Goal: Task Accomplishment & Management: Complete application form

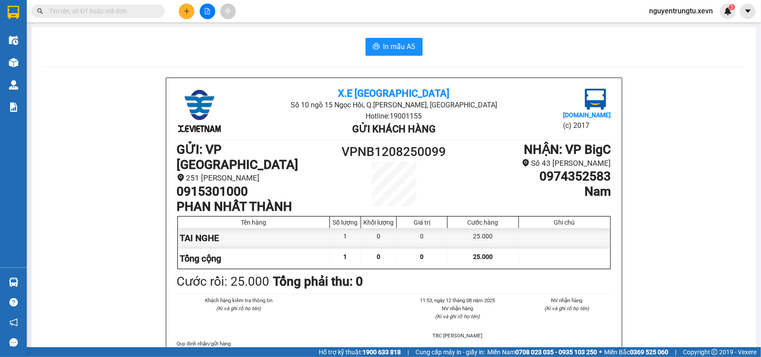
click at [184, 8] on icon "plus" at bounding box center [187, 11] width 6 height 6
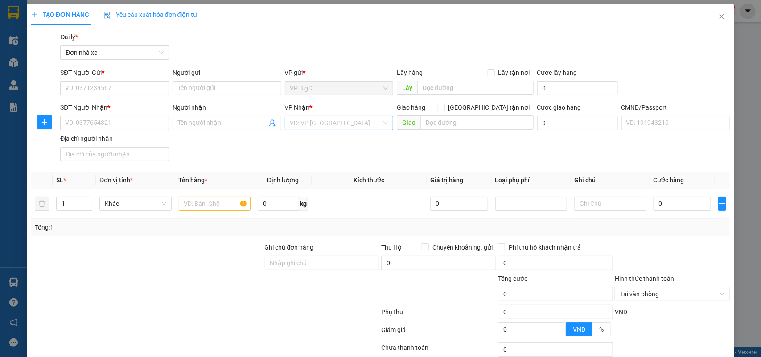
click at [307, 126] on input "search" at bounding box center [336, 122] width 92 height 13
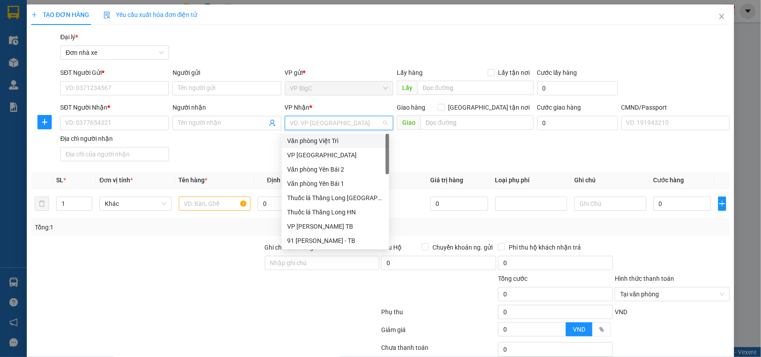
type input "b"
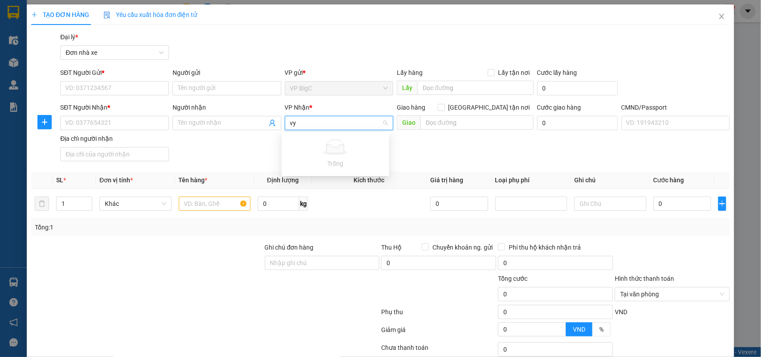
type input "vy"
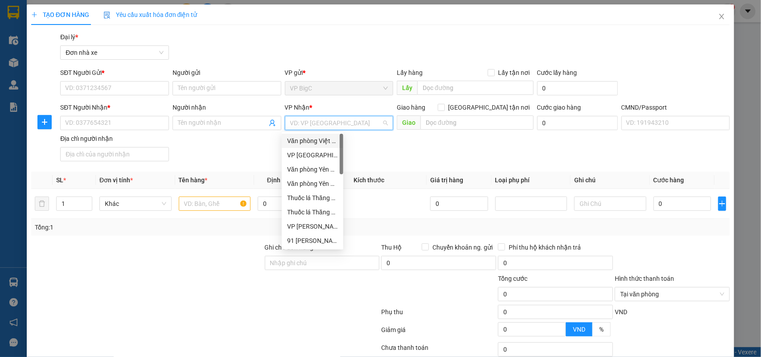
click at [343, 126] on input "search" at bounding box center [336, 122] width 92 height 13
click at [320, 143] on div "Văn phòng Việt Trì" at bounding box center [312, 141] width 51 height 10
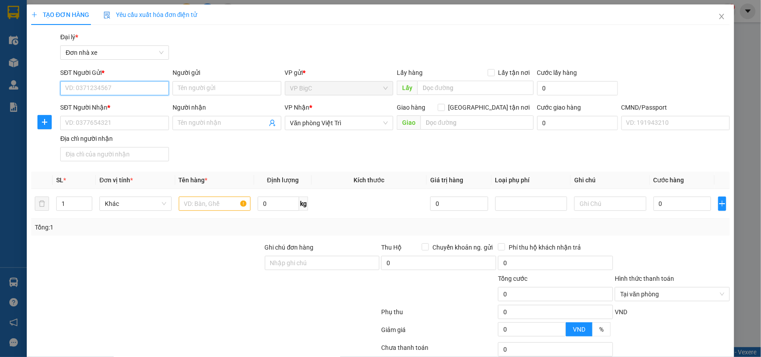
click at [110, 83] on input "SĐT Người Gửi *" at bounding box center [114, 88] width 109 height 14
type input "0943771526"
click at [131, 106] on div "0943771526 - HOÀ" at bounding box center [113, 106] width 97 height 10
type input "HOÀ"
type input "0943771526"
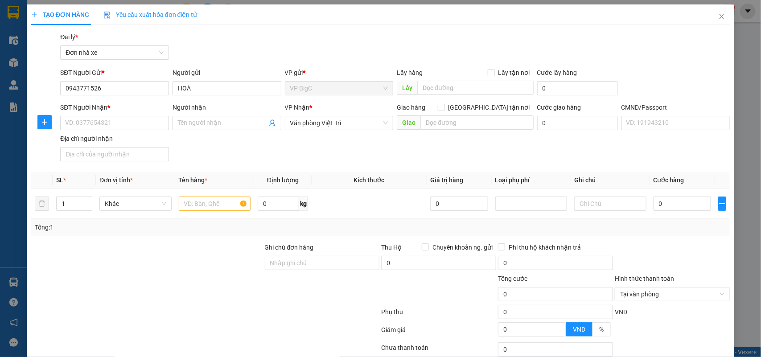
click at [128, 115] on div "SĐT Người Nhận *" at bounding box center [114, 109] width 109 height 13
click at [132, 129] on input "SĐT Người Nhận *" at bounding box center [114, 123] width 109 height 14
type input "0901707274"
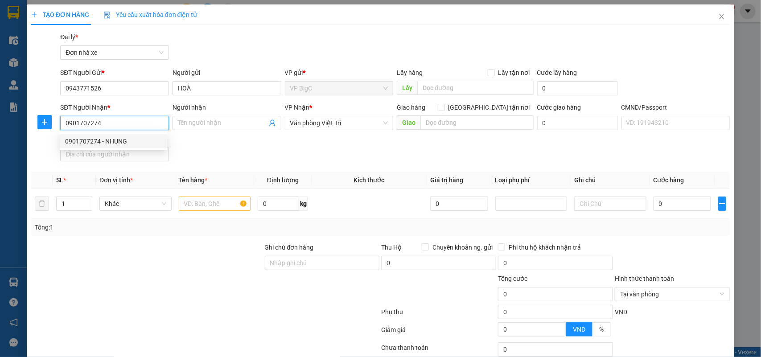
click at [129, 137] on div "0901707274 - NHUNG" at bounding box center [113, 141] width 97 height 10
type input "NHUNG"
type input "TRẦN VĂN THƯỞNG"
type input "0901707274"
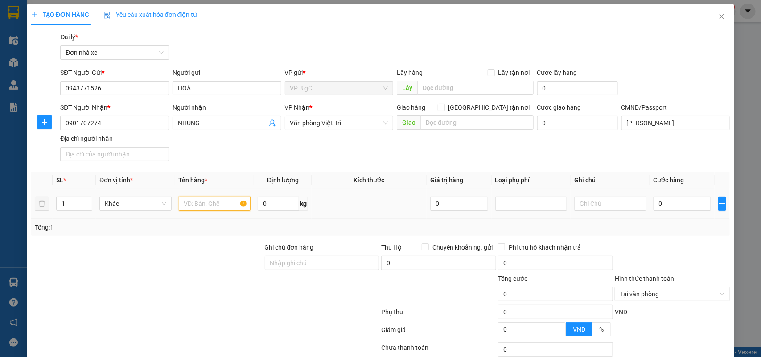
click at [215, 204] on input "text" at bounding box center [215, 204] width 72 height 14
type input "GIẤY TỜ"
click at [671, 202] on input "0" at bounding box center [683, 204] width 58 height 14
type input "2"
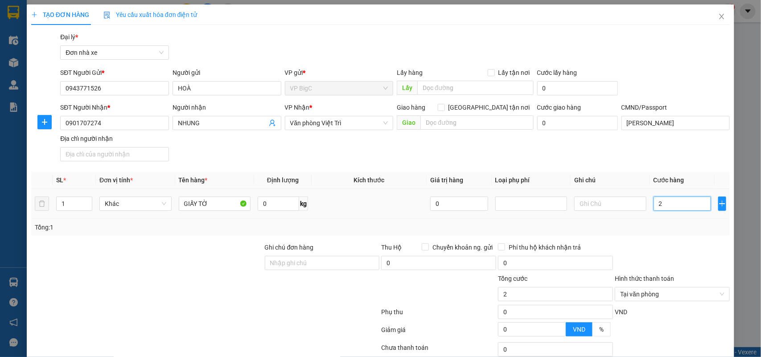
type input "20"
type input "20.000"
click at [668, 230] on div "Tổng: 1" at bounding box center [381, 228] width 692 height 10
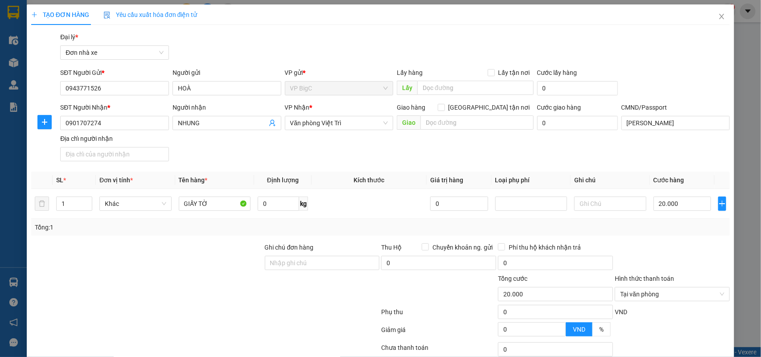
scroll to position [68, 0]
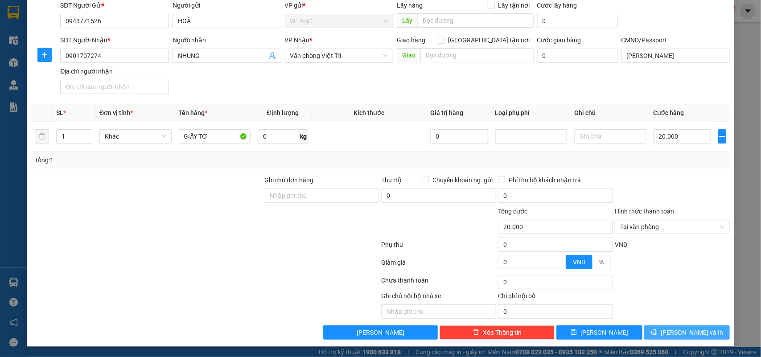
click at [687, 331] on span "[PERSON_NAME] và In" at bounding box center [692, 333] width 62 height 10
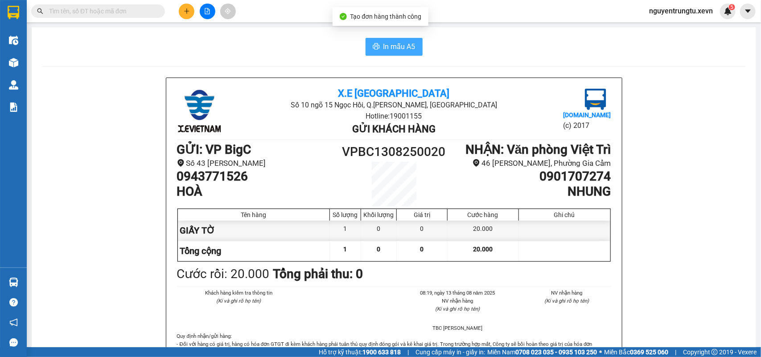
click at [398, 40] on button "In mẫu A5" at bounding box center [394, 47] width 57 height 18
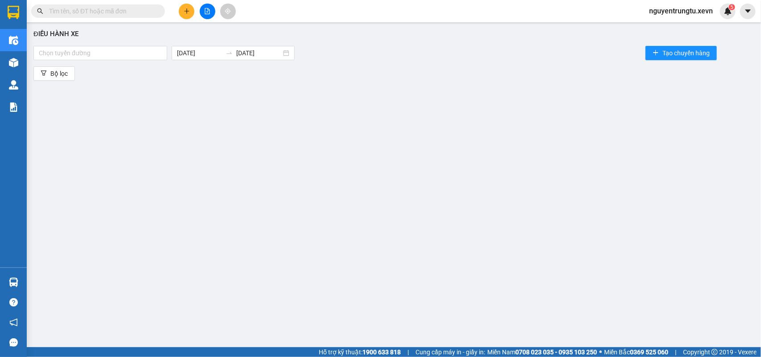
click at [98, 16] on input "text" at bounding box center [101, 11] width 105 height 10
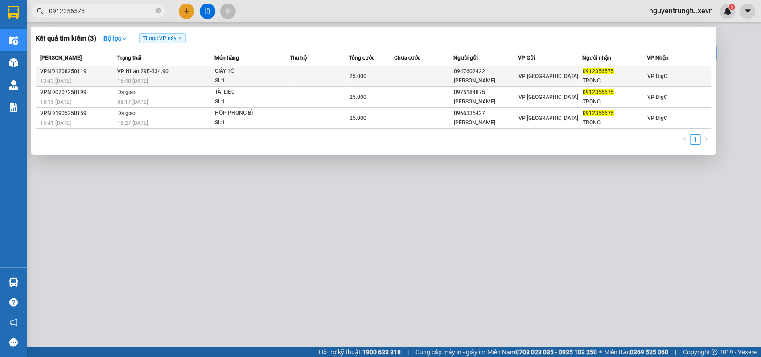
type input "0912356575"
click at [242, 81] on div "SL: 1" at bounding box center [248, 81] width 67 height 10
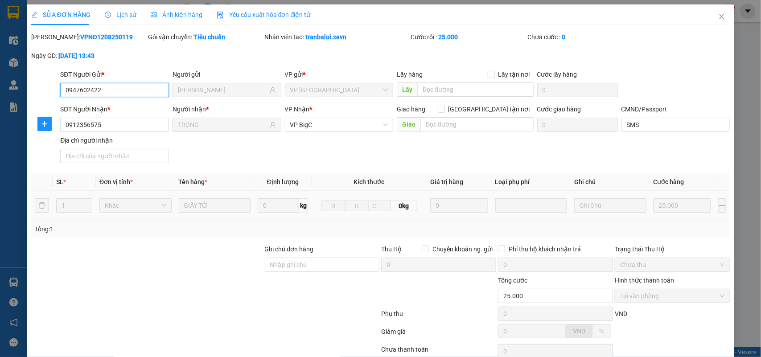
type input "0947602422"
type input "PHẠM MINH KHÁNH"
type input "0912356575"
type input "TRỌNG"
type input "SMS"
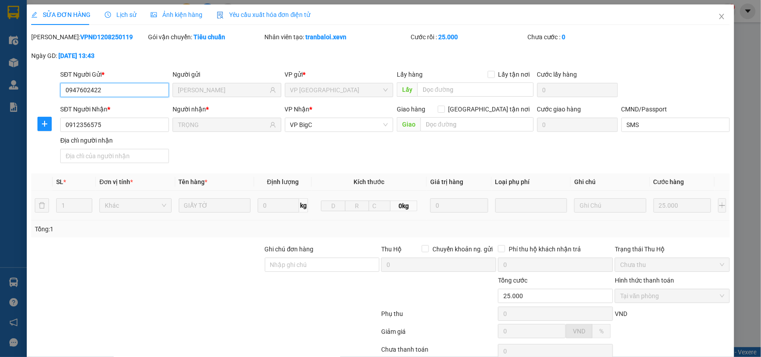
type input "25.000"
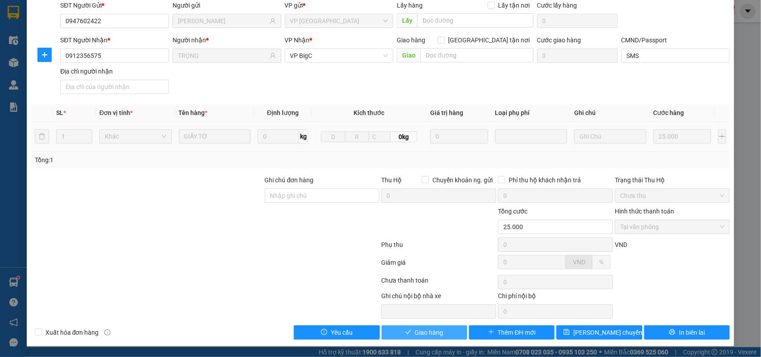
click at [430, 335] on span "Giao hàng" at bounding box center [429, 333] width 29 height 10
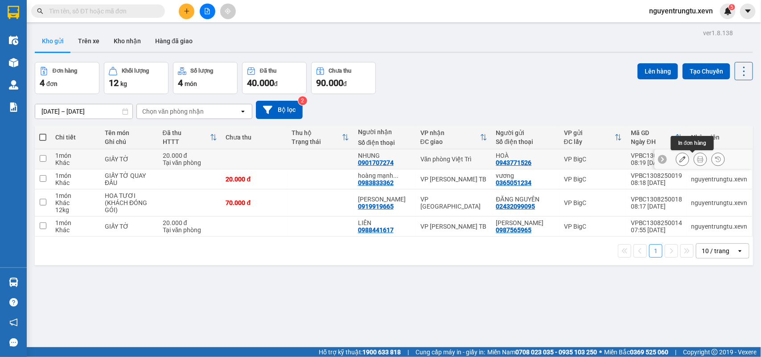
click at [697, 161] on button at bounding box center [700, 160] width 12 height 16
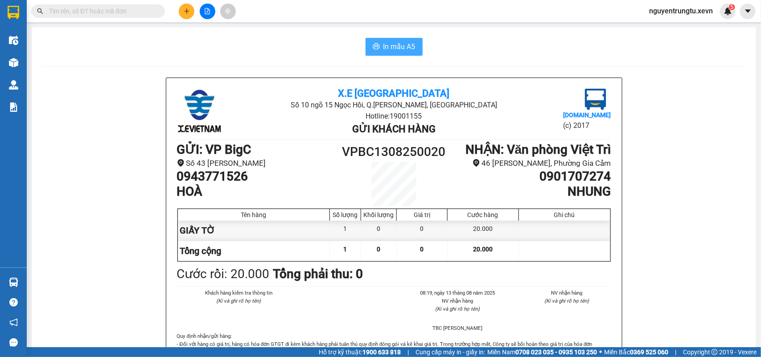
click at [412, 51] on button "In mẫu A5" at bounding box center [394, 47] width 57 height 18
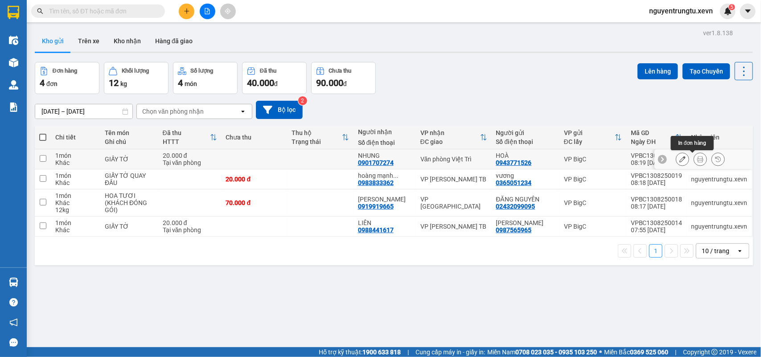
click at [698, 161] on icon at bounding box center [701, 159] width 6 height 6
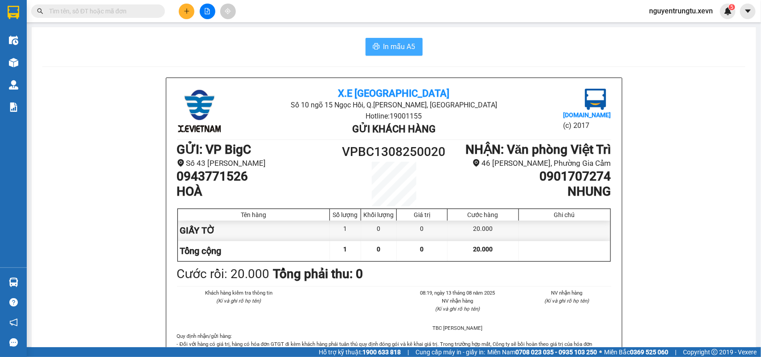
click at [408, 51] on span "In mẫu A5" at bounding box center [400, 46] width 32 height 11
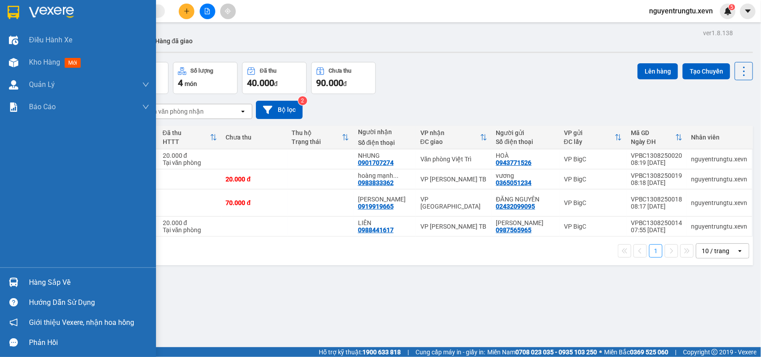
click at [16, 285] on img at bounding box center [13, 282] width 9 height 9
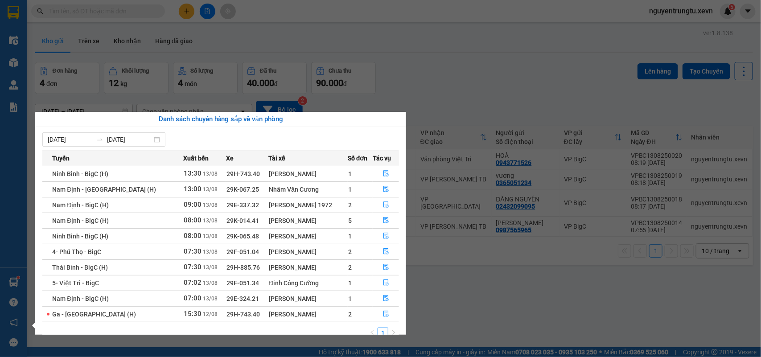
click at [470, 175] on section "Kết quả tìm kiếm ( 0 ) Bộ lọc Thuộc VP này No Data nguyentrungtu.xevn 5 Điều hà…" at bounding box center [380, 178] width 761 height 357
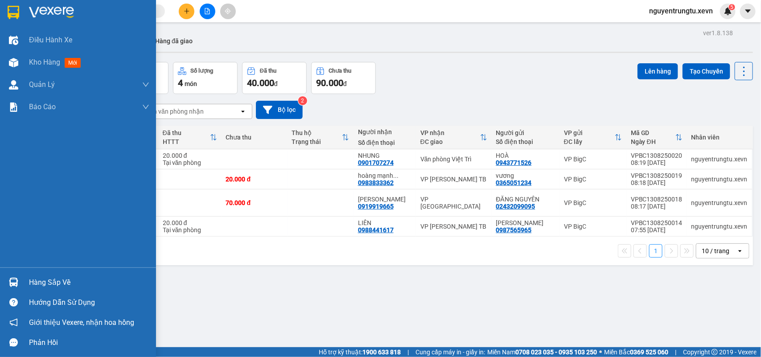
click at [50, 280] on div "Hàng sắp về" at bounding box center [89, 282] width 120 height 13
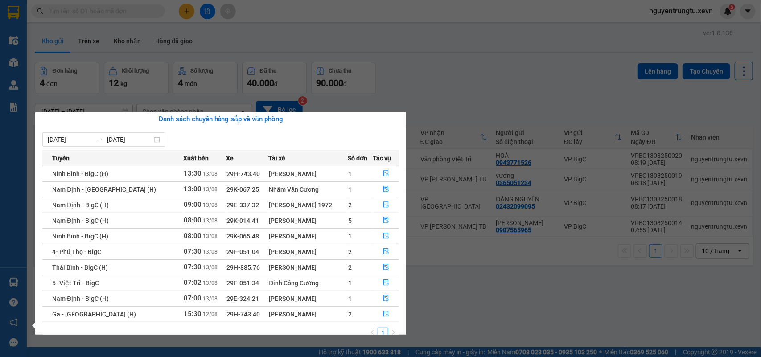
click at [154, 66] on section "Kết quả tìm kiếm ( 0 ) Bộ lọc Thuộc VP này No Data nguyentrungtu.xevn 5 Điều hà…" at bounding box center [380, 178] width 761 height 357
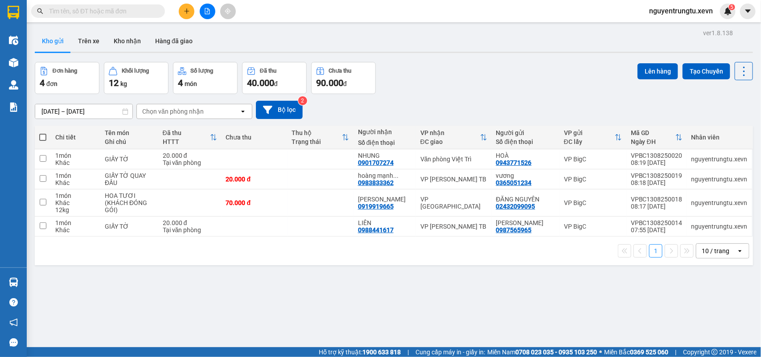
click at [187, 7] on button at bounding box center [187, 12] width 16 height 16
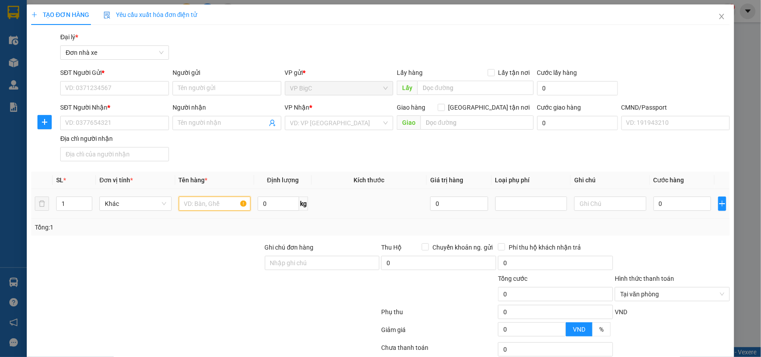
click at [232, 203] on input "text" at bounding box center [215, 204] width 72 height 14
type input "BIỂN SỐ"
click at [125, 90] on input "SĐT Người Gửi *" at bounding box center [114, 88] width 109 height 14
type input "0"
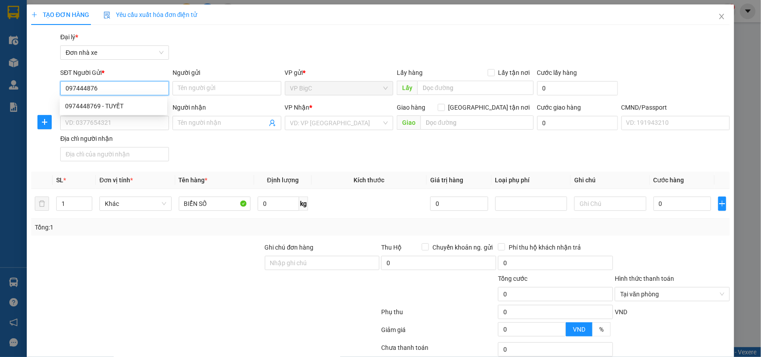
type input "0974448769"
click at [132, 107] on div "0974448769 - TUYẾT" at bounding box center [113, 106] width 97 height 10
type input "TUYẾT"
type input "0977590888"
type input "BẰNG"
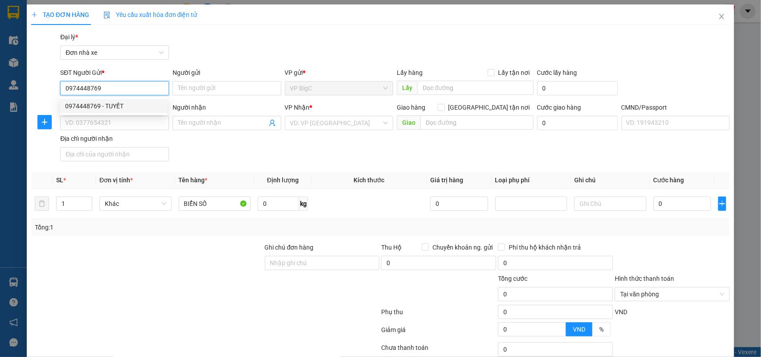
type input "TRẦN XUÂN BẰNG 034077011778"
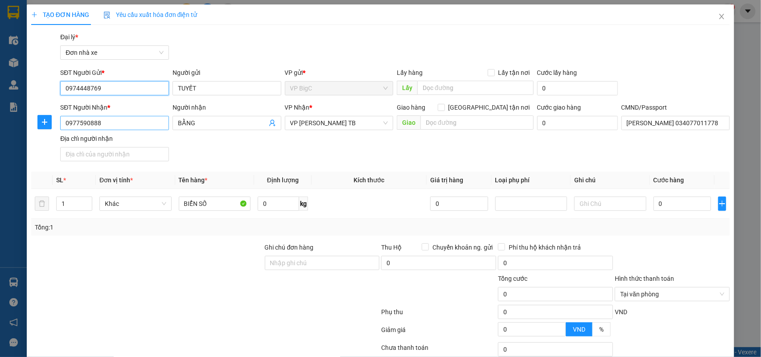
type input "0974448769"
drag, startPoint x: 149, startPoint y: 122, endPoint x: 0, endPoint y: 134, distance: 149.0
click at [0, 134] on div "TẠO ĐƠN HÀNG Yêu cầu xuất hóa đơn điện tử Transit Pickup Surcharge Ids Transit …" at bounding box center [380, 178] width 761 height 357
type input "0982233454"
click at [144, 140] on div "0982233454 - [GEOGRAPHIC_DATA]" at bounding box center [115, 141] width 100 height 10
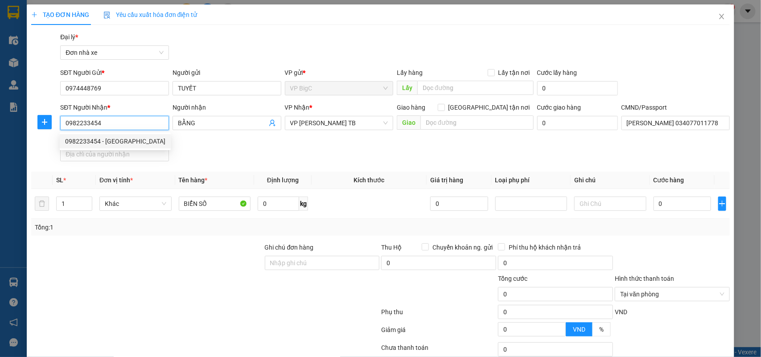
type input "Đức"
type input "036088001860 NG TẤT NGỌC 1/115 VĂN CAO"
type input "0982233454"
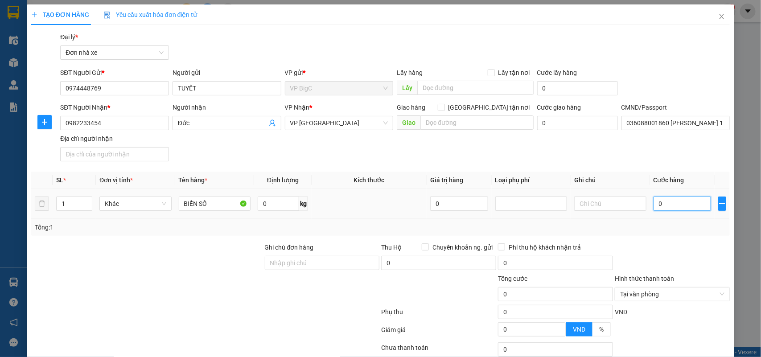
click at [654, 201] on input "0" at bounding box center [683, 204] width 58 height 14
type input "2"
type input "25"
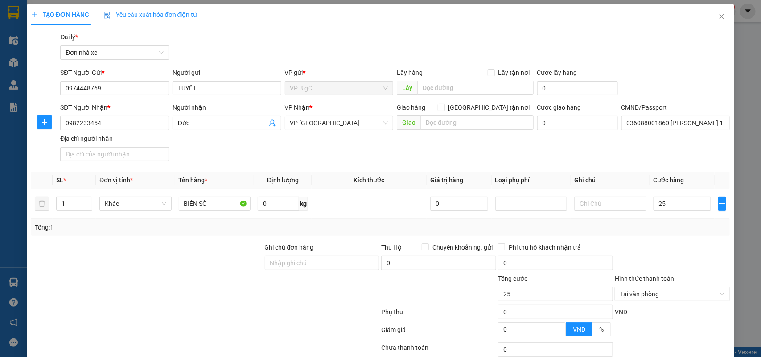
type input "25.000"
click at [651, 239] on div "Transit Pickup Surcharge Ids Transit Deliver Surcharge Ids Transit Deliver Surc…" at bounding box center [380, 219] width 699 height 375
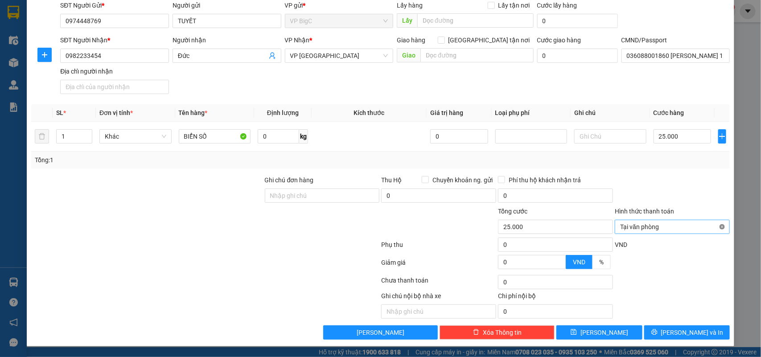
type input "25.000"
click at [695, 333] on span "[PERSON_NAME] và In" at bounding box center [692, 333] width 62 height 10
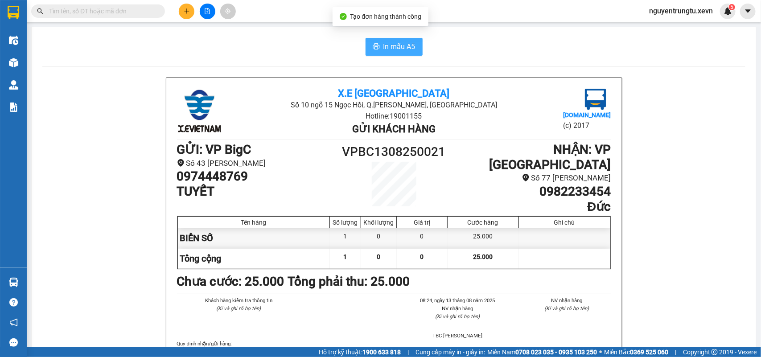
click at [398, 49] on span "In mẫu A5" at bounding box center [400, 46] width 32 height 11
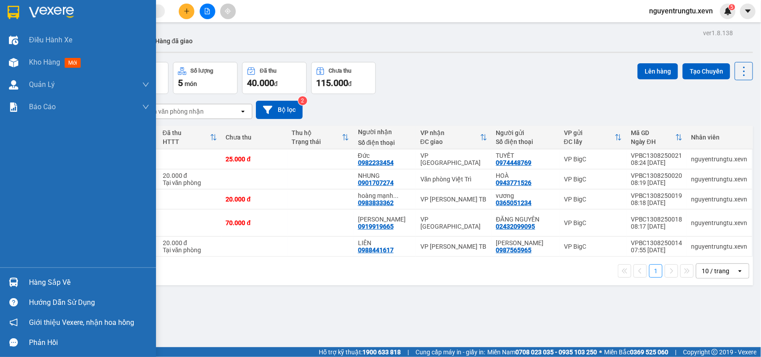
click at [14, 282] on img at bounding box center [13, 282] width 9 height 9
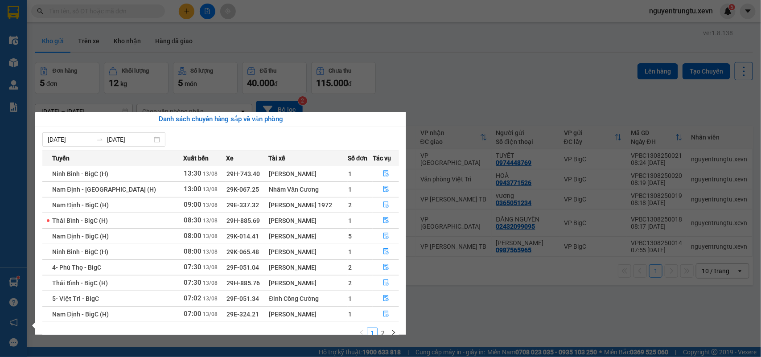
scroll to position [16, 0]
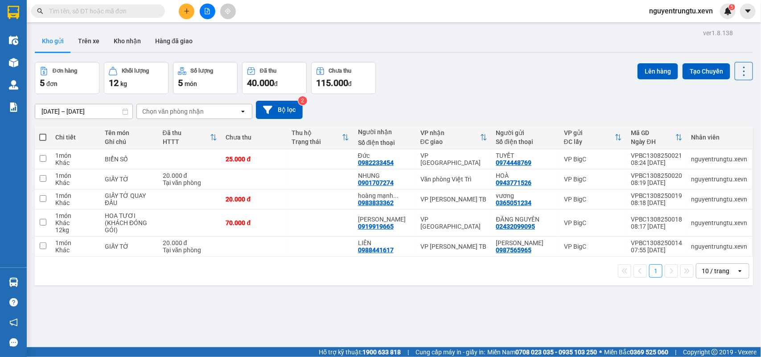
click at [552, 67] on section "Kết quả tìm kiếm ( 0 ) Bộ lọc Thuộc VP này No Data nguyentrungtu.xevn 5 Điều hà…" at bounding box center [380, 178] width 761 height 357
click at [111, 14] on input "text" at bounding box center [101, 11] width 105 height 10
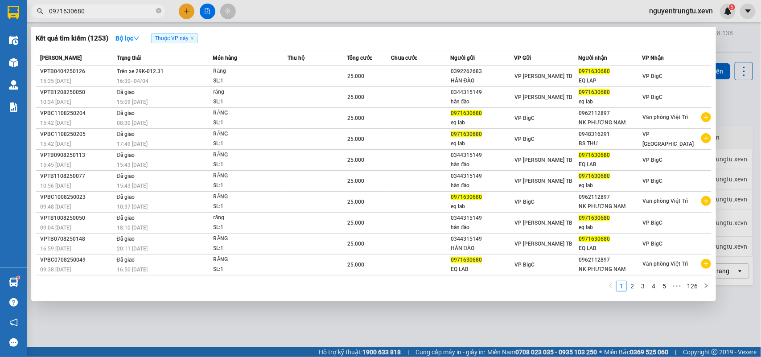
click at [90, 9] on input "0971630680" at bounding box center [101, 11] width 105 height 10
type input "0971630680"
click at [186, 15] on div at bounding box center [380, 178] width 761 height 357
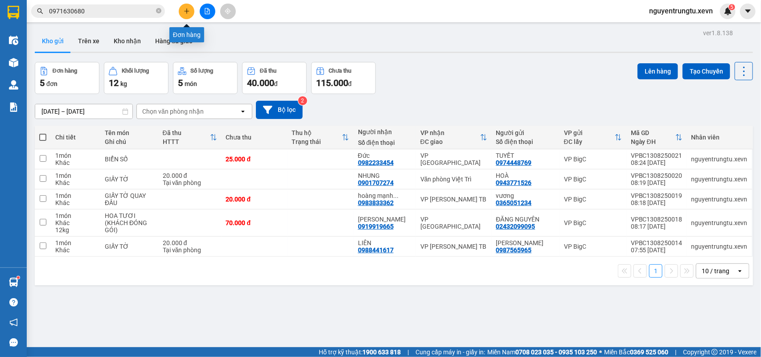
click at [186, 15] on button at bounding box center [187, 12] width 16 height 16
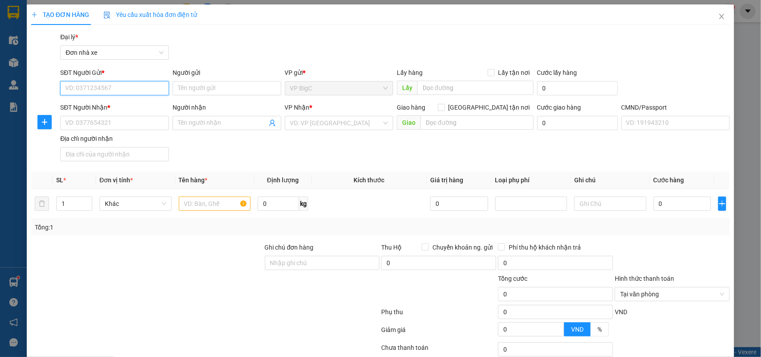
click at [67, 86] on input "SĐT Người Gửi *" at bounding box center [114, 88] width 109 height 14
click at [70, 86] on input "SĐT Người Gửi *" at bounding box center [114, 88] width 109 height 14
type input "0908081910"
click at [87, 107] on div "0908081910 - HUYỀN" at bounding box center [113, 106] width 97 height 10
type input "HUYỀN"
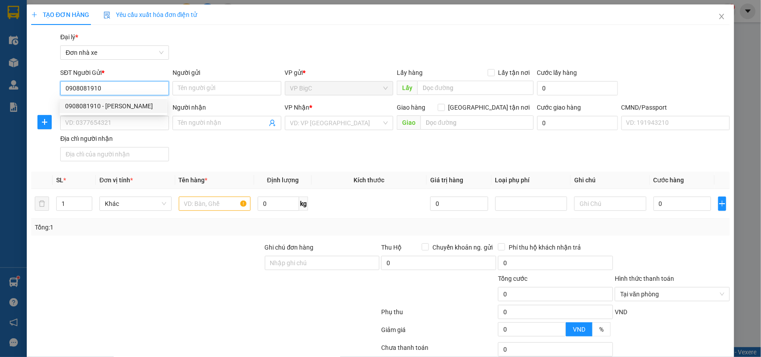
type input "0983263858"
type input "THUẬN"
type input "BÙI NGỌC THUẬN 037082001503"
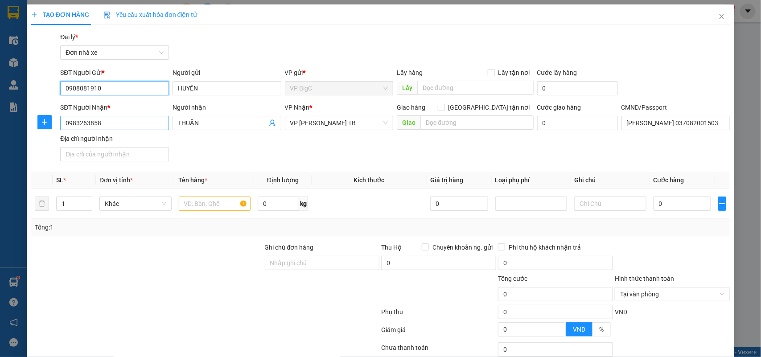
type input "0908081910"
drag, startPoint x: 99, startPoint y: 121, endPoint x: 63, endPoint y: 135, distance: 38.7
click at [63, 135] on body "Kết quả tìm kiếm ( 1253 ) Bộ lọc Thuộc VP này Mã ĐH Trạng thái Món hàng Thu hộ …" at bounding box center [380, 178] width 761 height 357
click at [360, 121] on span "VP Trần Phú TB" at bounding box center [339, 122] width 98 height 13
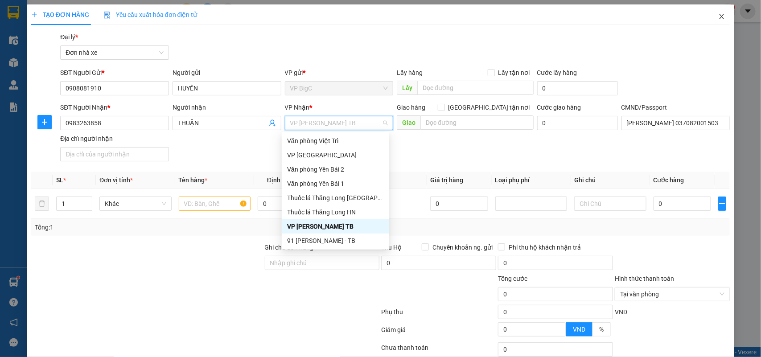
click at [715, 21] on span "Close" at bounding box center [722, 16] width 25 height 25
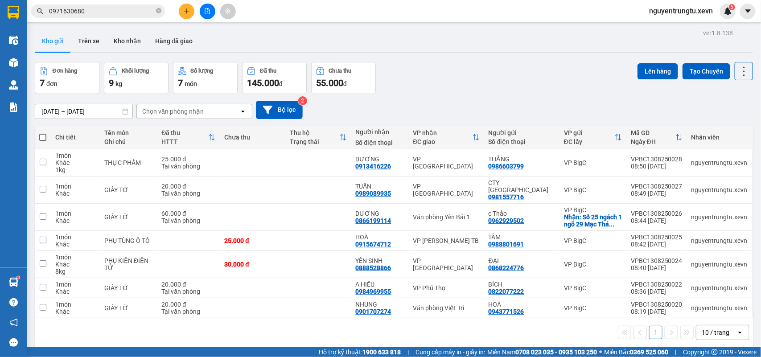
click at [186, 10] on icon "plus" at bounding box center [187, 11] width 6 height 6
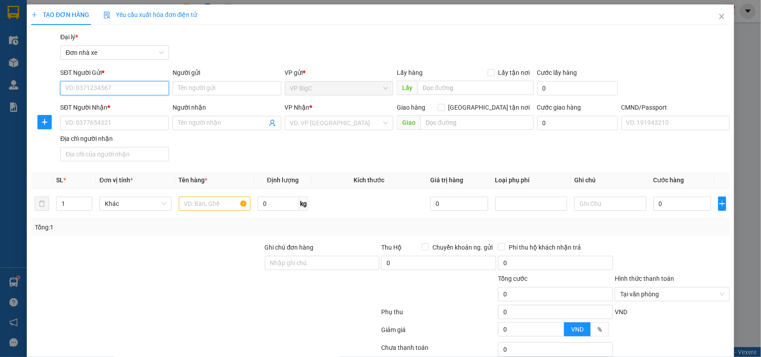
click at [98, 84] on input "SĐT Người Gửi *" at bounding box center [114, 88] width 109 height 14
type input "0974999738"
click at [194, 84] on input "Người gửi" at bounding box center [227, 88] width 109 height 14
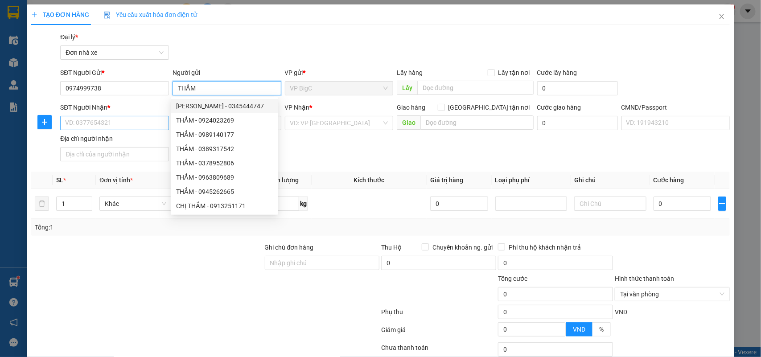
type input "THẮM"
click at [91, 123] on input "SĐT Người Nhận *" at bounding box center [114, 123] width 109 height 14
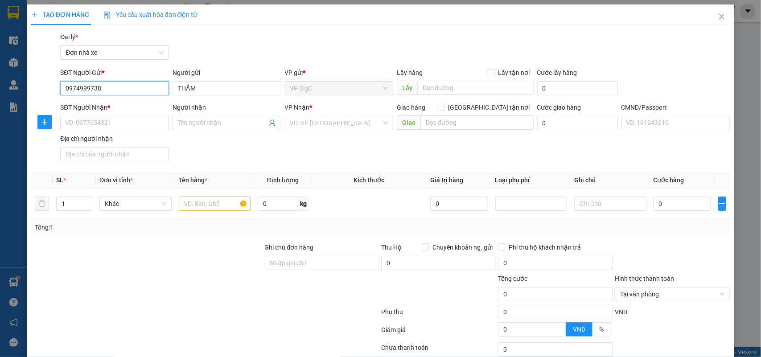
drag, startPoint x: 97, startPoint y: 87, endPoint x: 57, endPoint y: 97, distance: 41.0
click at [58, 97] on div "SĐT Người Gửi * 0974999738 0974999738" at bounding box center [114, 83] width 112 height 31
click at [103, 127] on input "SĐT Người Nhận *" at bounding box center [114, 123] width 109 height 14
paste input "0974999738"
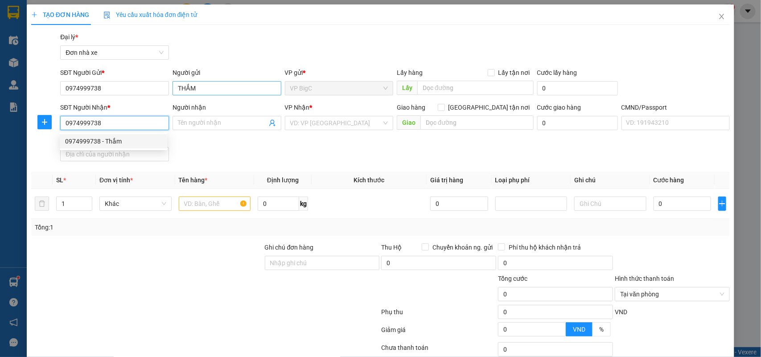
type input "0974999738"
drag, startPoint x: 193, startPoint y: 90, endPoint x: 167, endPoint y: 91, distance: 25.9
click at [167, 91] on div "SĐT Người Gửi * 0974999738 Người gửi THẮM VP gửi * VP BigC Lấy hàng Lấy tận nơi…" at bounding box center [394, 83] width 673 height 31
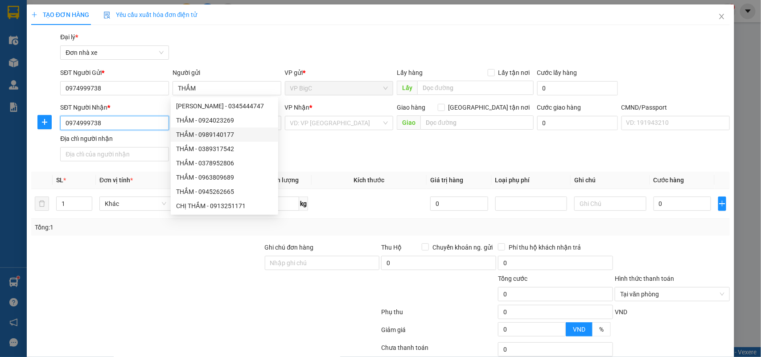
click at [137, 123] on input "0974999738" at bounding box center [114, 123] width 109 height 14
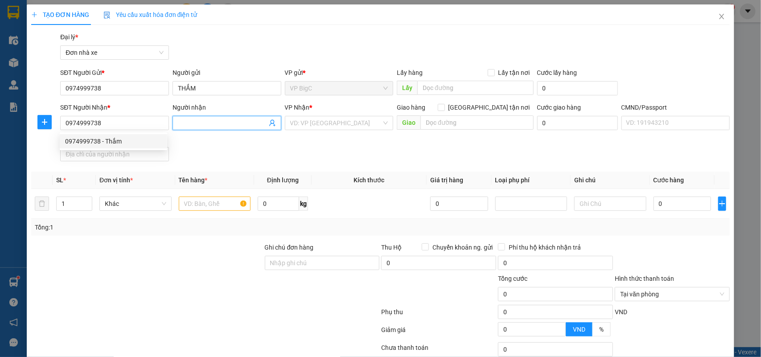
click at [200, 120] on input "Người nhận" at bounding box center [222, 123] width 89 height 10
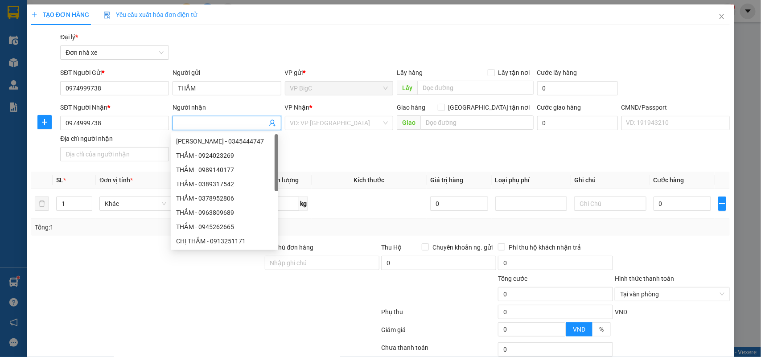
paste input "THẮM"
type input "THẮM"
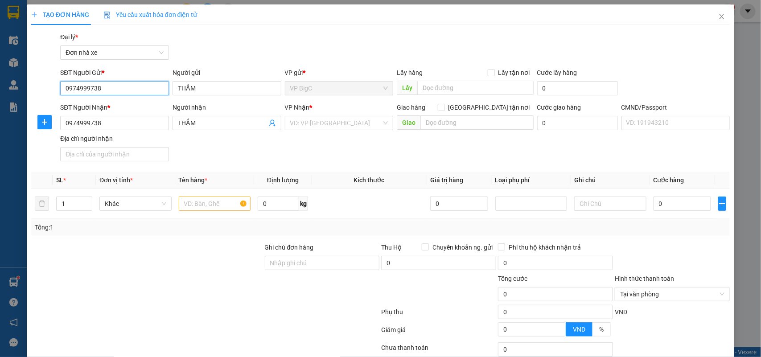
drag, startPoint x: 105, startPoint y: 86, endPoint x: 58, endPoint y: 99, distance: 48.7
click at [58, 99] on form "SĐT Người Gửi * 0974999738 0974999738 Người gửi THẮM VP gửi * VP BigC Lấy hàng …" at bounding box center [380, 116] width 699 height 97
type input "0949236235"
click at [134, 108] on div "0949236235 - Khang" at bounding box center [113, 106] width 97 height 10
type input "Khang"
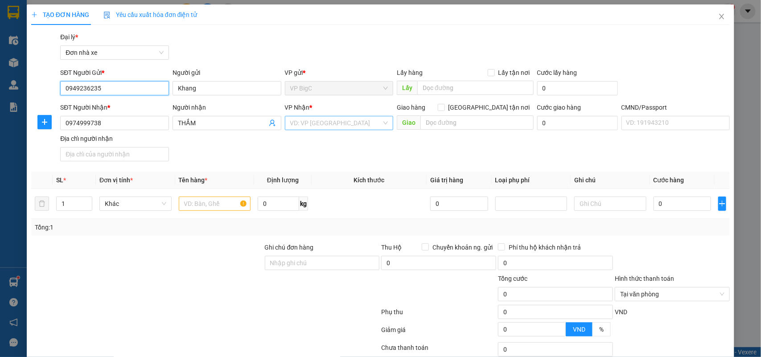
type input "0949236235"
click at [357, 125] on input "search" at bounding box center [336, 122] width 92 height 13
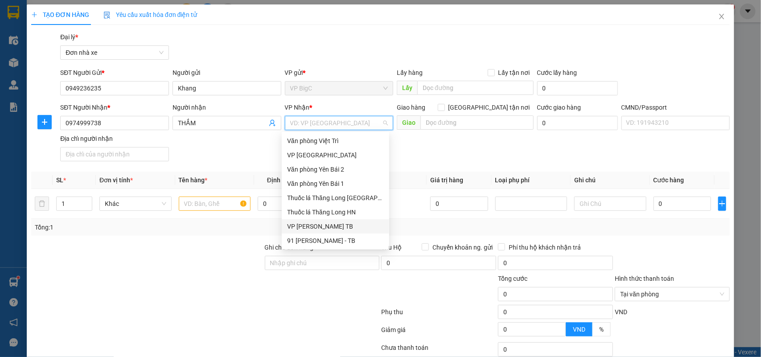
click at [330, 226] on div "VP Trần Phú TB" at bounding box center [335, 227] width 97 height 10
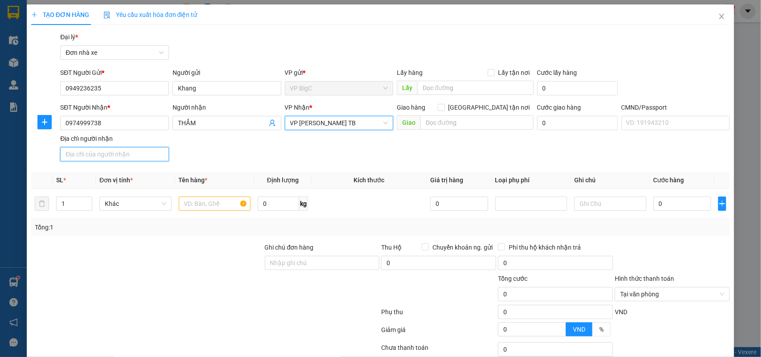
click at [122, 161] on input "Địa chỉ người nhận" at bounding box center [114, 154] width 109 height 14
type input "123"
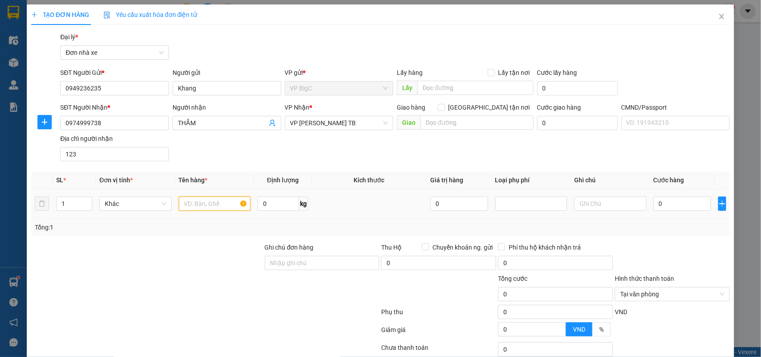
click at [184, 204] on input "text" at bounding box center [215, 204] width 72 height 14
type input "t"
type input "SẦU RIÊNG"
click at [305, 182] on th "Định lượng" at bounding box center [283, 180] width 58 height 17
click at [276, 202] on input "0" at bounding box center [278, 204] width 41 height 14
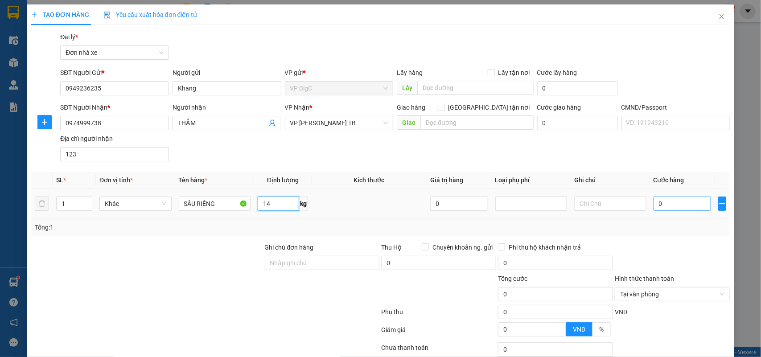
type input "14"
click at [659, 209] on input "0" at bounding box center [683, 204] width 58 height 14
type input "4"
type input "40"
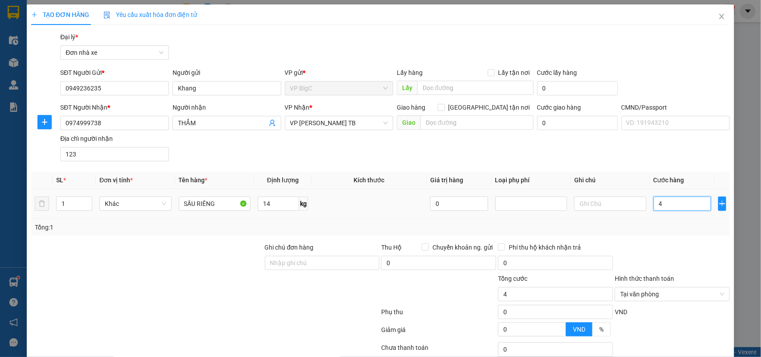
type input "40"
type input "400"
type input "4.000"
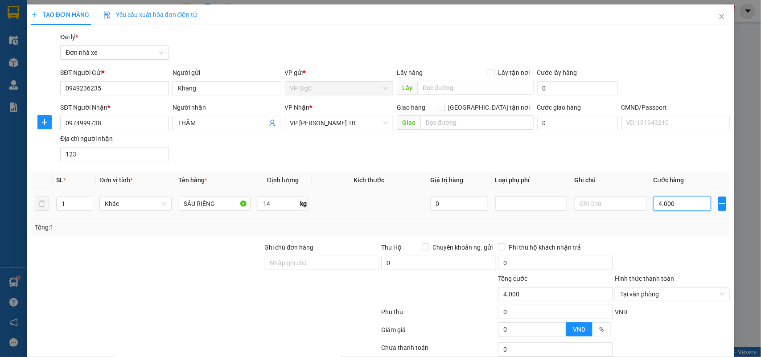
type input "40.000"
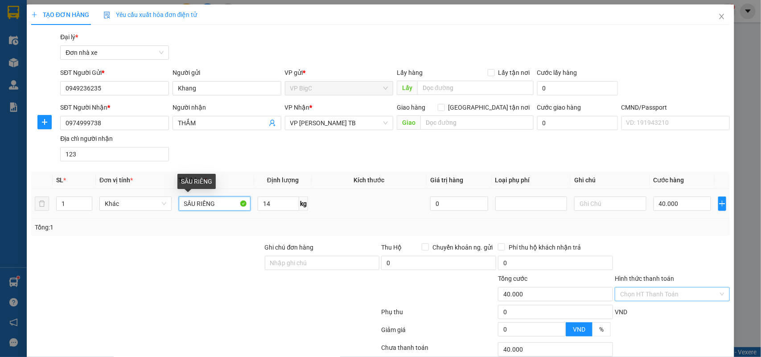
click at [224, 205] on input "SẦU RIÊNG" at bounding box center [215, 204] width 72 height 14
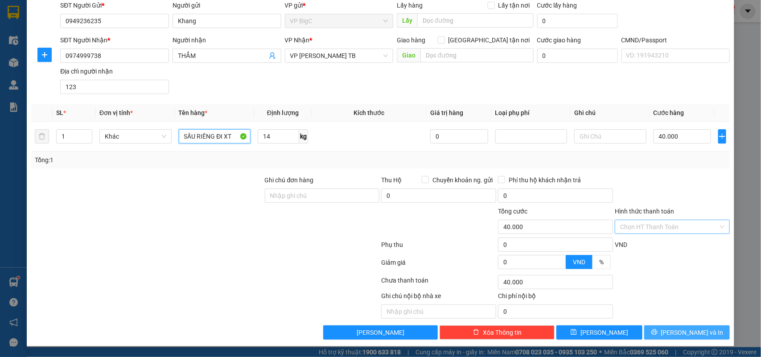
type input "SẦU RIÊNG ĐI XT"
click at [644, 331] on button "[PERSON_NAME] và In" at bounding box center [687, 333] width 86 height 14
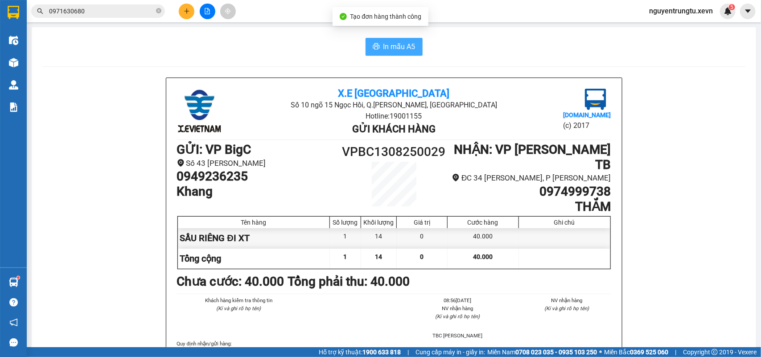
click at [395, 51] on span "In mẫu A5" at bounding box center [400, 46] width 32 height 11
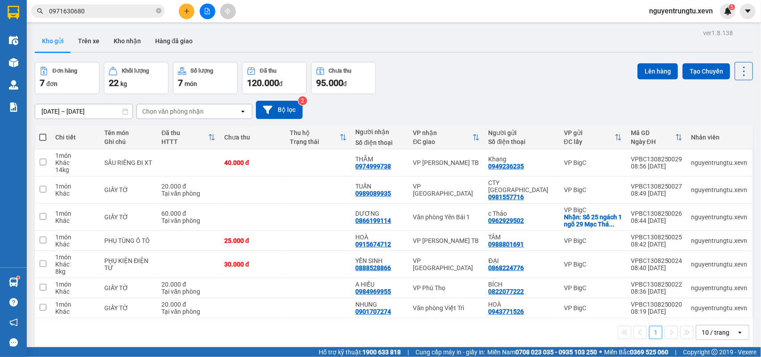
scroll to position [41, 0]
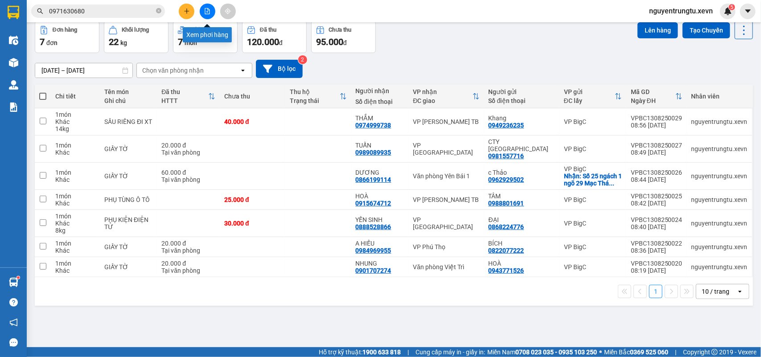
click at [189, 11] on icon "plus" at bounding box center [186, 11] width 5 height 0
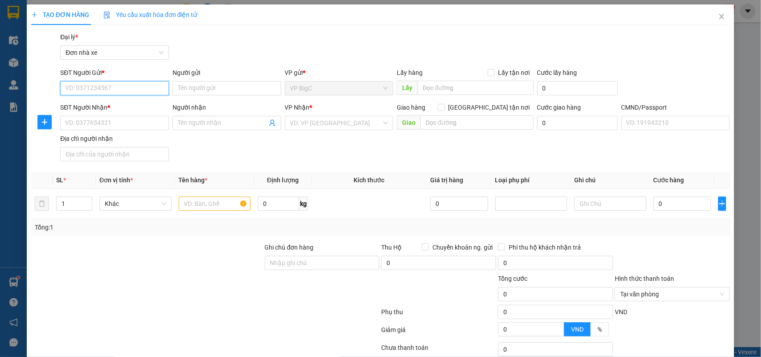
click at [132, 89] on input "SĐT Người Gửi *" at bounding box center [114, 88] width 109 height 14
type input "0869399485"
click at [84, 105] on div "0869399485 - HOA" at bounding box center [113, 106] width 97 height 10
type input "HOA"
type input "0382021229"
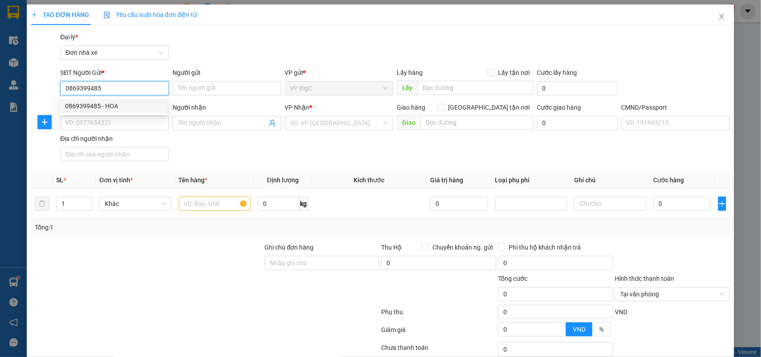
type input "HUYỀN"
type input "037192006039 MAI THANH HUYỀN"
type input "0869399485"
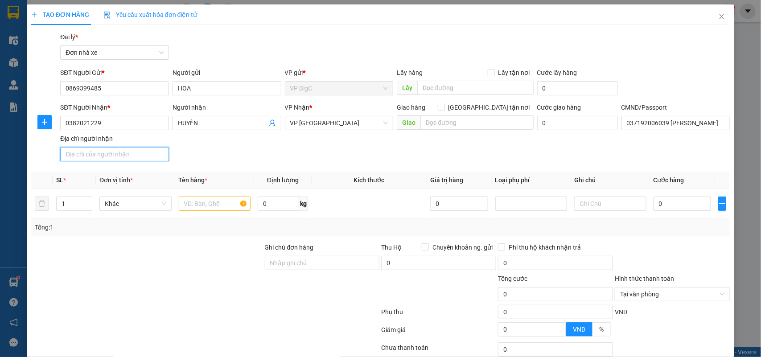
click at [136, 152] on input "Địa chỉ người nhận" at bounding box center [114, 154] width 109 height 14
type input "123"
click at [184, 198] on input "text" at bounding box center [215, 204] width 72 height 14
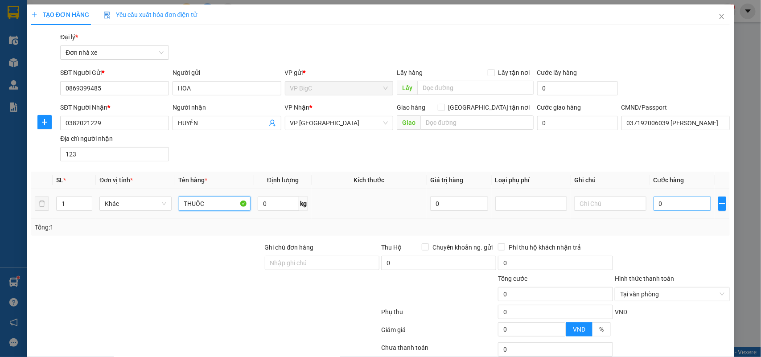
type input "THUỐC"
click at [658, 206] on input "0" at bounding box center [683, 204] width 58 height 14
type input "2"
type input "25"
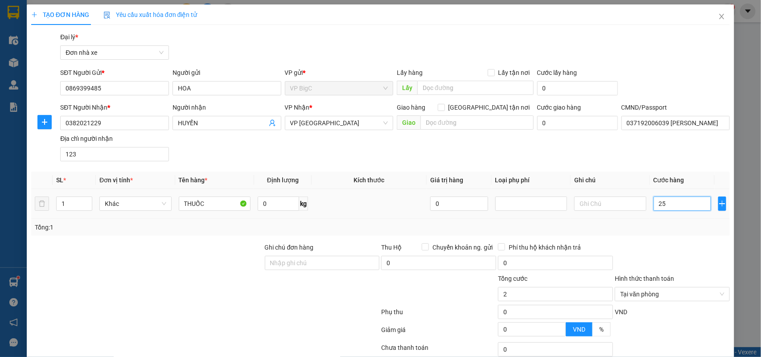
type input "25"
type input "250"
type input "2.500"
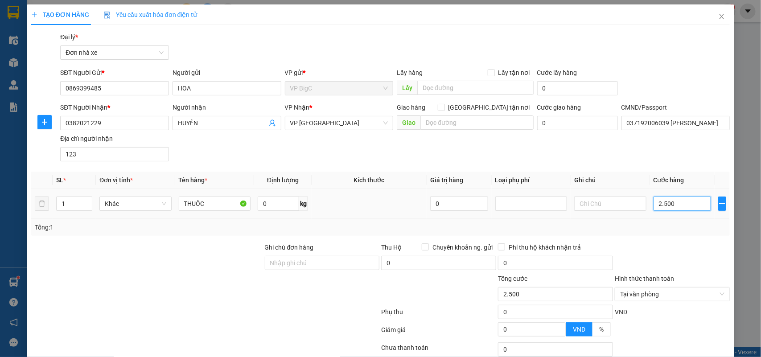
type input "25.000"
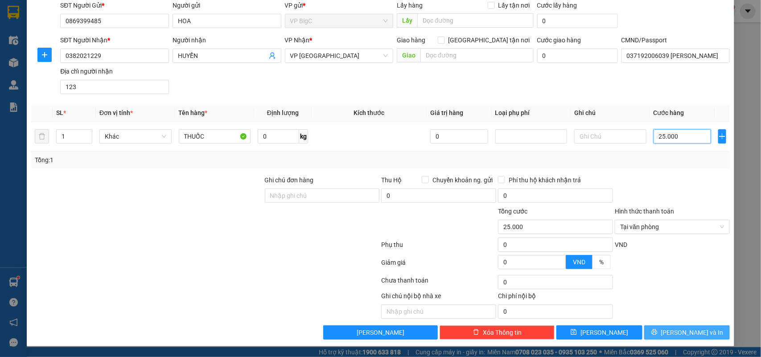
type input "25.000"
click at [659, 333] on button "[PERSON_NAME] và In" at bounding box center [687, 333] width 86 height 14
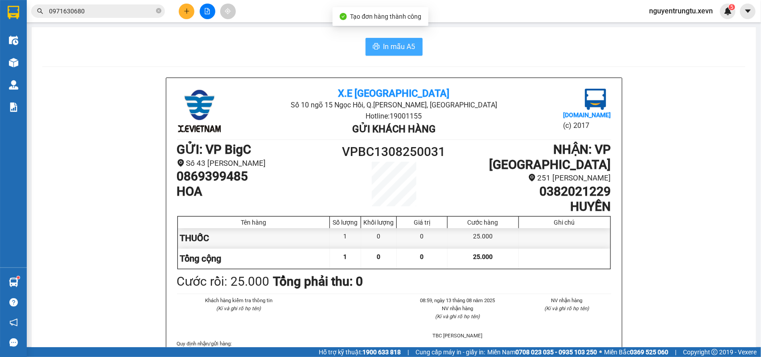
click at [387, 50] on span "In mẫu A5" at bounding box center [400, 46] width 32 height 11
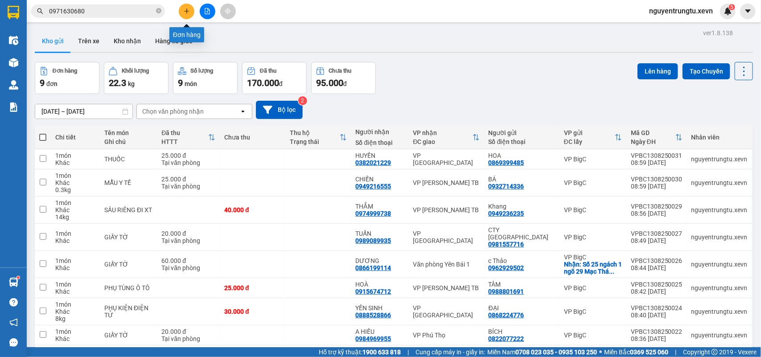
click at [189, 10] on icon "plus" at bounding box center [187, 11] width 6 height 6
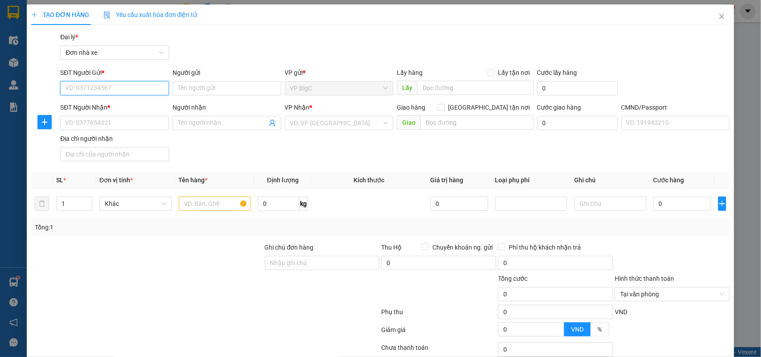
click at [81, 86] on input "SĐT Người Gửi *" at bounding box center [114, 88] width 109 height 14
type input "0944430723"
click at [105, 108] on div "0944430723 - TRẦN THỊ BÍCH" at bounding box center [113, 106] width 97 height 10
type input "TRẦN THỊ BÍCH"
type input "0961478566"
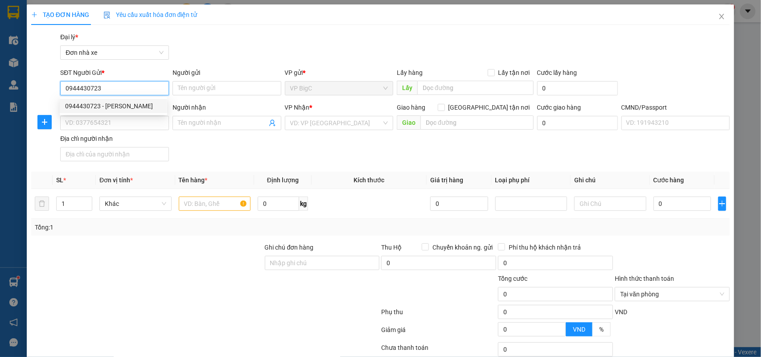
type input "TUẤN"
type input "036097010221 TRẦN ĐÌNH TUẤN"
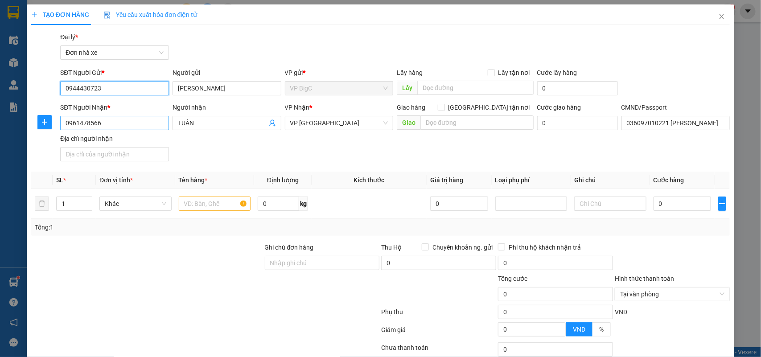
type input "0944430723"
drag, startPoint x: 103, startPoint y: 120, endPoint x: 56, endPoint y: 135, distance: 49.2
click at [56, 135] on div "SĐT Người Nhận * 0961478566 Người nhận TUẤN VP Nhận * VP Nam Định Giao hàng Gia…" at bounding box center [380, 134] width 701 height 62
click at [81, 139] on div "0977590888 - BẰNG" at bounding box center [113, 141] width 97 height 10
type input "0977590888"
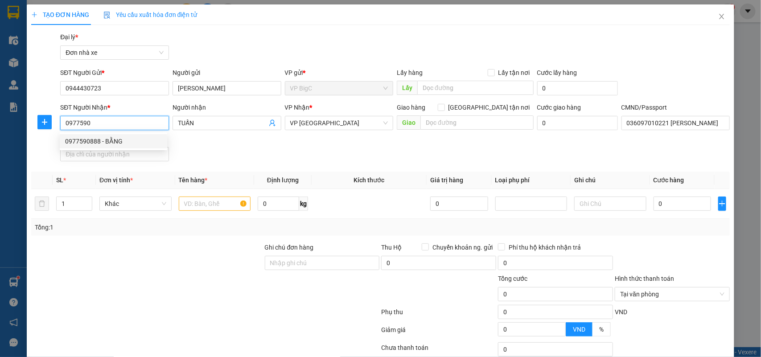
type input "BẰNG"
type input "TRẦN XUÂN BẰNG 034077011778"
type input "0977590888"
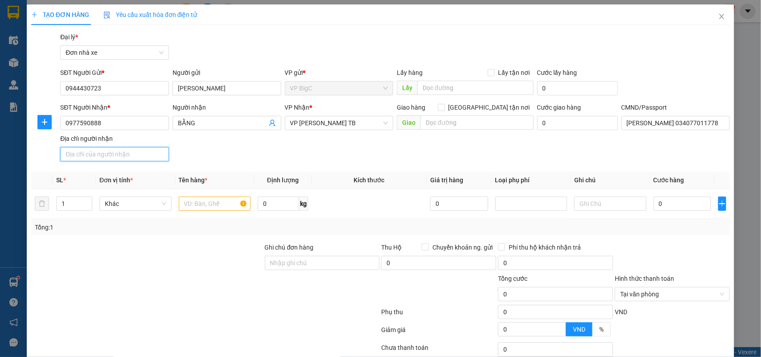
click at [70, 155] on input "Địa chỉ người nhận" at bounding box center [114, 154] width 109 height 14
type input "123"
click at [212, 207] on input "text" at bounding box center [215, 204] width 72 height 14
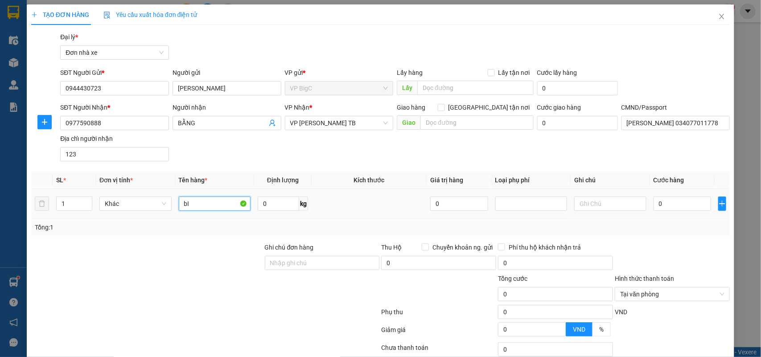
type input "b"
type input "BIỂN SỐ XE"
click at [670, 207] on input "0" at bounding box center [683, 204] width 58 height 14
type input "2"
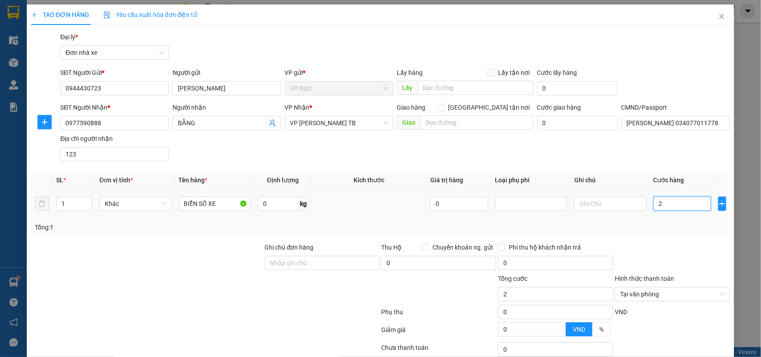
type input "25"
type input "250"
type input "2.500"
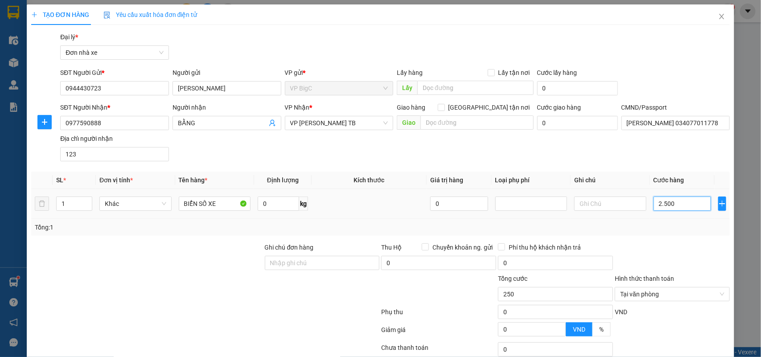
type input "2.500"
type input "25.000"
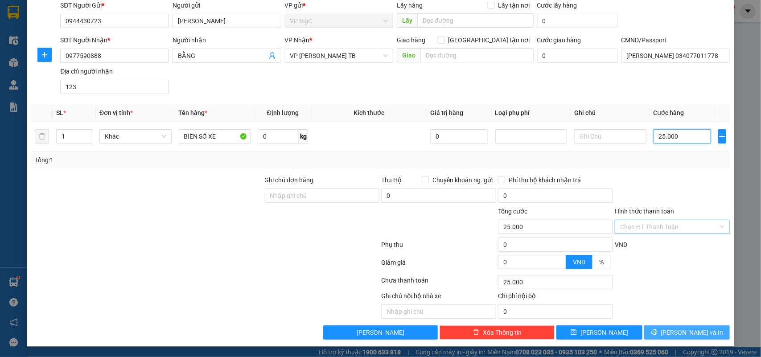
type input "25.000"
click at [644, 334] on button "[PERSON_NAME] và In" at bounding box center [687, 333] width 86 height 14
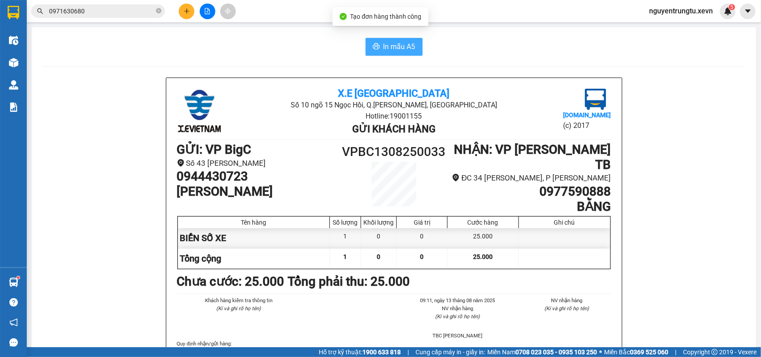
click at [375, 41] on button "In mẫu A5" at bounding box center [394, 47] width 57 height 18
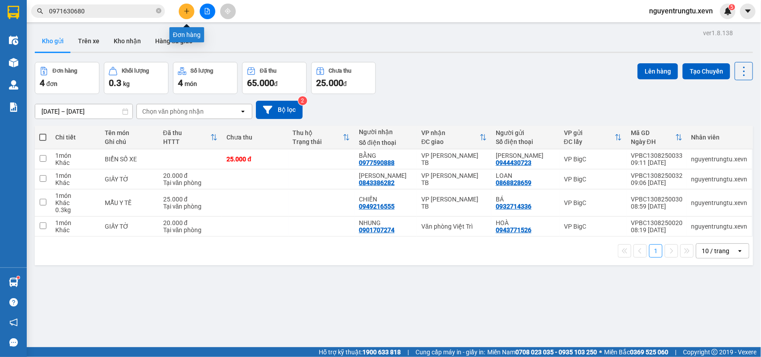
click at [190, 12] on button at bounding box center [187, 12] width 16 height 16
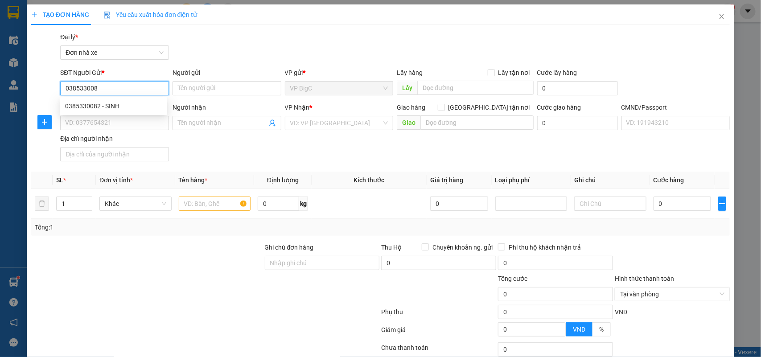
type input "0385330082"
click at [70, 103] on div "0385330082 - SINH" at bounding box center [113, 106] width 97 height 10
type input "SINH"
type input "0964444498"
type input "ĐỖ NGỌC HOAN"
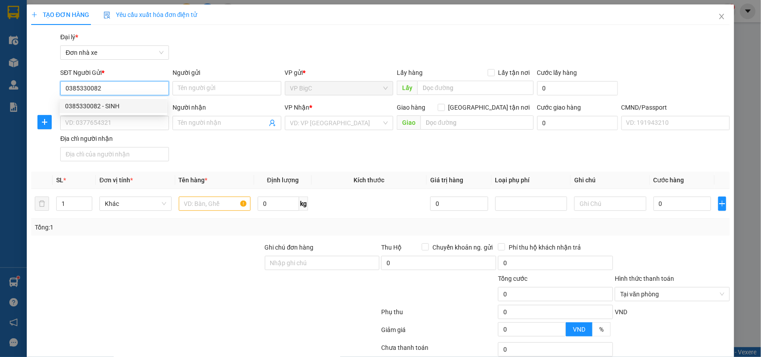
type input "037094005823 ĐỖ VĂN CƯỜNG"
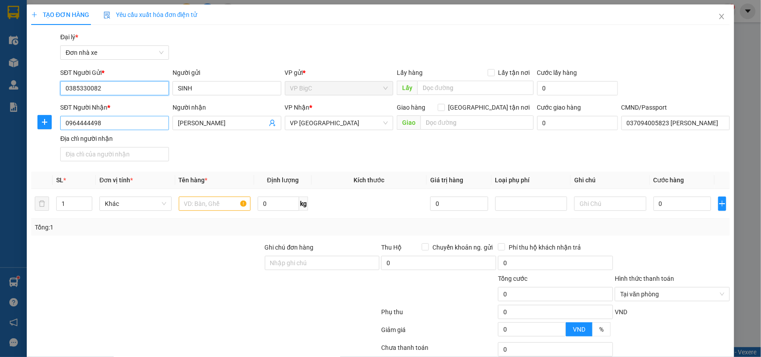
type input "0385330082"
drag, startPoint x: 86, startPoint y: 130, endPoint x: 64, endPoint y: 136, distance: 23.2
click at [63, 136] on body "Kết quả tìm kiếm ( 1253 ) Bộ lọc Thuộc VP này Mã ĐH Trạng thái Món hàng Thu hộ …" at bounding box center [380, 178] width 761 height 357
click at [288, 154] on div "SĐT Người Nhận * 0964444498 Người nhận ĐỖ NGỌC HOAN VP Nhận * VP Ninh Bình Giao…" at bounding box center [394, 134] width 673 height 62
click at [123, 157] on input "Địa chỉ người nhận" at bounding box center [114, 154] width 109 height 14
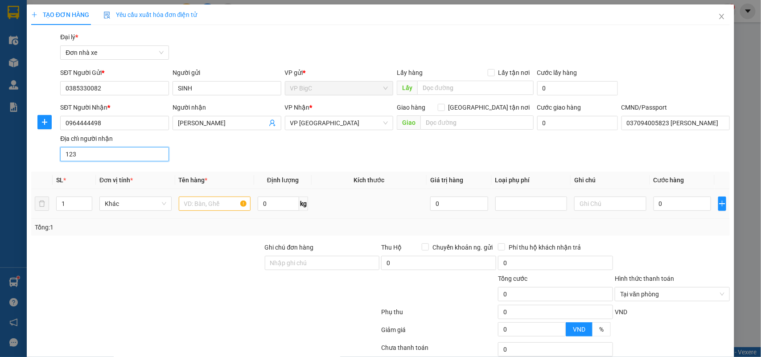
type input "123"
click at [207, 201] on input "text" at bounding box center [215, 204] width 72 height 14
type input "D"
type input "ĐIỆN THOẠI"
drag, startPoint x: 649, startPoint y: 201, endPoint x: 636, endPoint y: 197, distance: 14.1
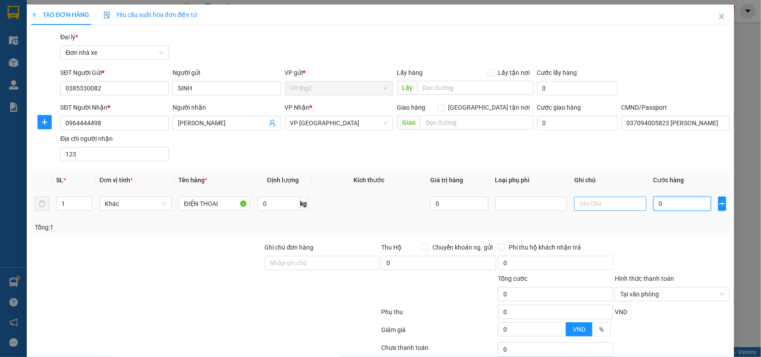
click at [654, 201] on input "0" at bounding box center [683, 204] width 58 height 14
type input "2"
type input "25"
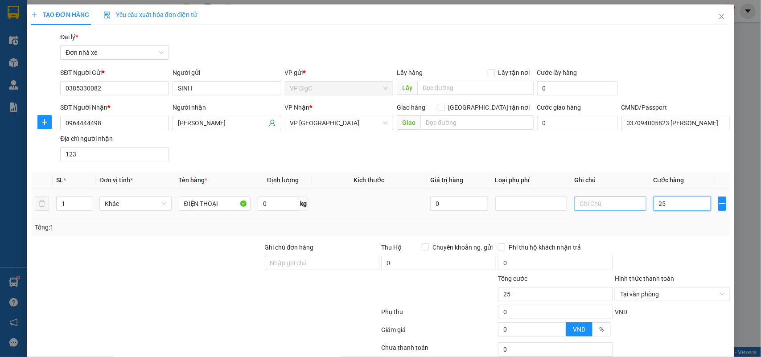
type input "250"
type input "2.500"
type input "25.000"
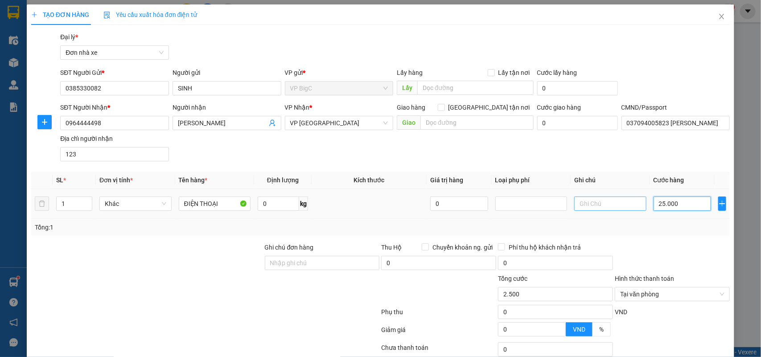
type input "25.000"
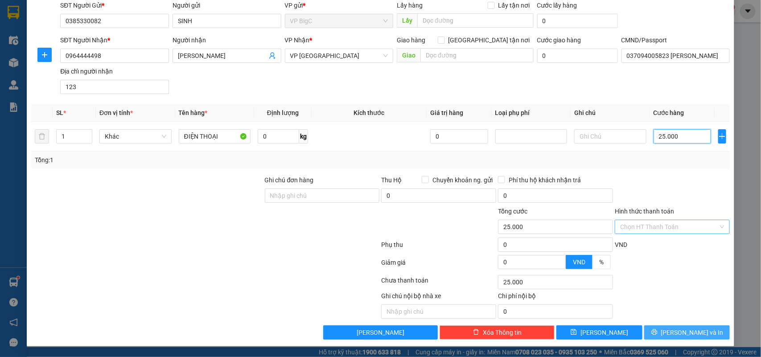
type input "25.000"
click at [648, 330] on button "[PERSON_NAME] và In" at bounding box center [687, 333] width 86 height 14
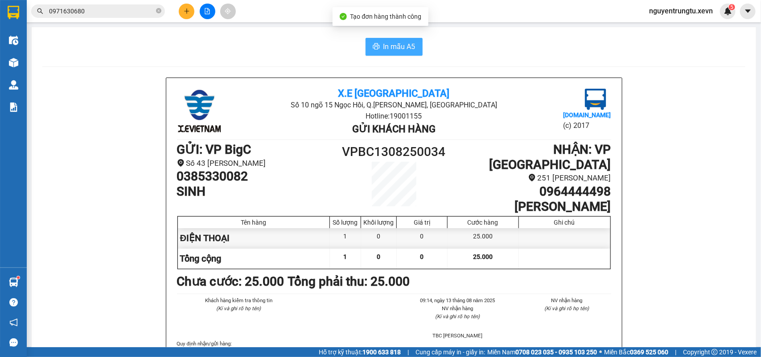
click at [384, 41] on span "In mẫu A5" at bounding box center [400, 46] width 32 height 11
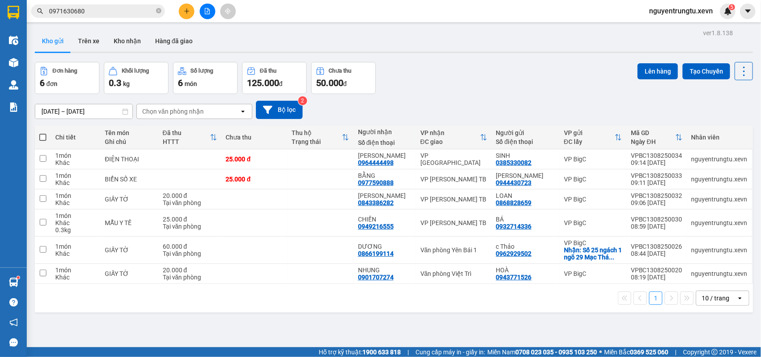
click at [190, 12] on button at bounding box center [187, 12] width 16 height 16
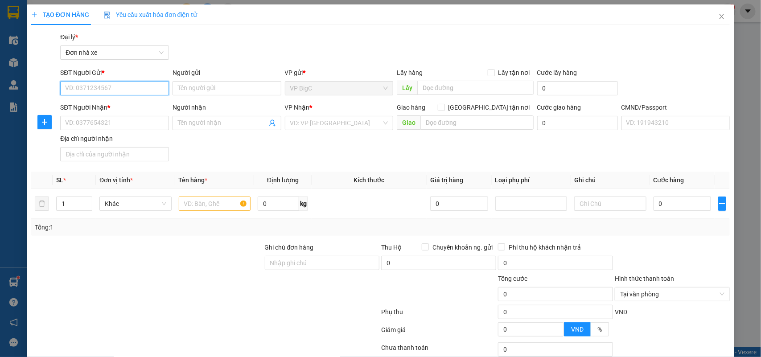
click at [117, 90] on input "SĐT Người Gửi *" at bounding box center [114, 88] width 109 height 14
type input "0962515639"
click at [126, 103] on div "0962515639 - NGUYỄN VĂN TỚI" at bounding box center [113, 106] width 97 height 10
type input "NGUYỄN VĂN TỚI"
type input "0337397556"
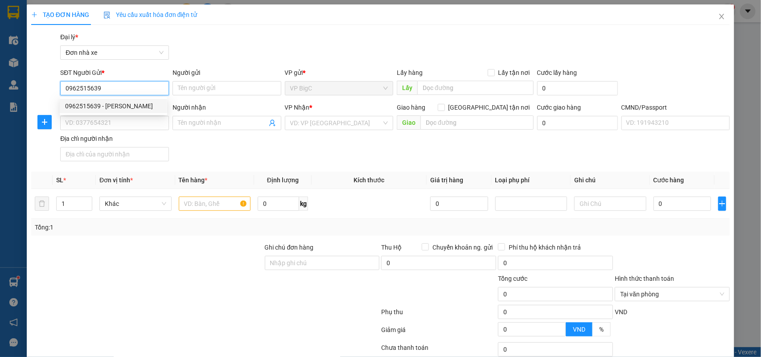
type input "NGUYỄN QUANG HOÀ"
type input "036080010001 NGUYỄN QUANG HOÀ, 387 ĐIỆN BIÊN"
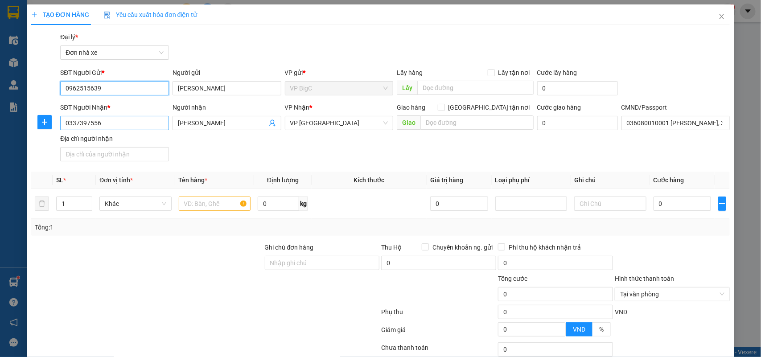
type input "0962515639"
drag, startPoint x: 109, startPoint y: 123, endPoint x: 34, endPoint y: 144, distance: 78.2
click at [34, 144] on div "SĐT Người Nhận * 0337397556 Người nhận NGUYỄN QUANG HOÀ VP Nhận * VP Nam Định G…" at bounding box center [380, 134] width 701 height 62
click at [346, 140] on div "SĐT Người Nhận * 0337397556 Người nhận NGUYỄN QUANG HOÀ VP Nhận * VP Nam Định G…" at bounding box center [394, 134] width 673 height 62
click at [119, 159] on input "Địa chỉ người nhận" at bounding box center [114, 154] width 109 height 14
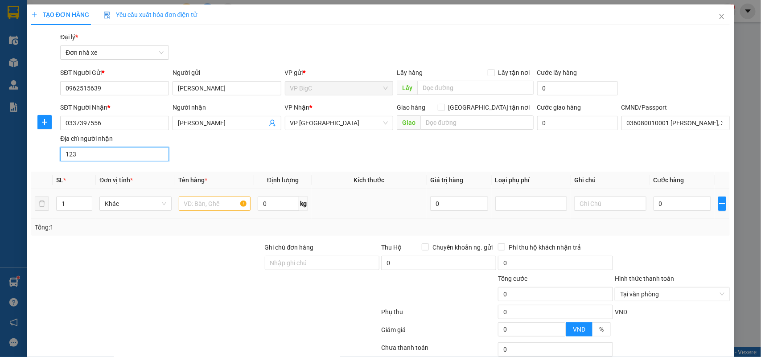
type input "123"
click at [226, 206] on input "text" at bounding box center [215, 204] width 72 height 14
type input "TÀI LIỆU"
click at [661, 202] on input "0" at bounding box center [683, 204] width 58 height 14
type input "2"
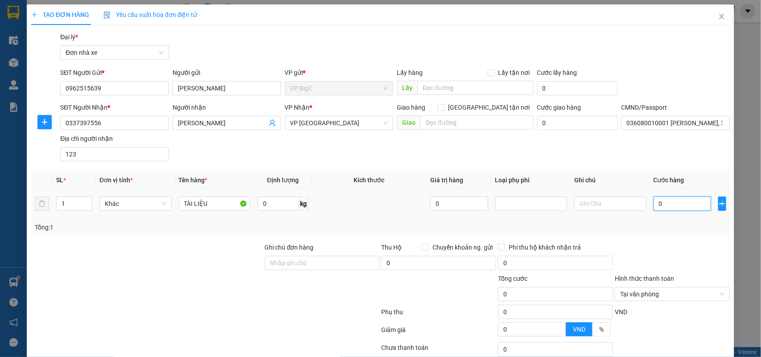
type input "2"
type input "25"
type input "250"
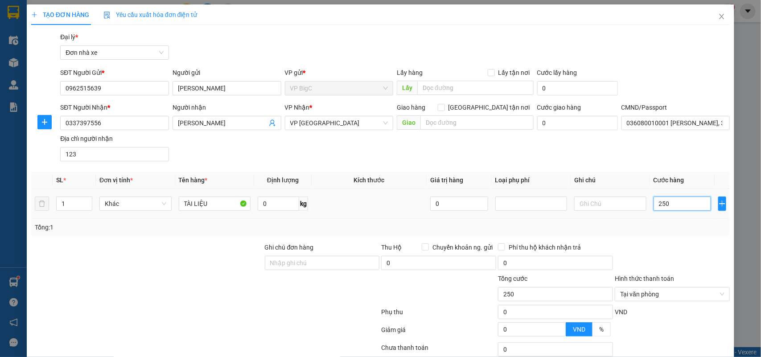
type input "2.500"
type input "25.000"
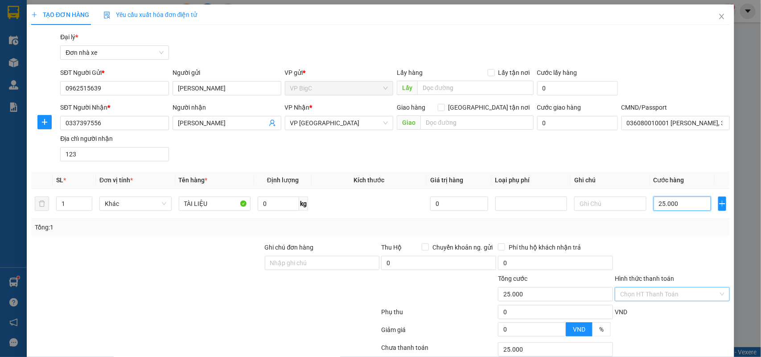
scroll to position [68, 0]
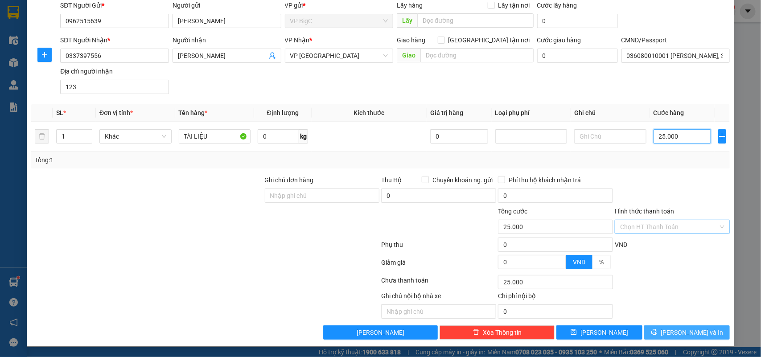
type input "25.000"
click at [644, 330] on button "[PERSON_NAME] và In" at bounding box center [687, 333] width 86 height 14
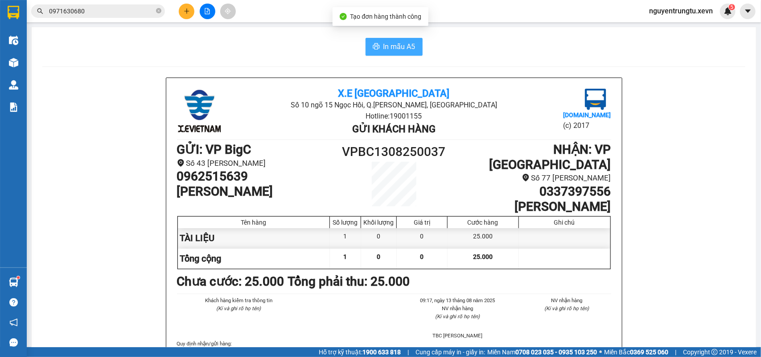
click at [376, 40] on button "In mẫu A5" at bounding box center [394, 47] width 57 height 18
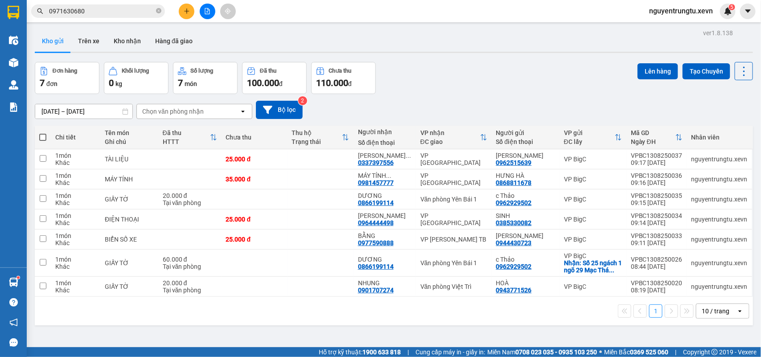
click at [181, 15] on button at bounding box center [187, 12] width 16 height 16
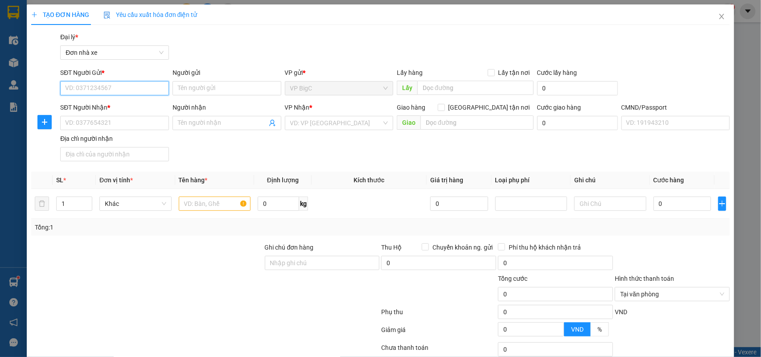
click at [134, 86] on input "SĐT Người Gửi *" at bounding box center [114, 88] width 109 height 14
type input "0989775111"
click at [133, 108] on div "0989775111 - THẾ PHƯƠNG" at bounding box center [113, 106] width 97 height 10
type input "THẾ PHƯƠNG"
type input "0902321978"
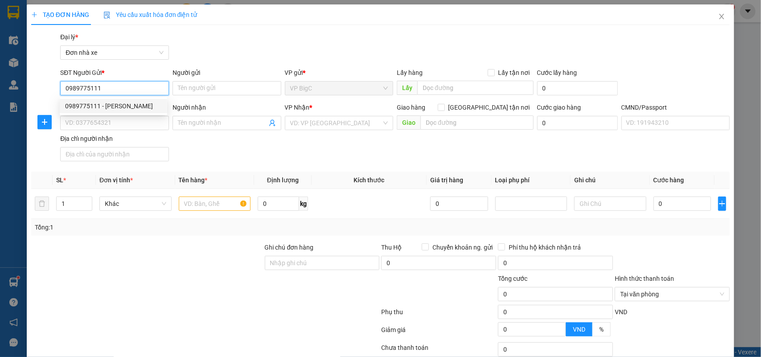
type input "VỮNG"
type input "lương văn vững"
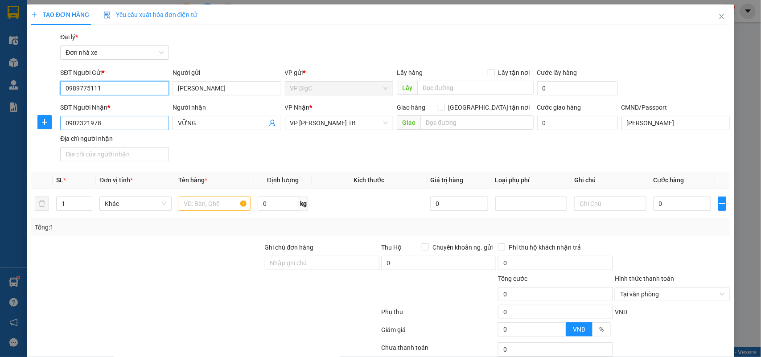
type input "0989775111"
drag, startPoint x: 92, startPoint y: 123, endPoint x: 60, endPoint y: 132, distance: 33.2
click at [60, 132] on div "SĐT Người Nhận * 0902321978" at bounding box center [114, 118] width 109 height 31
type input "0906028697"
drag, startPoint x: 197, startPoint y: 125, endPoint x: 157, endPoint y: 132, distance: 40.2
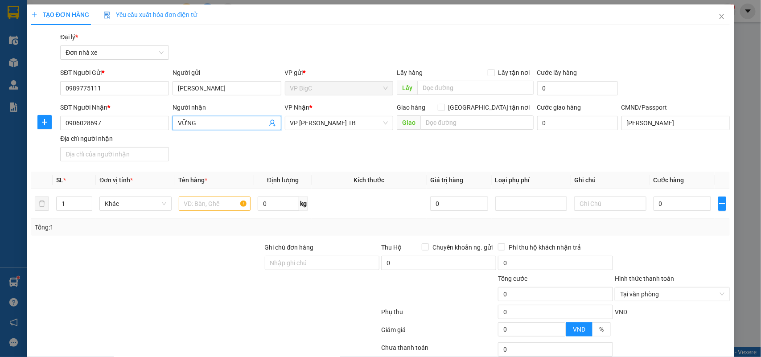
click at [157, 132] on div "SĐT Người Nhận * 0906028697 Người nhận VỮNG VỮNG VP Nhận * VP Trần Phú TB Giao …" at bounding box center [394, 134] width 673 height 62
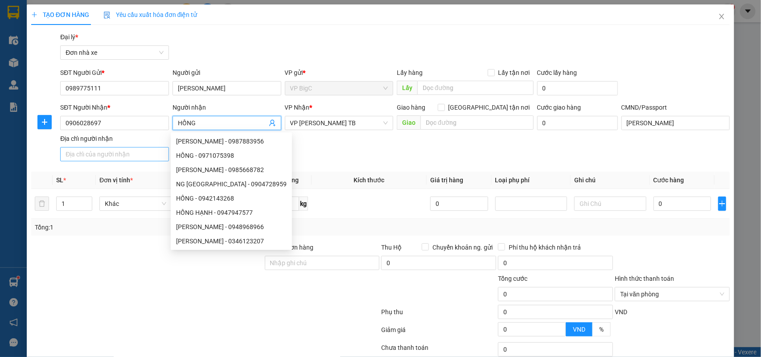
type input "HỒNG"
drag, startPoint x: 108, startPoint y: 152, endPoint x: 118, endPoint y: 150, distance: 10.1
click at [109, 152] on input "Địa chỉ người nhận" at bounding box center [114, 154] width 109 height 14
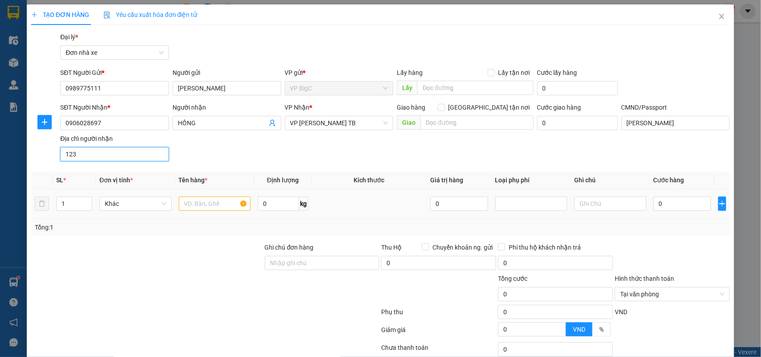
type input "123"
drag, startPoint x: 199, startPoint y: 205, endPoint x: 185, endPoint y: 210, distance: 15.1
click at [197, 207] on input "text" at bounding box center [215, 204] width 72 height 14
click at [656, 202] on input "0" at bounding box center [683, 204] width 58 height 14
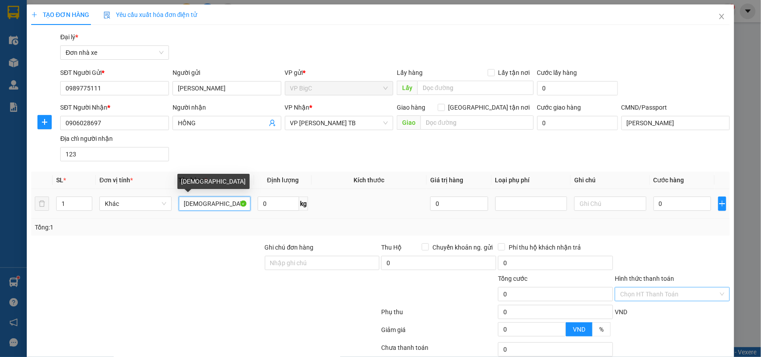
click at [222, 205] on input "GIẦY" at bounding box center [215, 204] width 72 height 14
type input "GIẦY PIC"
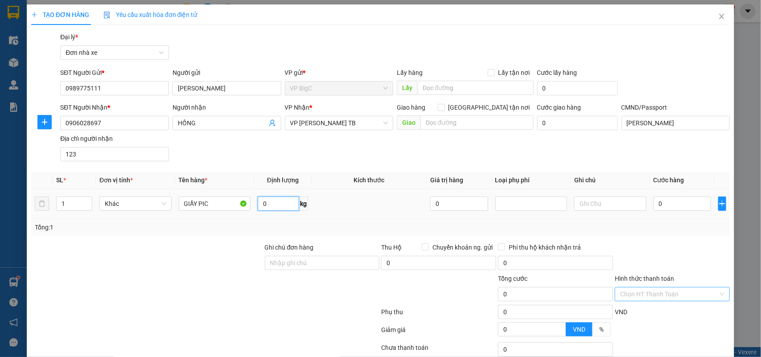
click at [264, 206] on input "0" at bounding box center [278, 204] width 41 height 14
type input "1"
click at [657, 207] on input "0" at bounding box center [683, 204] width 58 height 14
type input "2"
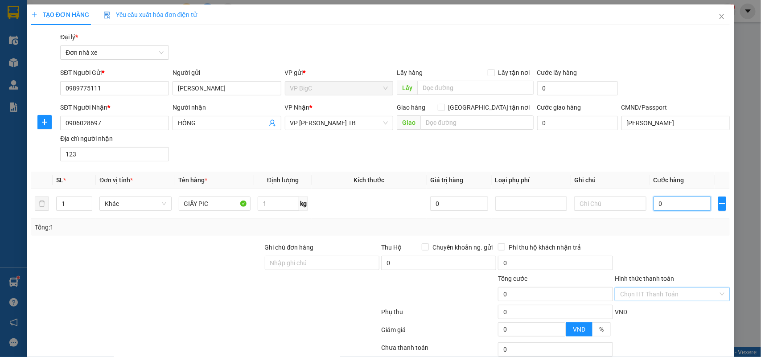
type input "2"
type input "25"
type input "250"
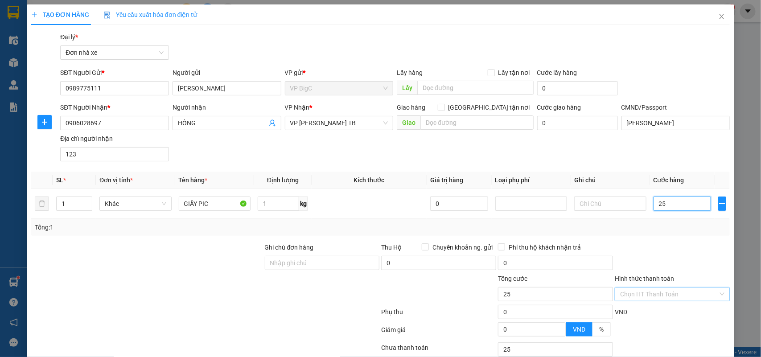
type input "250"
type input "2.500"
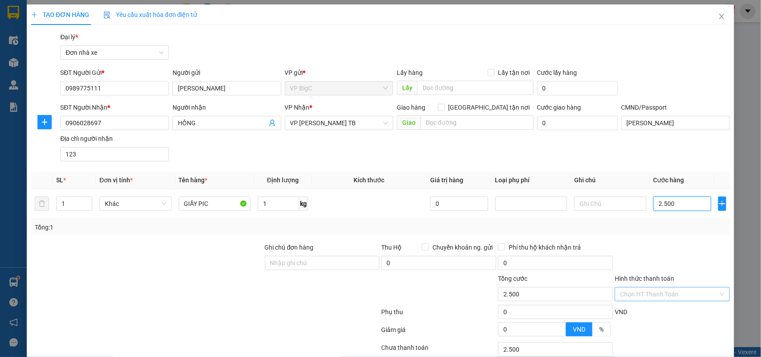
type input "25.000"
click at [715, 293] on div "Chọn HT Thanh Toán" at bounding box center [672, 294] width 115 height 14
type input "25.000"
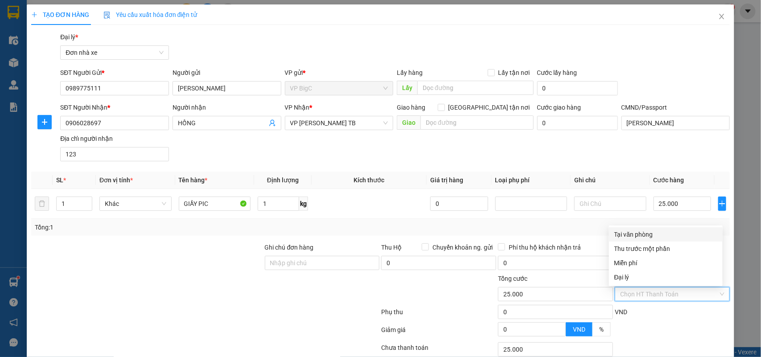
click at [688, 313] on div "VND" at bounding box center [672, 315] width 117 height 16
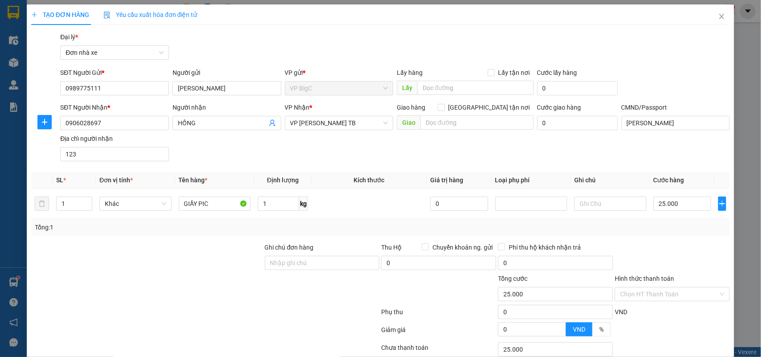
scroll to position [68, 0]
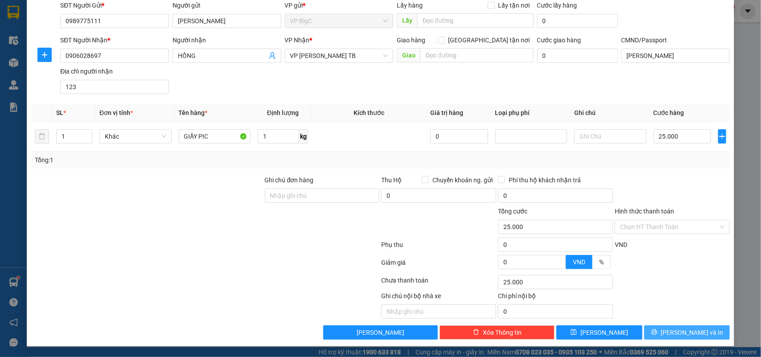
click at [647, 333] on button "[PERSON_NAME] và In" at bounding box center [687, 333] width 86 height 14
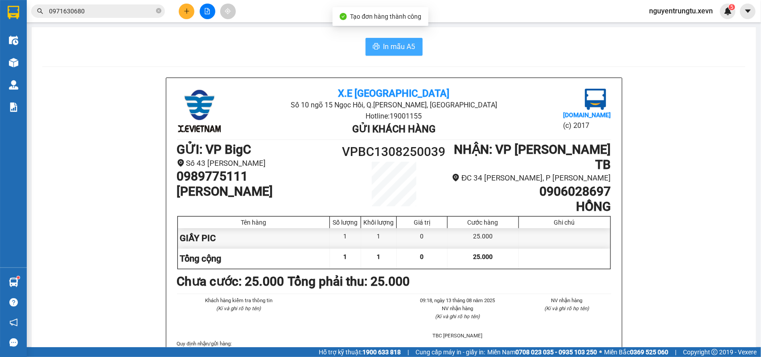
click at [388, 52] on span "In mẫu A5" at bounding box center [400, 46] width 32 height 11
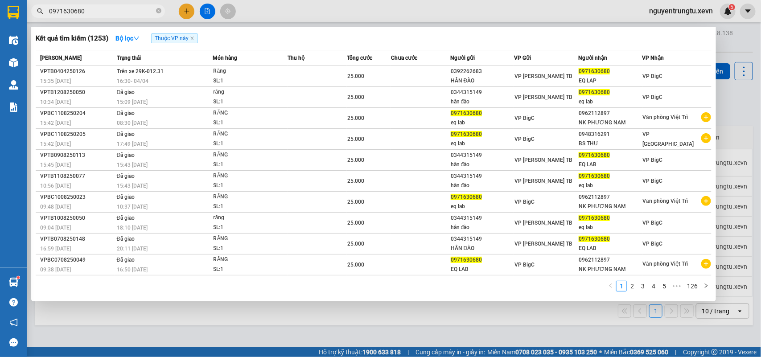
click at [90, 7] on input "0971630680" at bounding box center [101, 11] width 105 height 10
click at [85, 7] on input "0971630680" at bounding box center [101, 11] width 105 height 10
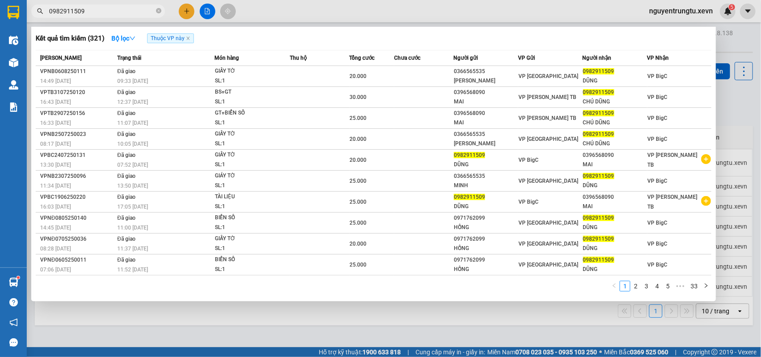
drag, startPoint x: 86, startPoint y: 9, endPoint x: 41, endPoint y: 17, distance: 45.6
click at [41, 17] on span "0982911509" at bounding box center [98, 10] width 134 height 13
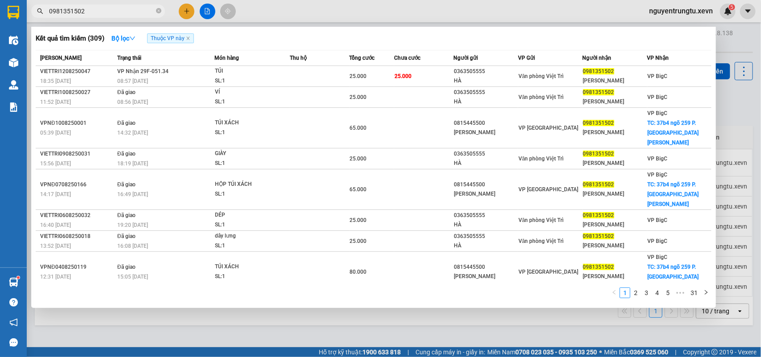
type input "0981351502"
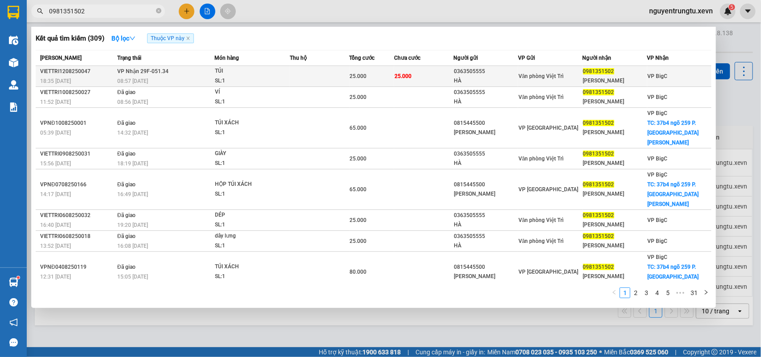
click at [405, 71] on td "25.000" at bounding box center [424, 76] width 60 height 21
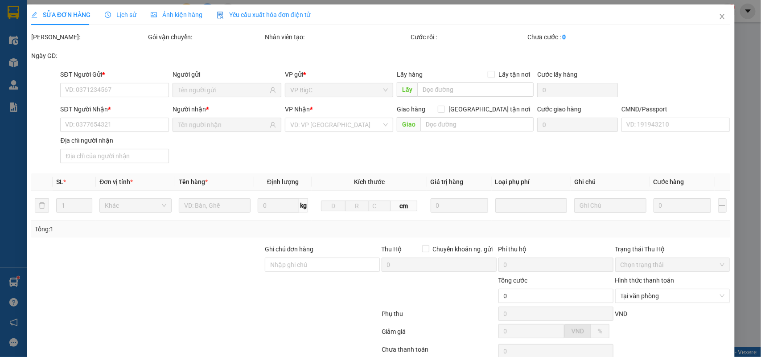
type input "0363505555"
type input "HÀ"
type input "0981351502"
type input "NGUYỄN VĂN HÀO"
type input "0343725456 nam"
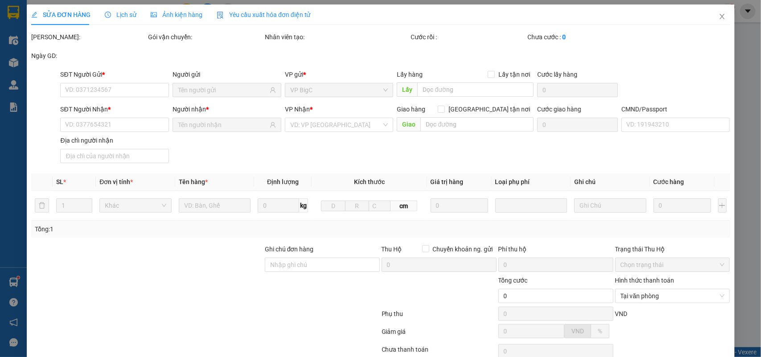
type input "25.000"
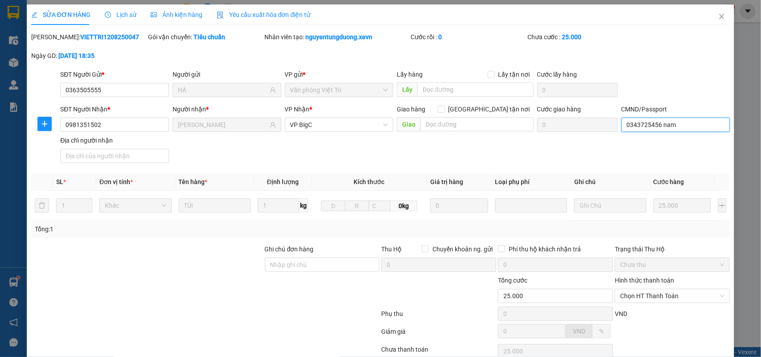
click at [632, 119] on input "0343725456 nam" at bounding box center [676, 125] width 109 height 14
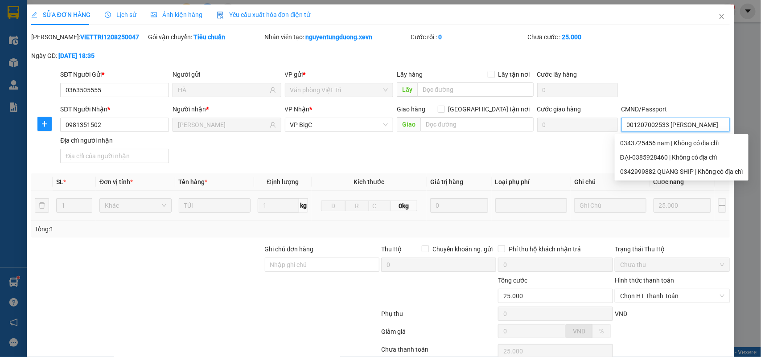
scroll to position [70, 0]
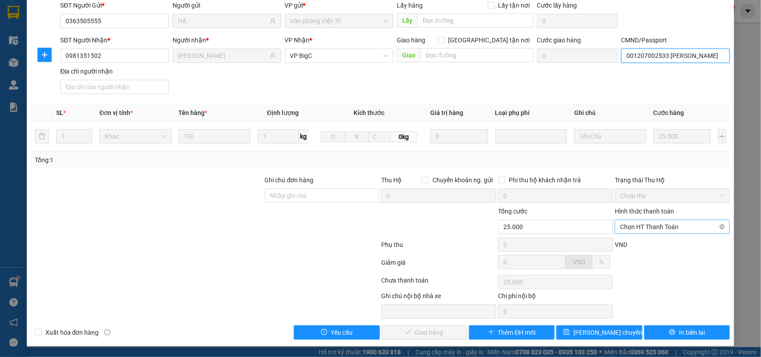
click at [701, 226] on span "Chọn HT Thanh Toán" at bounding box center [672, 226] width 104 height 13
type input "001207002533 NGUYỄN QUANG VINH"
click at [658, 242] on div "Tại văn phòng" at bounding box center [666, 246] width 103 height 10
type input "0"
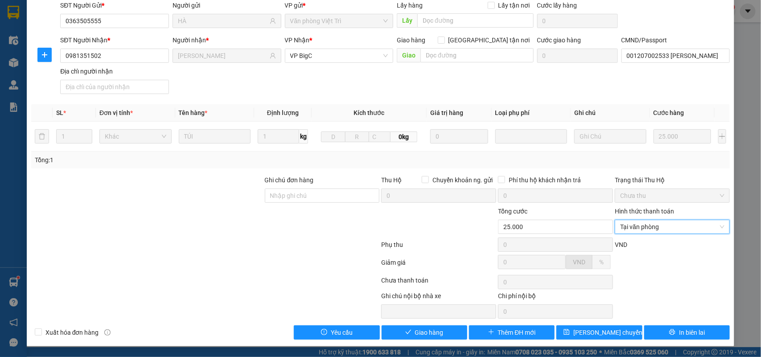
click at [306, 186] on div "Ghi chú đơn hàng" at bounding box center [322, 181] width 115 height 13
click at [306, 189] on input "Ghi chú đơn hàng" at bounding box center [322, 196] width 115 height 14
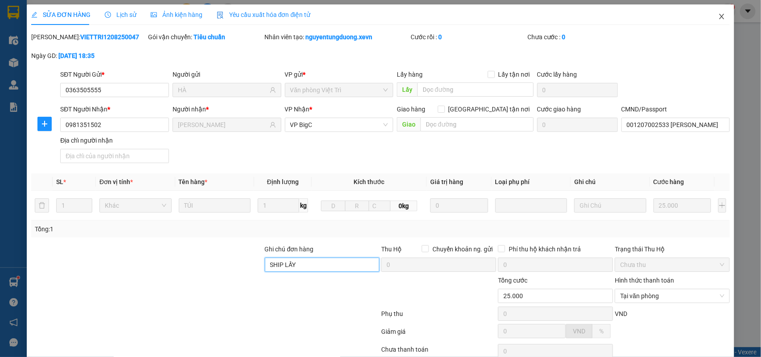
type input "SHIP LẤY"
click at [719, 18] on icon "close" at bounding box center [722, 16] width 7 height 7
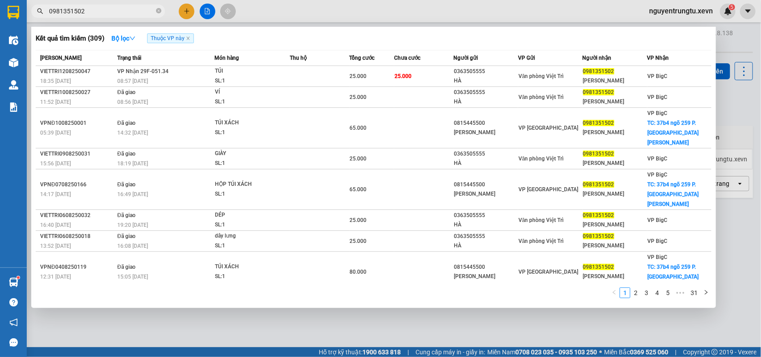
drag, startPoint x: 86, startPoint y: 12, endPoint x: 46, endPoint y: 12, distance: 40.1
click at [46, 12] on span "0981351502" at bounding box center [98, 10] width 134 height 13
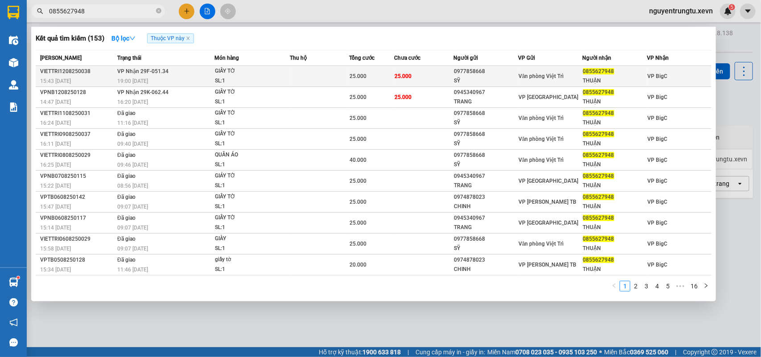
type input "0855627948"
click at [188, 72] on td "VP Nhận 29F-051.34 19:00 - 12/08" at bounding box center [164, 76] width 99 height 21
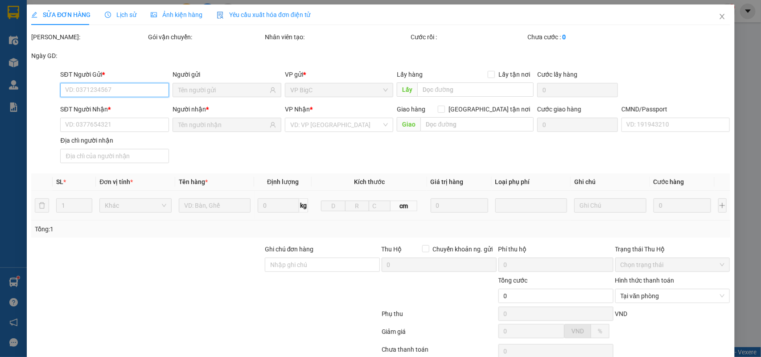
type input "0977858668"
type input "SỸ"
type input "0855627948"
type input "THUẬN"
type input "0866408078 thụy"
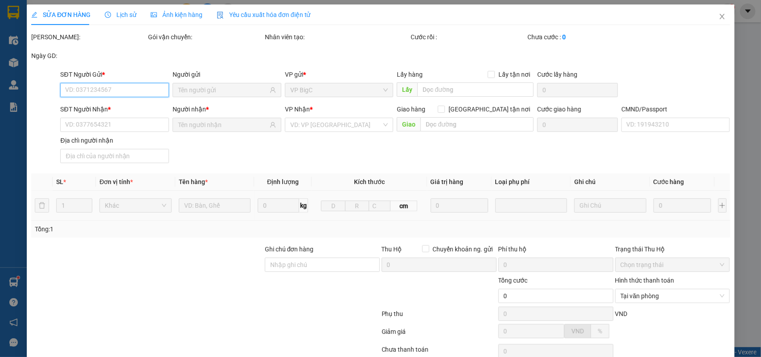
type input "25.000"
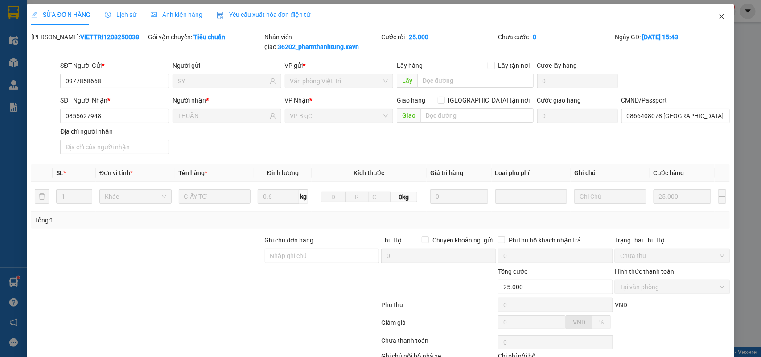
click at [719, 17] on icon "close" at bounding box center [722, 16] width 7 height 7
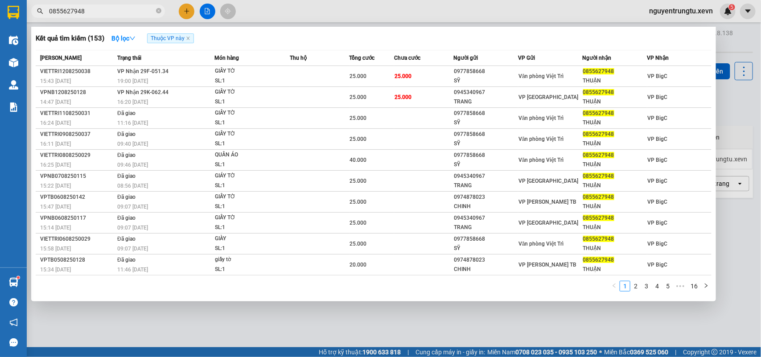
drag, startPoint x: 87, startPoint y: 16, endPoint x: 41, endPoint y: 25, distance: 46.8
click at [41, 19] on div "Kết quả tìm kiếm ( 153 ) Bộ lọc Thuộc VP này Mã ĐH Trạng thái Món hàng Thu hộ T…" at bounding box center [87, 12] width 174 height 16
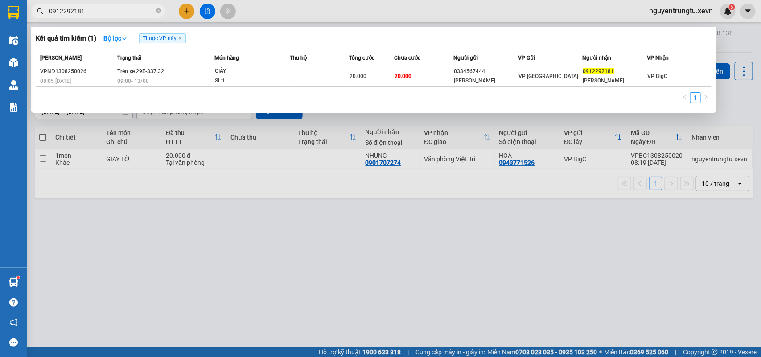
drag, startPoint x: 87, startPoint y: 10, endPoint x: 34, endPoint y: 21, distance: 54.5
click at [34, 19] on div "Kết quả tìm kiếm ( 1 ) Bộ lọc Thuộc VP này Mã ĐH Trạng thái Món hàng Thu hộ Tổn…" at bounding box center [87, 12] width 174 height 16
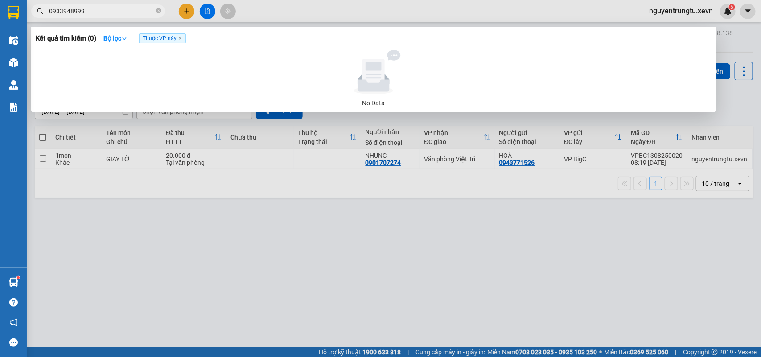
click at [341, 215] on div at bounding box center [380, 178] width 761 height 357
drag, startPoint x: 90, startPoint y: 11, endPoint x: 42, endPoint y: 19, distance: 48.3
click at [42, 19] on div "Kết quả tìm kiếm ( 0 ) Bộ lọc Thuộc VP này No Data 0933948999" at bounding box center [87, 12] width 174 height 16
click at [56, 10] on input "0933948999" at bounding box center [101, 11] width 105 height 10
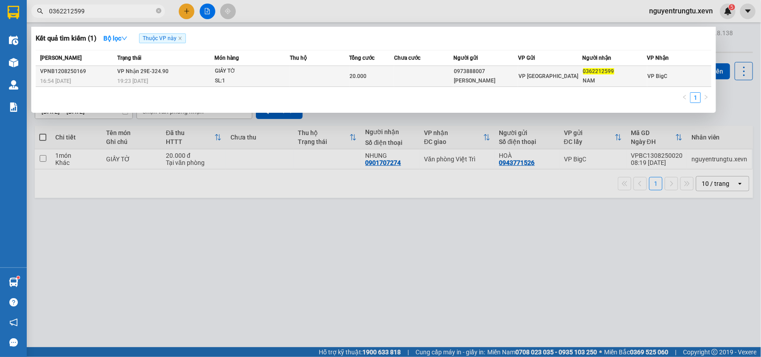
type input "0362212599"
click at [328, 77] on td at bounding box center [320, 76] width 60 height 21
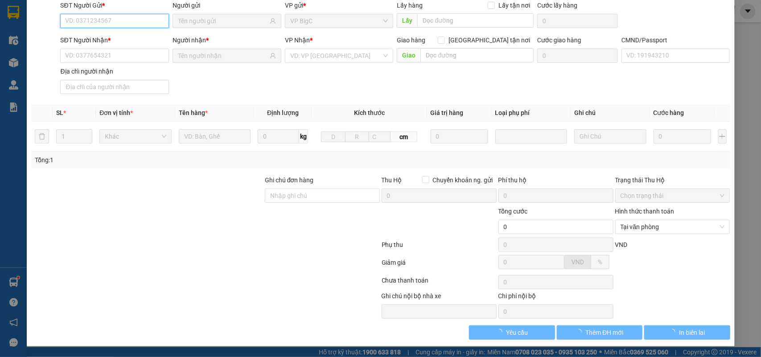
type input "0973888007"
type input "VŨ XUÂN TRƯỜNG"
type input "0362212599"
type input "NAM"
type input "001097027058 nguyễn ngọc phú"
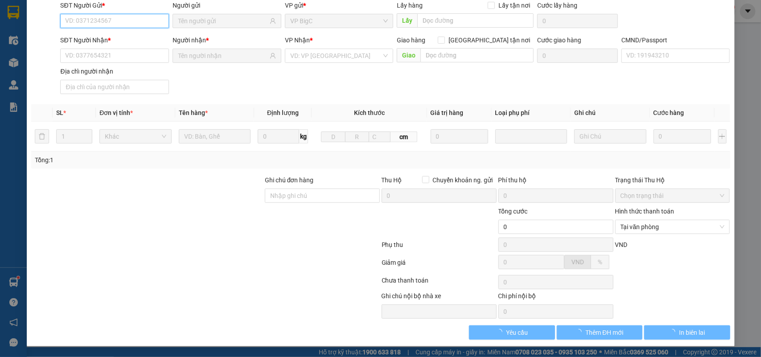
type input "20.000"
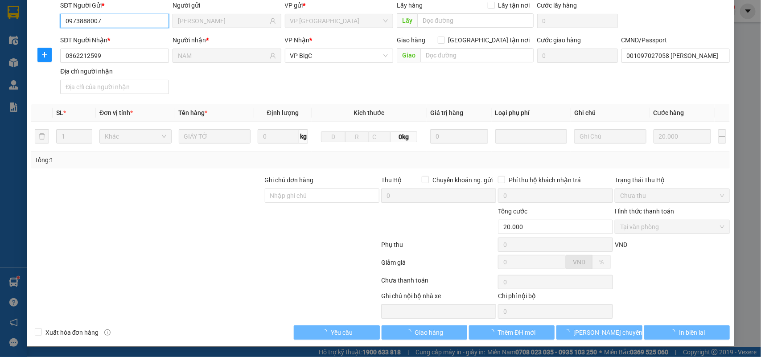
scroll to position [70, 0]
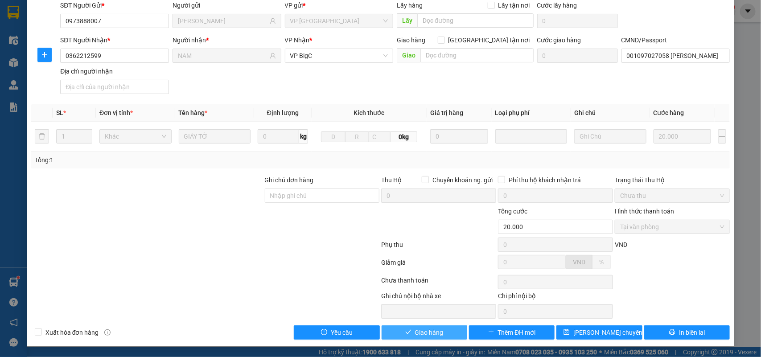
click at [435, 337] on span "Giao hàng" at bounding box center [429, 333] width 29 height 10
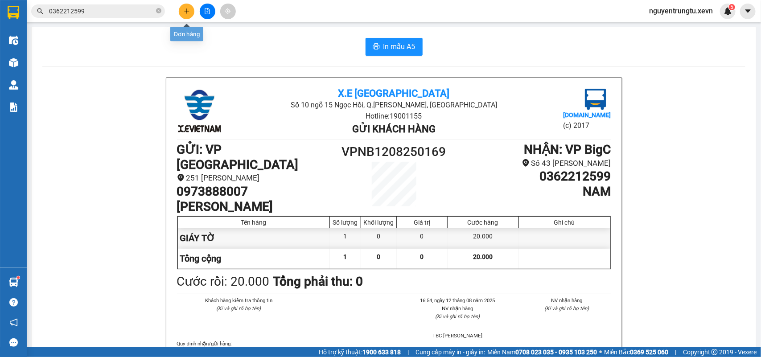
click at [182, 10] on button at bounding box center [187, 12] width 16 height 16
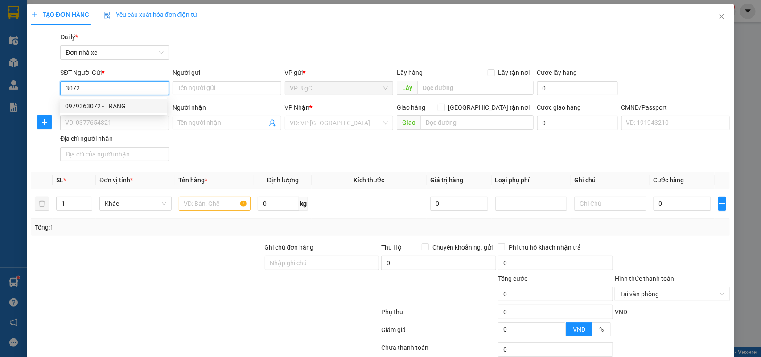
click at [104, 106] on div "0979363072 - TRANG" at bounding box center [113, 106] width 97 height 10
type input "0979363072"
type input "TRANG"
type input "0974528684"
type input "DIỄM"
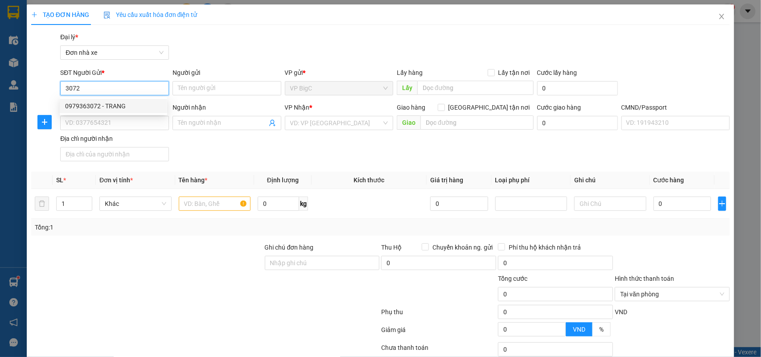
type input "PHẠM BÁ LÂN"
type input "0979363072"
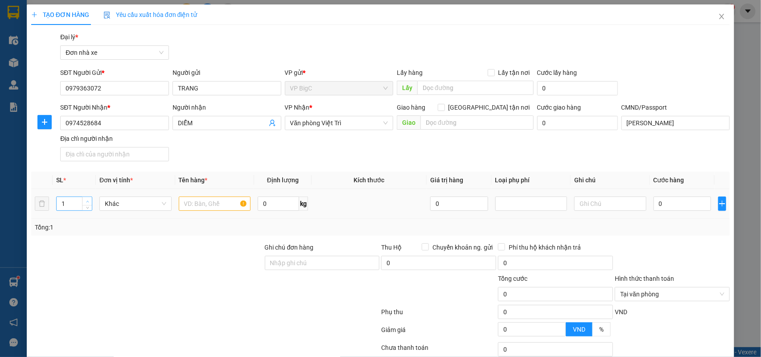
click at [89, 202] on span "Increase Value" at bounding box center [87, 201] width 10 height 8
type input "3"
click at [89, 202] on span "Increase Value" at bounding box center [87, 201] width 10 height 8
click at [209, 207] on input "text" at bounding box center [215, 204] width 72 height 14
type input "3K QUẦN ÁO"
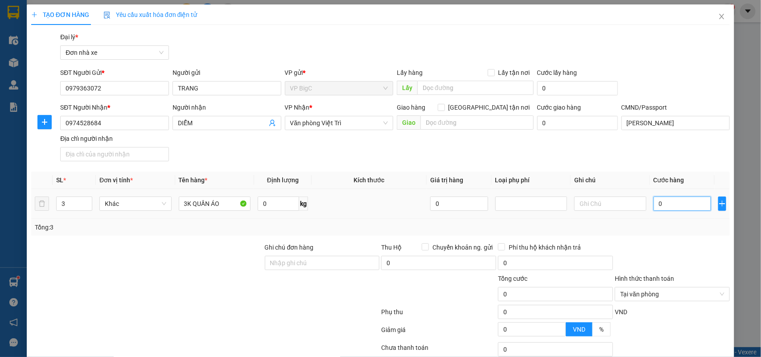
click at [668, 201] on input "0" at bounding box center [683, 204] width 58 height 14
type input "1"
type input "15"
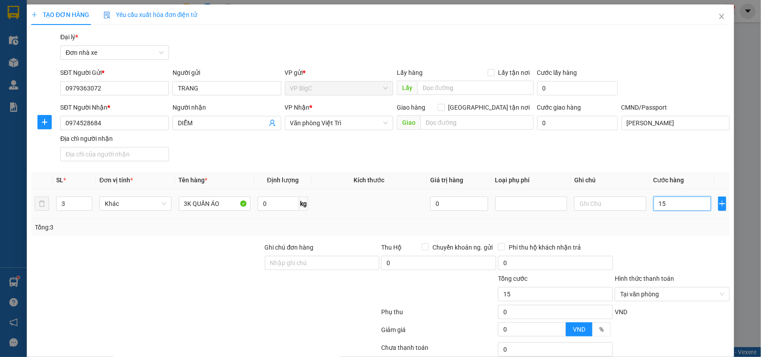
type input "150"
click at [650, 226] on div "Tổng: 3" at bounding box center [381, 228] width 692 height 10
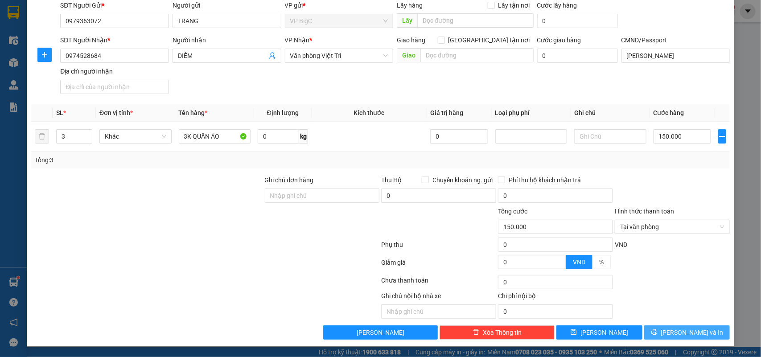
click at [690, 333] on span "[PERSON_NAME] và In" at bounding box center [692, 333] width 62 height 10
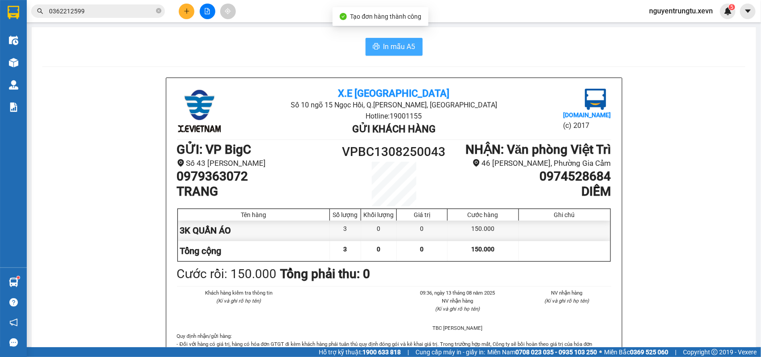
click at [407, 49] on span "In mẫu A5" at bounding box center [400, 46] width 32 height 11
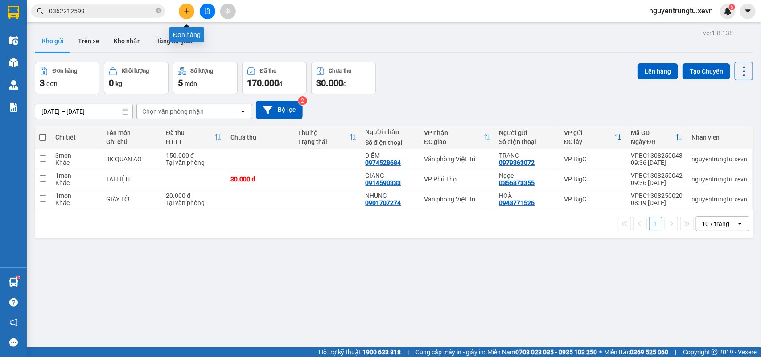
click at [186, 10] on icon "plus" at bounding box center [187, 11] width 6 height 6
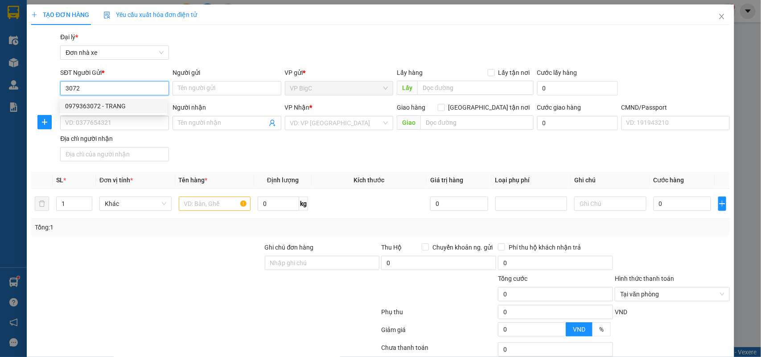
click at [94, 107] on div "0979363072 - TRANG" at bounding box center [113, 106] width 97 height 10
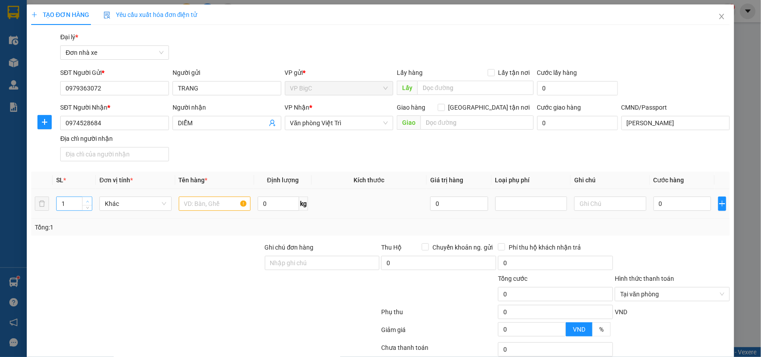
click at [88, 199] on span "up" at bounding box center [87, 201] width 5 height 5
click at [188, 205] on input "text" at bounding box center [215, 204] width 72 height 14
click at [661, 204] on input "0" at bounding box center [683, 204] width 58 height 14
click at [660, 233] on div "Tổng: 2" at bounding box center [380, 227] width 699 height 17
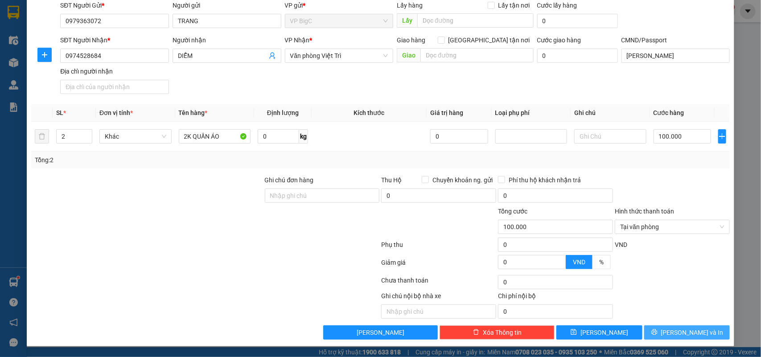
drag, startPoint x: 704, startPoint y: 326, endPoint x: 697, endPoint y: 328, distance: 7.4
click at [704, 327] on button "[PERSON_NAME] và In" at bounding box center [687, 333] width 86 height 14
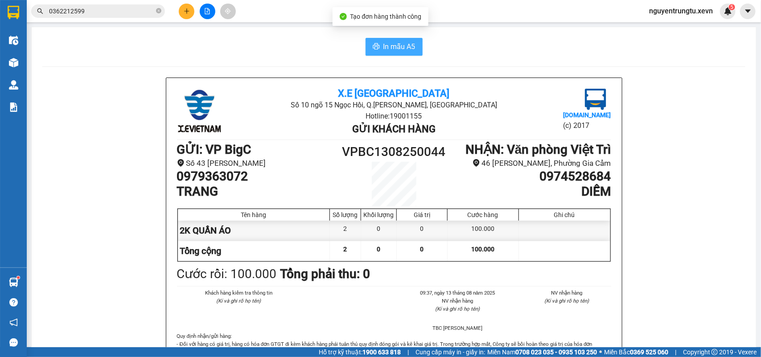
click at [402, 45] on span "In mẫu A5" at bounding box center [400, 46] width 32 height 11
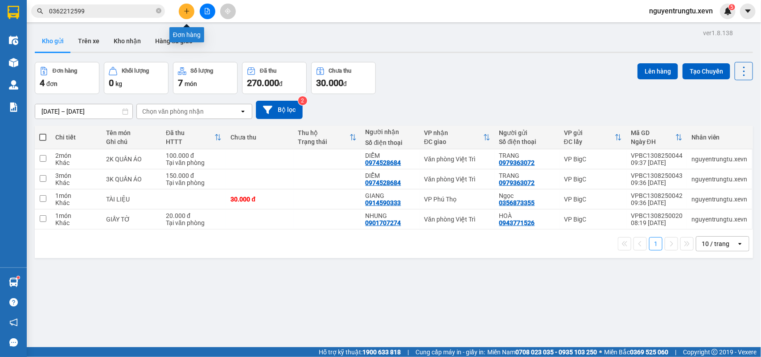
click at [186, 9] on icon "plus" at bounding box center [187, 11] width 6 height 6
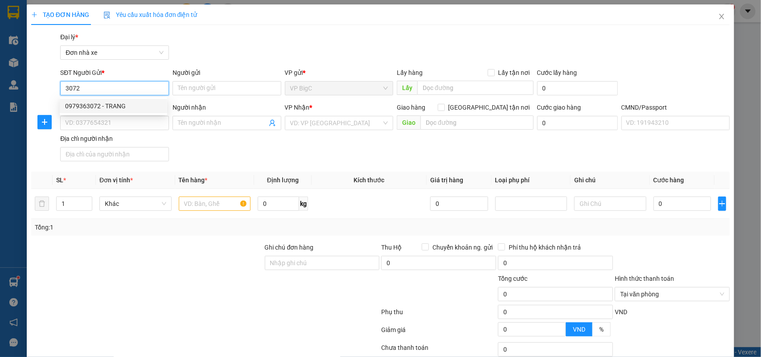
click at [103, 107] on div "0979363072 - TRANG" at bounding box center [113, 106] width 97 height 10
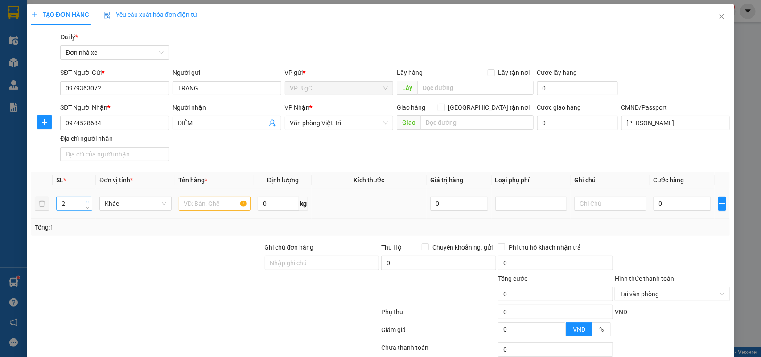
click at [86, 201] on icon "up" at bounding box center [87, 202] width 3 height 2
click at [201, 206] on input "text" at bounding box center [215, 204] width 72 height 14
click at [694, 203] on input "0" at bounding box center [683, 204] width 58 height 14
drag, startPoint x: 690, startPoint y: 232, endPoint x: 687, endPoint y: 274, distance: 42.0
click at [689, 233] on div "Tổng: 2" at bounding box center [380, 227] width 699 height 17
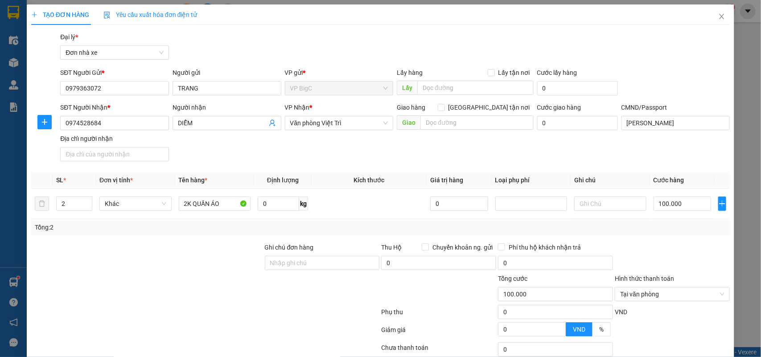
scroll to position [68, 0]
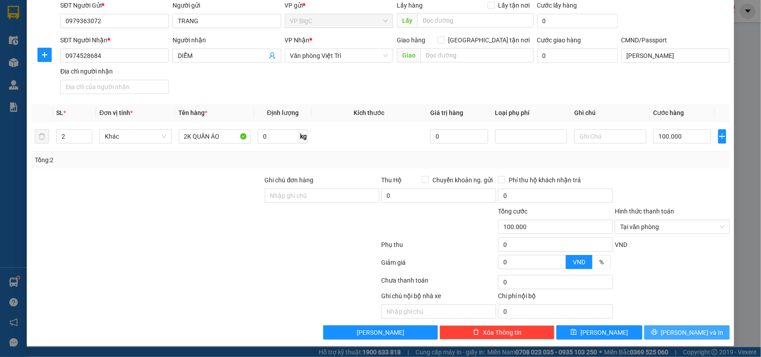
click at [683, 333] on span "[PERSON_NAME] và In" at bounding box center [692, 333] width 62 height 10
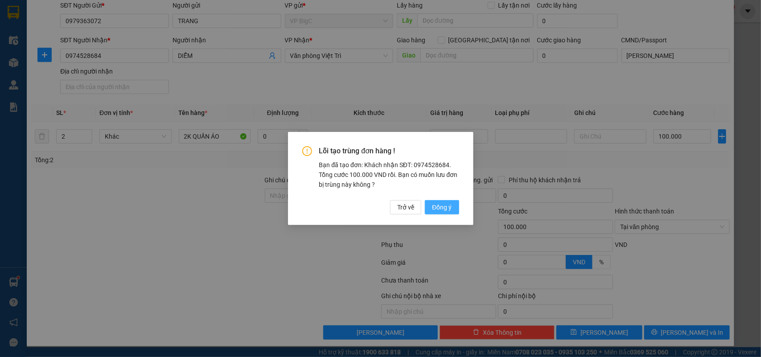
click at [438, 206] on span "Đồng ý" at bounding box center [442, 207] width 20 height 10
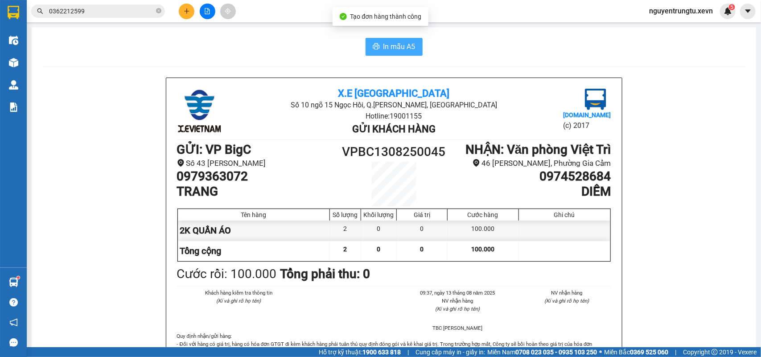
click at [393, 50] on span "In mẫu A5" at bounding box center [400, 46] width 32 height 11
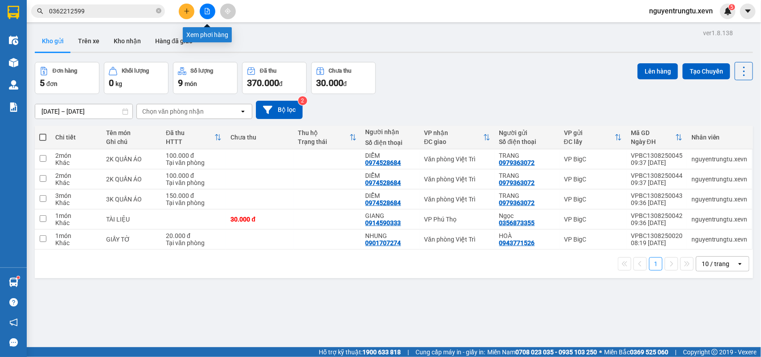
click at [207, 11] on icon "file-add" at bounding box center [207, 11] width 6 height 6
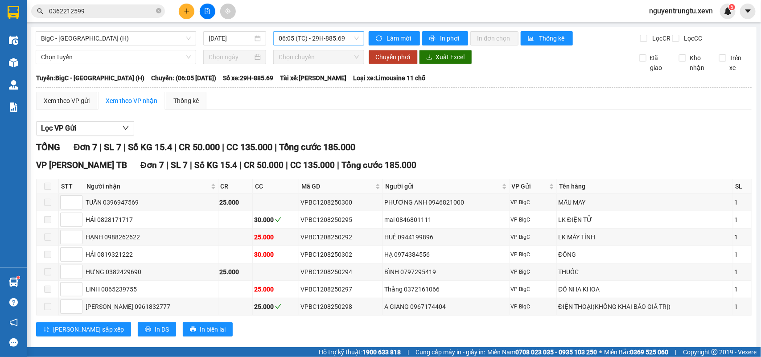
click at [321, 41] on span "06:05 (TC) - 29H-885.69" at bounding box center [319, 38] width 80 height 13
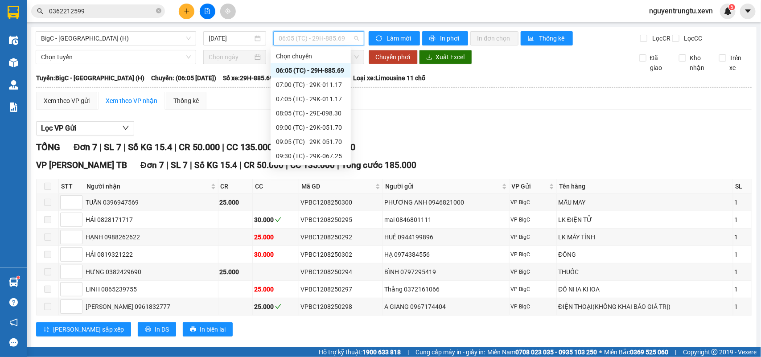
scroll to position [28, 0]
click at [327, 144] on div "10:05 (TC) - 29H-885.76" at bounding box center [311, 142] width 70 height 10
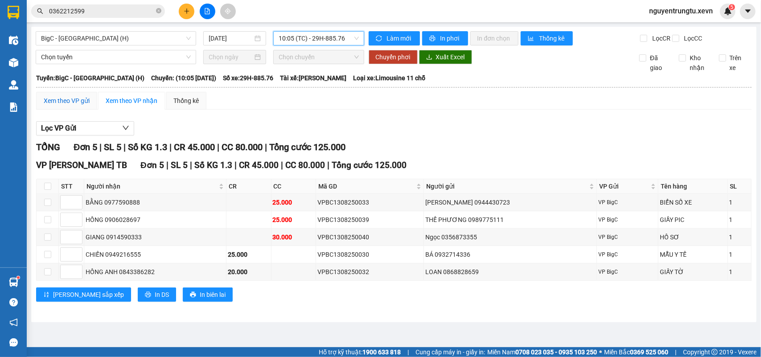
click at [63, 106] on div "Xem theo VP gửi" at bounding box center [67, 101] width 46 height 10
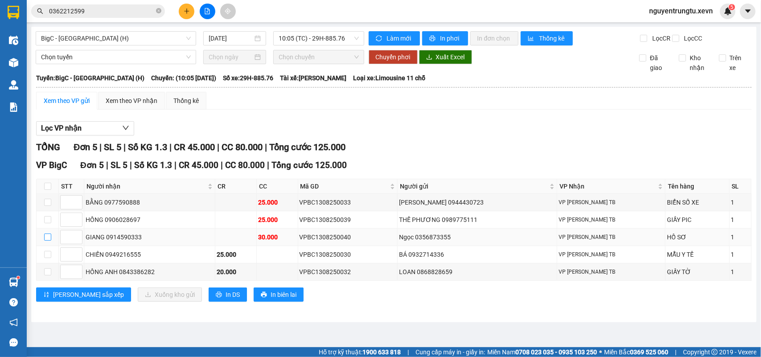
click at [45, 241] on input "checkbox" at bounding box center [47, 237] width 7 height 7
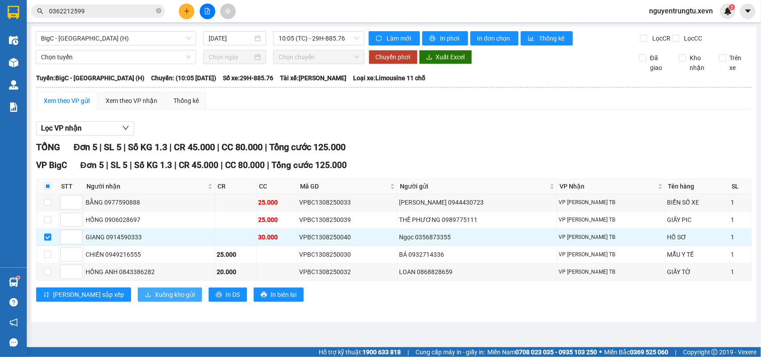
click at [155, 300] on span "Xuống kho gửi" at bounding box center [175, 295] width 40 height 10
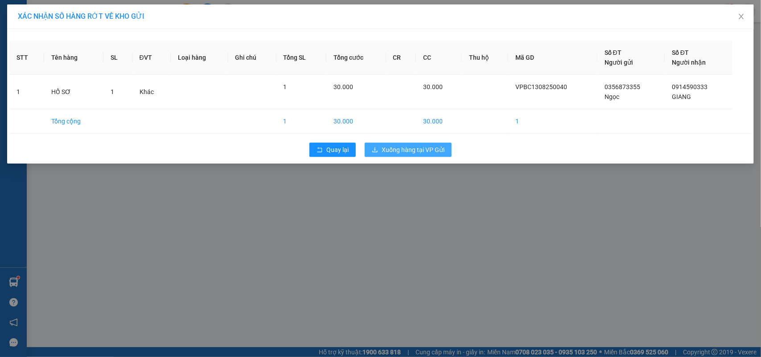
click at [397, 153] on span "Xuống hàng tại VP Gửi" at bounding box center [413, 150] width 63 height 10
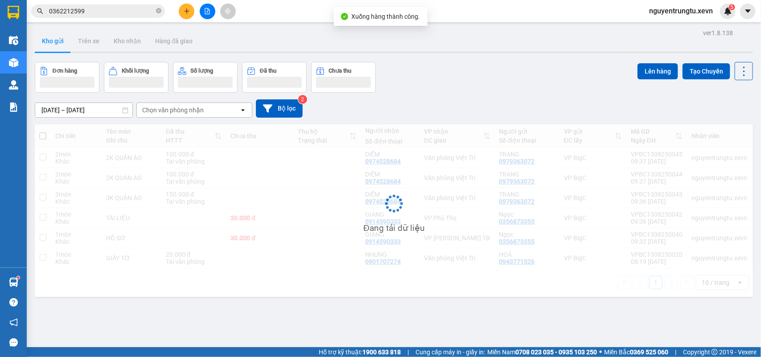
scroll to position [41, 0]
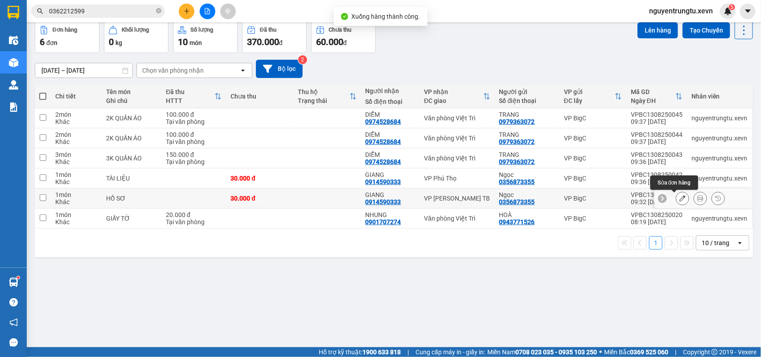
click at [680, 195] on icon at bounding box center [683, 198] width 6 height 6
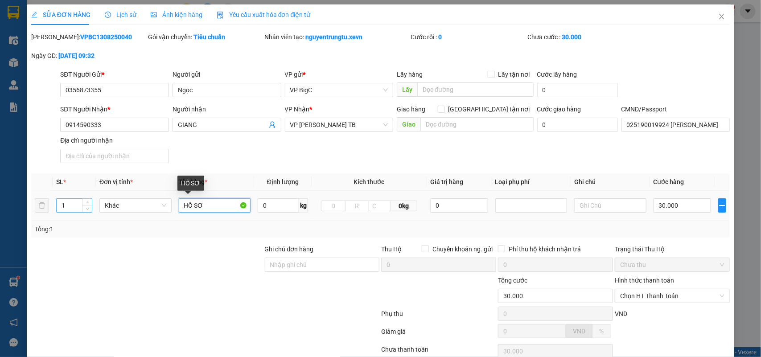
drag, startPoint x: 178, startPoint y: 208, endPoint x: 79, endPoint y: 209, distance: 98.6
click at [79, 209] on tr "1 Khác HỒ SƠ 0 kg 0kg 0 30.000" at bounding box center [380, 206] width 699 height 30
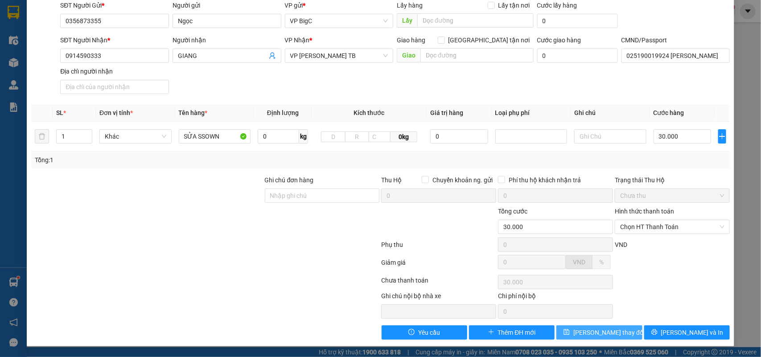
click at [579, 339] on button "Lưu thay đổi" at bounding box center [600, 333] width 86 height 14
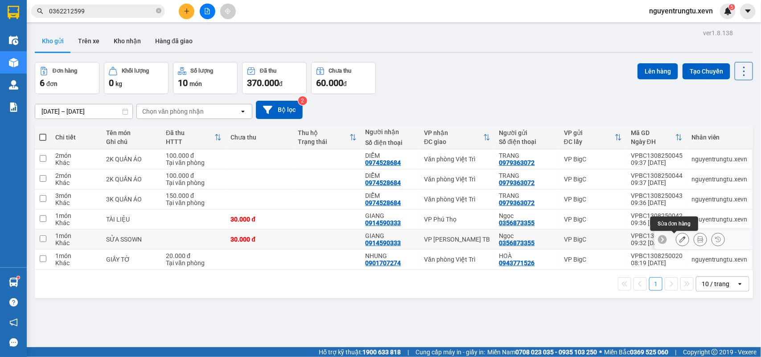
click at [680, 240] on icon at bounding box center [683, 239] width 6 height 6
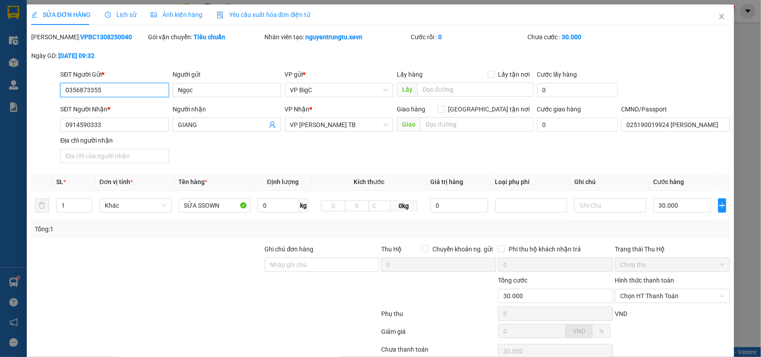
click at [124, 92] on input "0356873355" at bounding box center [114, 90] width 109 height 14
click at [124, 123] on input "0914590333" at bounding box center [114, 125] width 109 height 14
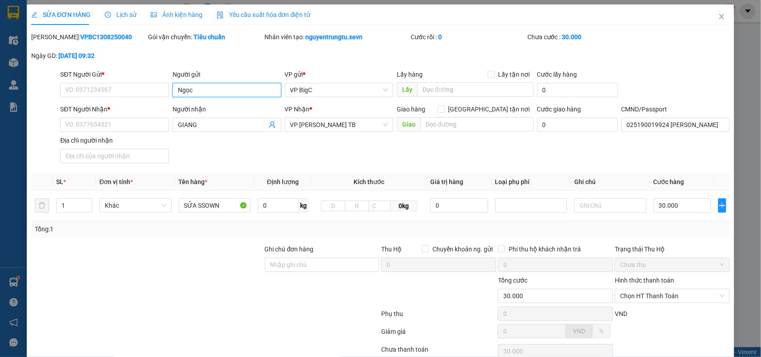
click at [198, 90] on input "Ngọc" at bounding box center [227, 90] width 109 height 14
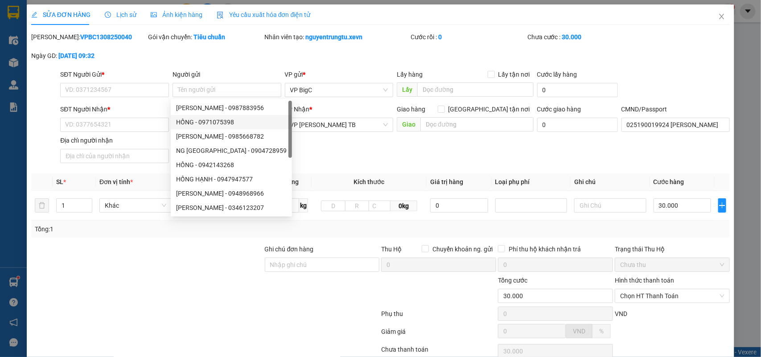
click at [365, 160] on div "SĐT Người Nhận * VD: 0377654321 Người nhận GIANG VP Nhận * VP Trần Phú TB Giao …" at bounding box center [394, 135] width 673 height 62
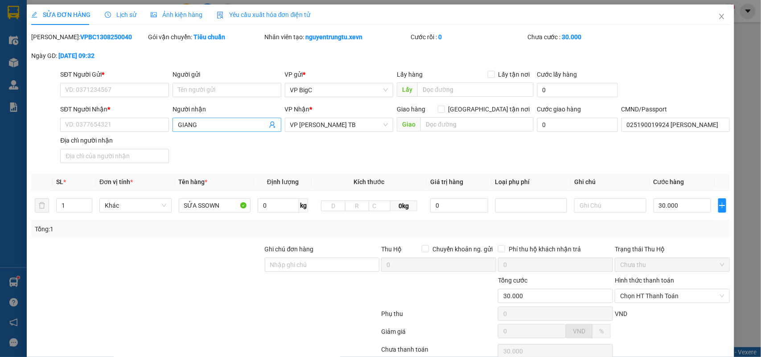
click at [224, 128] on input "GIANG" at bounding box center [222, 125] width 89 height 10
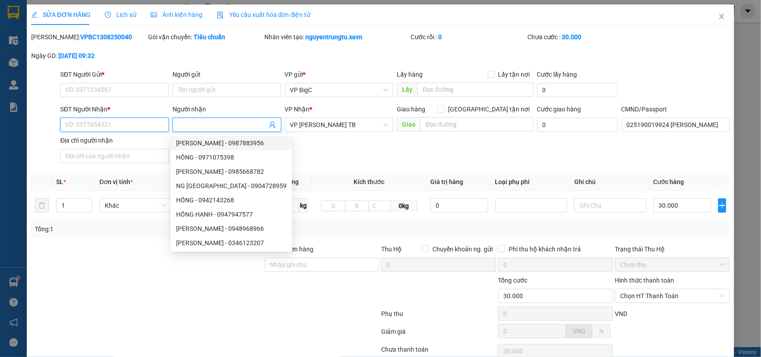
click at [120, 125] on input "SĐT Người Nhận *" at bounding box center [114, 125] width 109 height 14
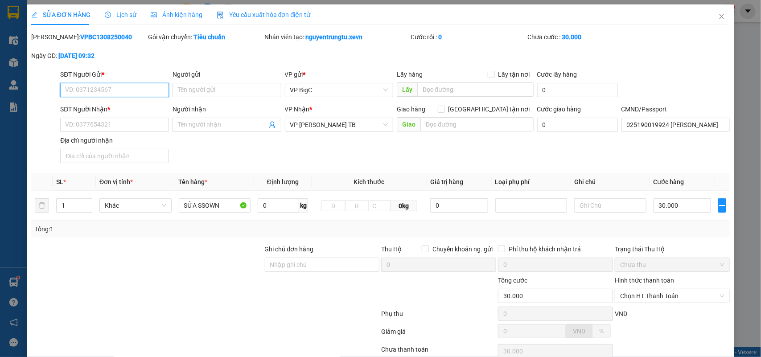
click at [87, 87] on input "SĐT Người Gửi *" at bounding box center [114, 90] width 109 height 14
click at [194, 87] on input "Người gửi" at bounding box center [227, 90] width 109 height 14
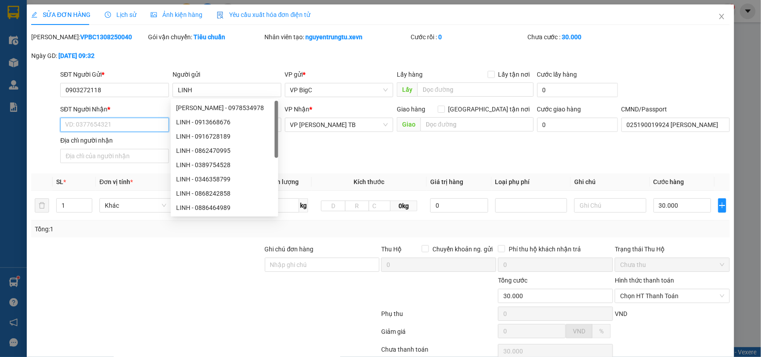
click at [94, 124] on input "SĐT Người Nhận *" at bounding box center [114, 125] width 109 height 14
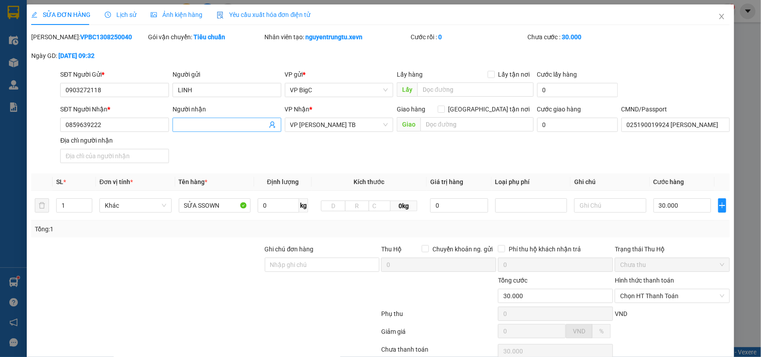
click at [190, 124] on input "Người nhận" at bounding box center [222, 125] width 89 height 10
drag, startPoint x: 197, startPoint y: 123, endPoint x: 191, endPoint y: 128, distance: 8.2
click at [191, 128] on input "NGOPCJ ANH" at bounding box center [222, 125] width 89 height 10
click at [196, 125] on input "NGOCJ ANH" at bounding box center [222, 125] width 89 height 10
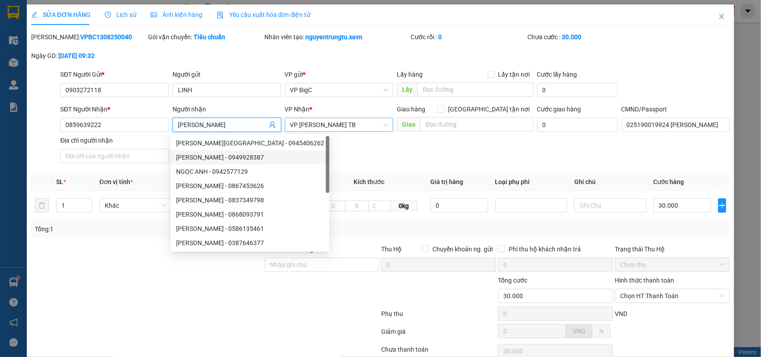
click at [314, 129] on span "VP Trần Phú TB" at bounding box center [339, 124] width 98 height 13
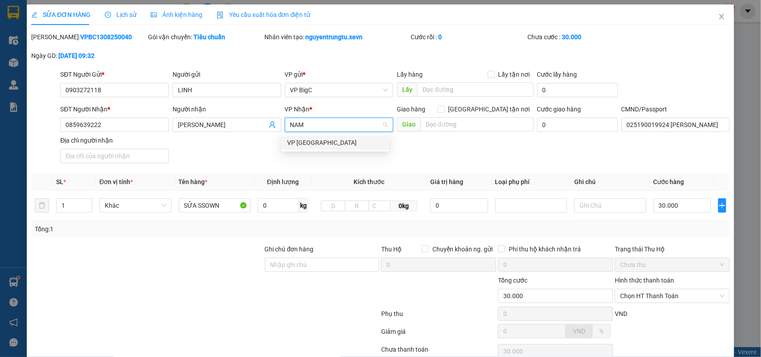
click at [306, 141] on div "VP [GEOGRAPHIC_DATA]" at bounding box center [335, 143] width 97 height 10
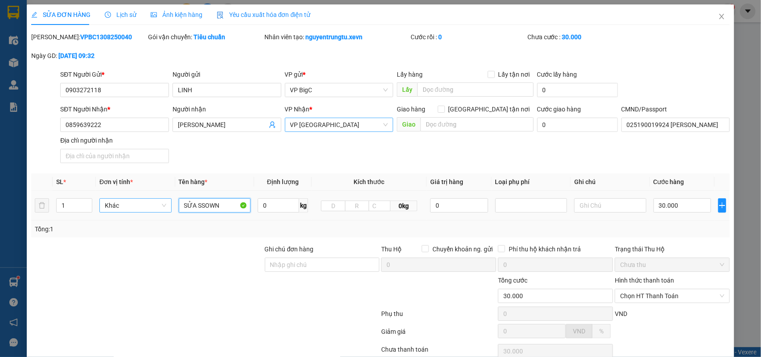
drag, startPoint x: 219, startPoint y: 206, endPoint x: 168, endPoint y: 201, distance: 51.1
click at [168, 201] on tr "1 Khác SỬA SSOWN 0 kg 0kg 0 30.000" at bounding box center [380, 206] width 699 height 30
click at [680, 206] on input "30.000" at bounding box center [683, 205] width 58 height 14
click at [703, 219] on td "30.000" at bounding box center [682, 206] width 65 height 30
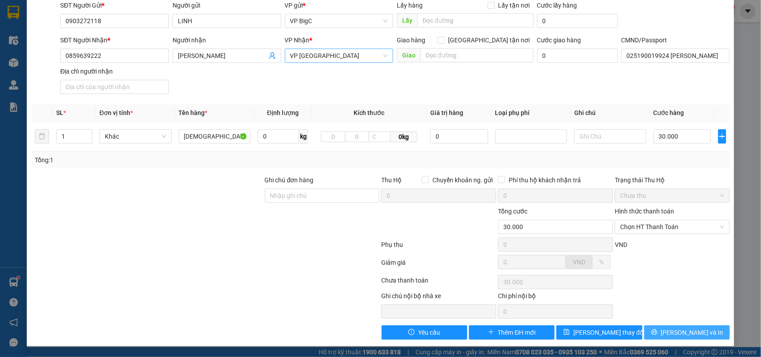
click at [691, 330] on span "[PERSON_NAME] và In" at bounding box center [692, 333] width 62 height 10
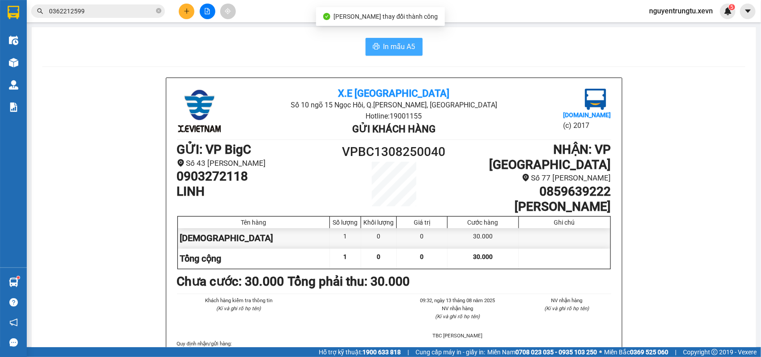
click at [384, 46] on span "In mẫu A5" at bounding box center [400, 46] width 32 height 11
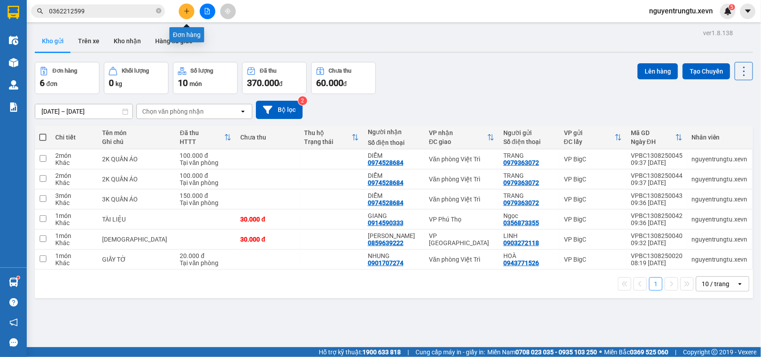
click at [182, 5] on button at bounding box center [187, 12] width 16 height 16
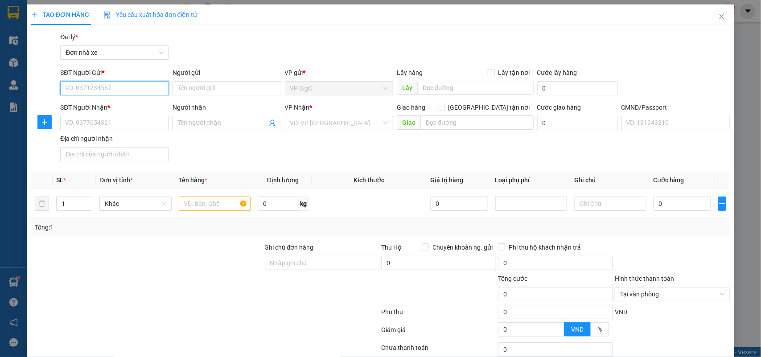
click at [98, 85] on input "SĐT Người Gửi *" at bounding box center [114, 88] width 109 height 14
click at [108, 106] on div "0376827026 - LINH" at bounding box center [113, 106] width 97 height 10
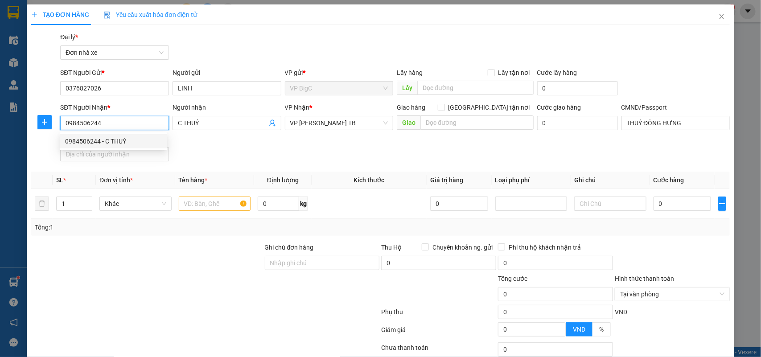
drag, startPoint x: 114, startPoint y: 123, endPoint x: 57, endPoint y: 133, distance: 57.9
click at [58, 133] on div "SĐT Người Nhận * 0984506244" at bounding box center [114, 118] width 112 height 31
click at [70, 137] on div "0328191997 - NGỌC" at bounding box center [113, 141] width 97 height 10
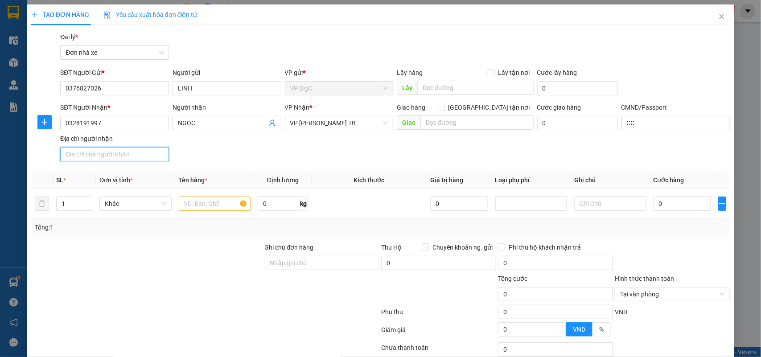
click at [78, 152] on input "Địa chỉ người nhận" at bounding box center [114, 154] width 109 height 14
click at [211, 207] on input "text" at bounding box center [215, 204] width 72 height 14
click at [273, 206] on input "0" at bounding box center [278, 204] width 41 height 14
click at [654, 199] on input "0" at bounding box center [683, 204] width 58 height 14
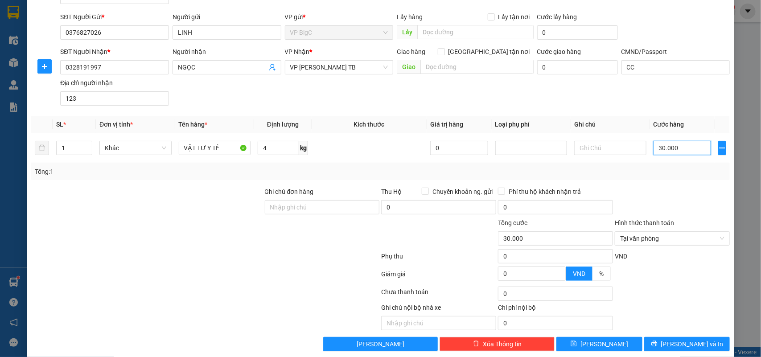
scroll to position [68, 0]
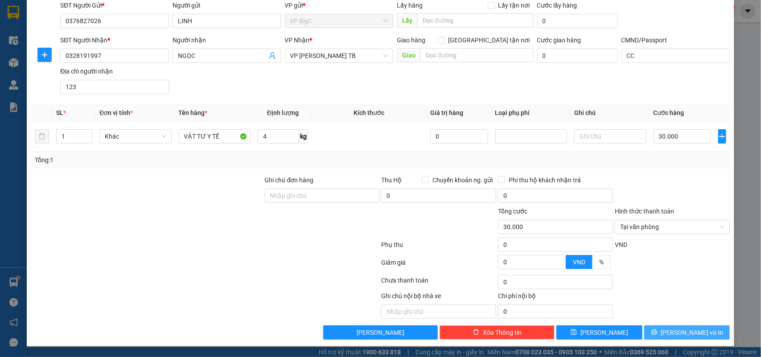
click at [649, 329] on button "[PERSON_NAME] và In" at bounding box center [687, 333] width 86 height 14
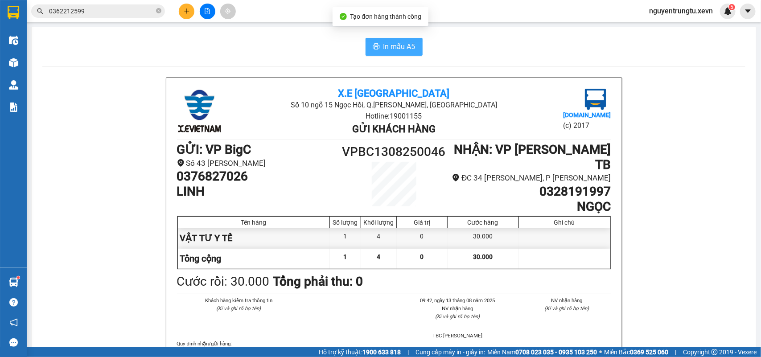
click at [402, 49] on span "In mẫu A5" at bounding box center [400, 46] width 32 height 11
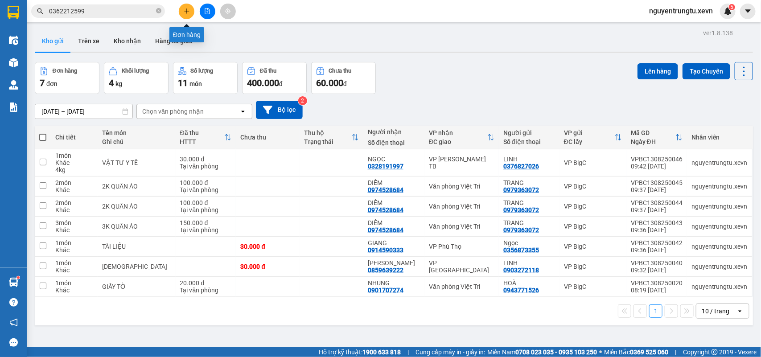
click at [182, 14] on button at bounding box center [187, 12] width 16 height 16
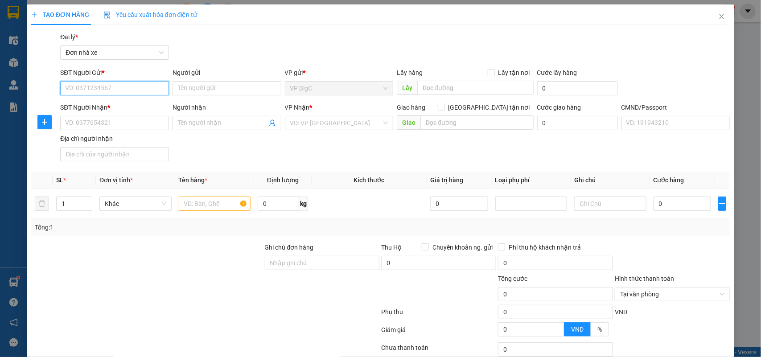
click at [128, 90] on input "SĐT Người Gửi *" at bounding box center [114, 88] width 109 height 14
click at [106, 108] on div "0978928679 - TRANG" at bounding box center [113, 106] width 97 height 10
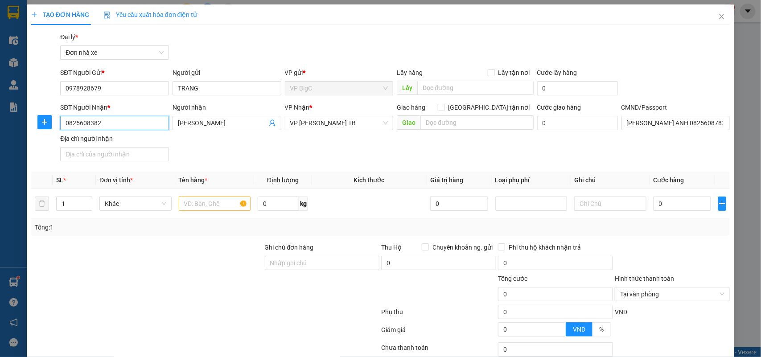
click at [100, 127] on input "0825608382" at bounding box center [114, 123] width 109 height 14
click at [272, 147] on div "SĐT Người Nhận * 0825608382 Người nhận tuấn minh VP Nhận * VP Trần Phú TB Giao …" at bounding box center [394, 134] width 673 height 62
click at [108, 153] on input "Địa chỉ người nhận" at bounding box center [114, 154] width 109 height 14
click at [190, 202] on input "text" at bounding box center [215, 204] width 72 height 14
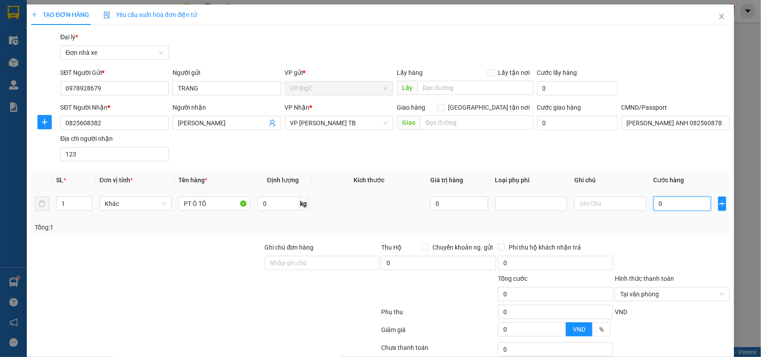
click at [685, 208] on input "0" at bounding box center [683, 204] width 58 height 14
click at [271, 202] on input "0" at bounding box center [278, 204] width 41 height 14
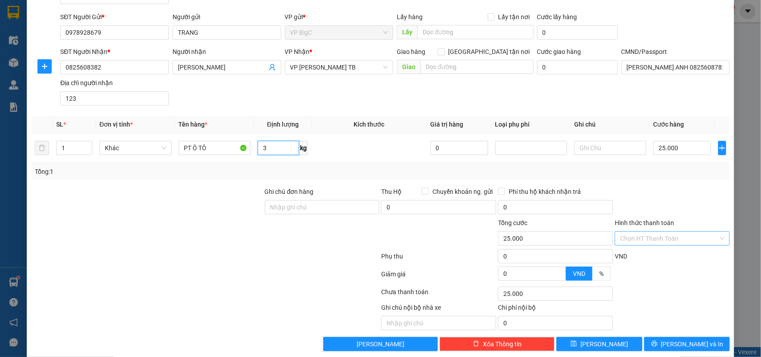
scroll to position [68, 0]
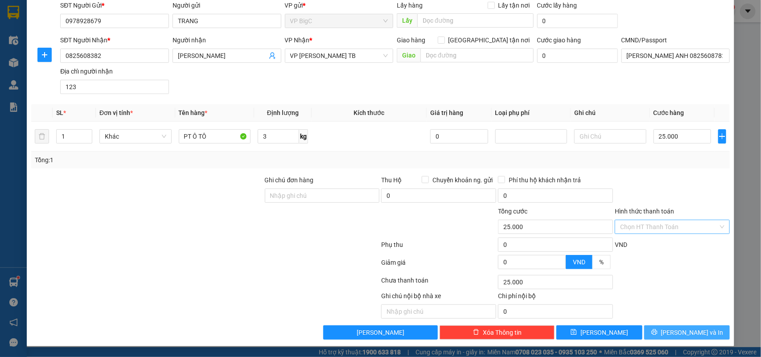
click at [644, 331] on button "[PERSON_NAME] và In" at bounding box center [687, 333] width 86 height 14
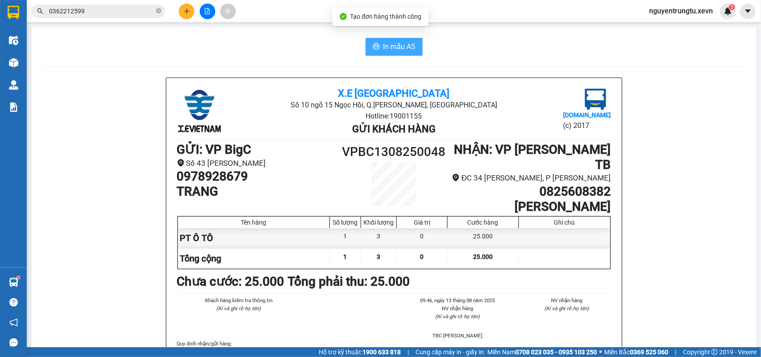
click at [389, 47] on span "In mẫu A5" at bounding box center [400, 46] width 32 height 11
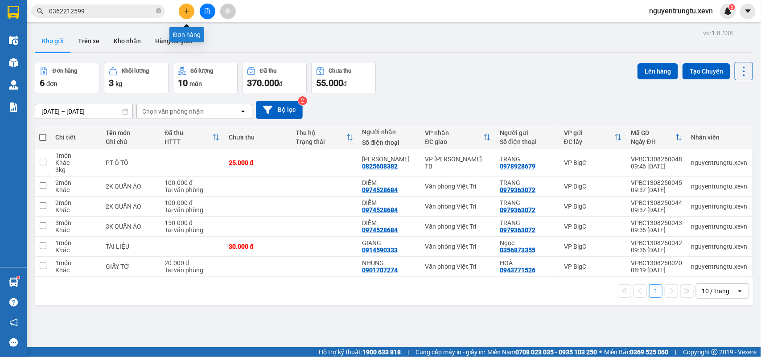
click at [190, 9] on icon "plus" at bounding box center [187, 11] width 6 height 6
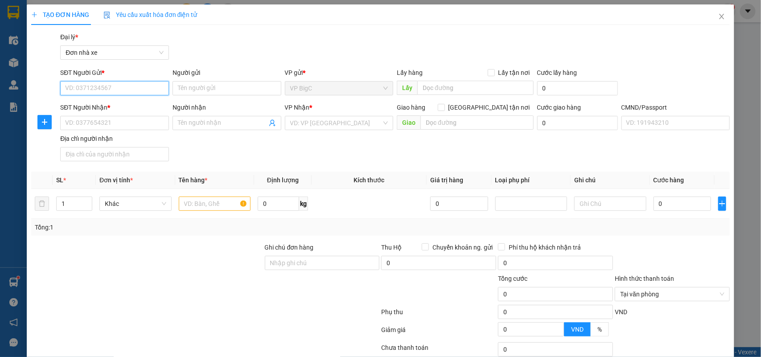
click at [118, 91] on input "SĐT Người Gửi *" at bounding box center [114, 88] width 109 height 14
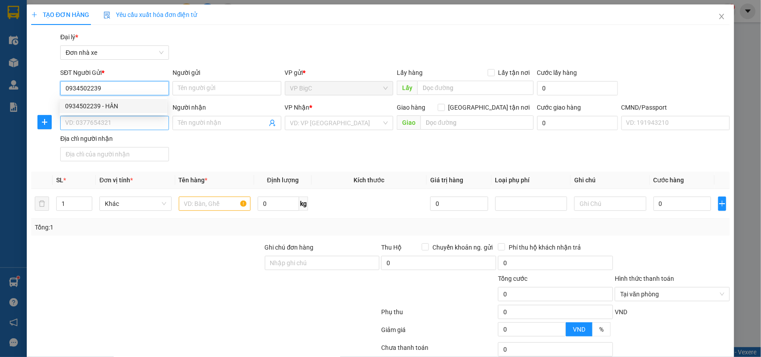
drag, startPoint x: 85, startPoint y: 103, endPoint x: 101, endPoint y: 117, distance: 20.9
click at [85, 103] on div "0934502239 - HÂN" at bounding box center [113, 106] width 97 height 10
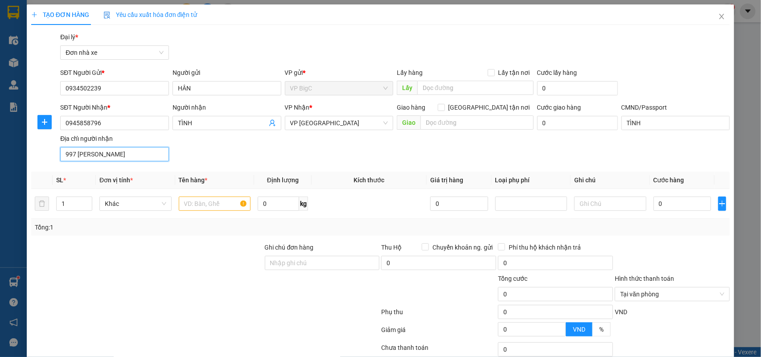
click at [112, 155] on input "997 TRẦN HUY LIỆU" at bounding box center [114, 154] width 109 height 14
click at [195, 202] on input "text" at bounding box center [215, 204] width 72 height 14
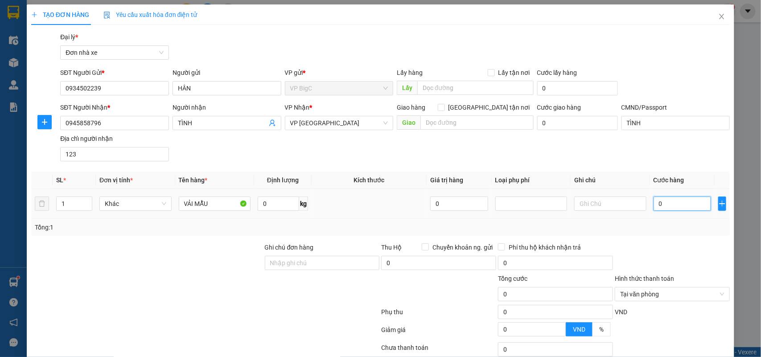
click at [664, 208] on input "0" at bounding box center [683, 204] width 58 height 14
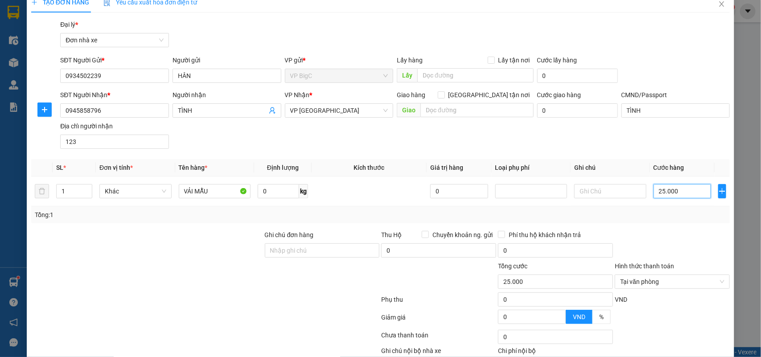
scroll to position [68, 0]
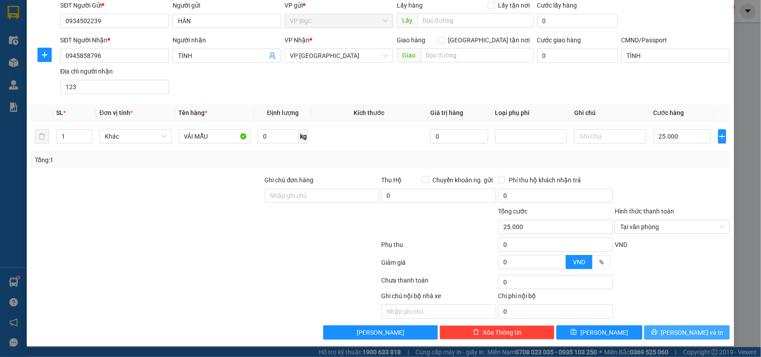
click at [645, 329] on button "[PERSON_NAME] và In" at bounding box center [687, 333] width 86 height 14
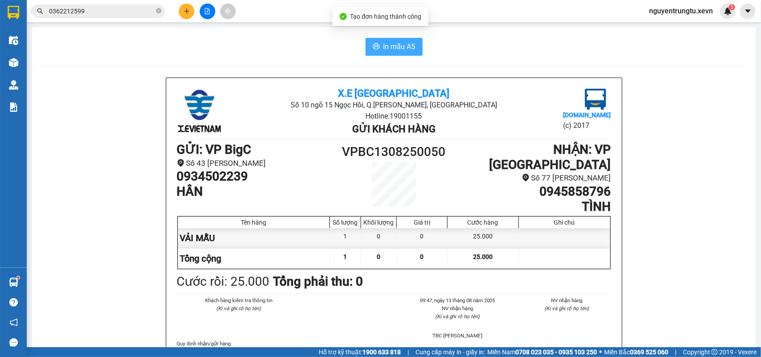
click at [391, 50] on span "In mẫu A5" at bounding box center [400, 46] width 32 height 11
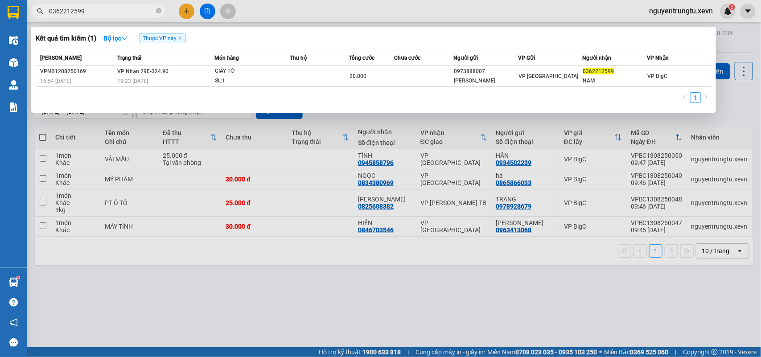
drag, startPoint x: 91, startPoint y: 10, endPoint x: 29, endPoint y: 21, distance: 62.9
click at [29, 19] on div "Kết quả tìm kiếm ( 1 ) Bộ lọc Thuộc VP này Mã ĐH Trạng thái Món hàng Thu hộ Tổn…" at bounding box center [87, 12] width 174 height 16
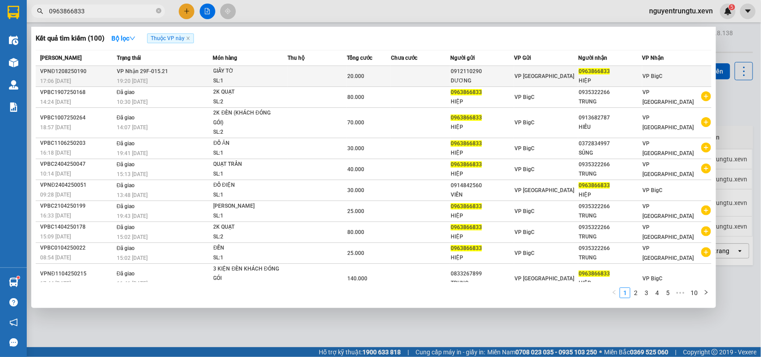
click at [514, 82] on div "DƯƠNG" at bounding box center [482, 80] width 63 height 9
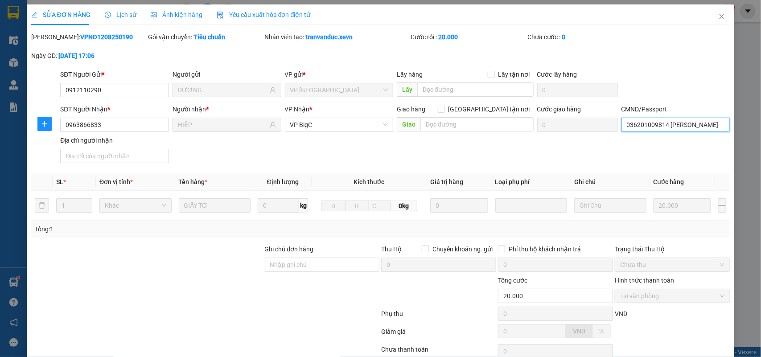
click at [644, 128] on input "036201009814 TRẦN ĐỨC HUY" at bounding box center [676, 125] width 109 height 14
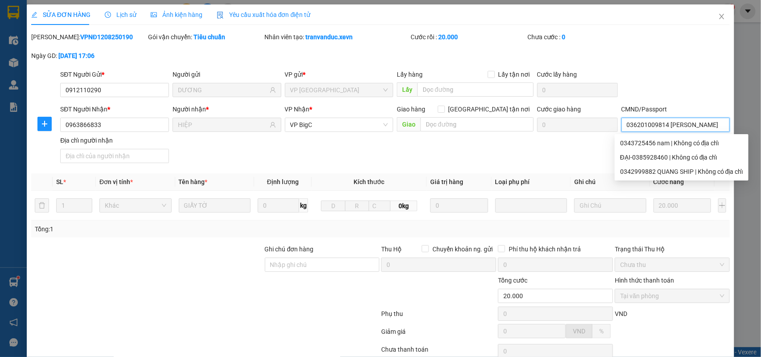
click at [644, 128] on input "036201009814 TRẦN ĐỨC HUY" at bounding box center [676, 125] width 109 height 14
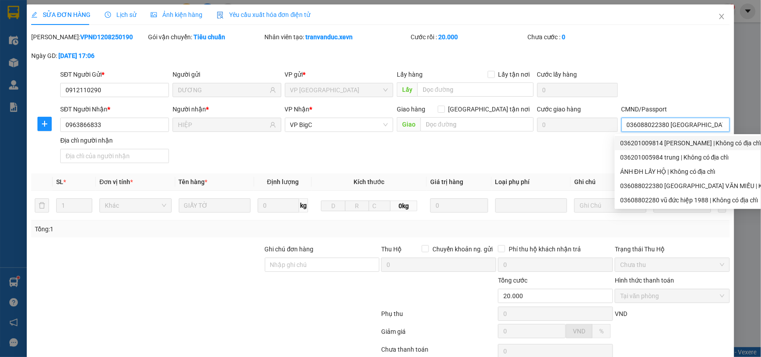
scroll to position [70, 0]
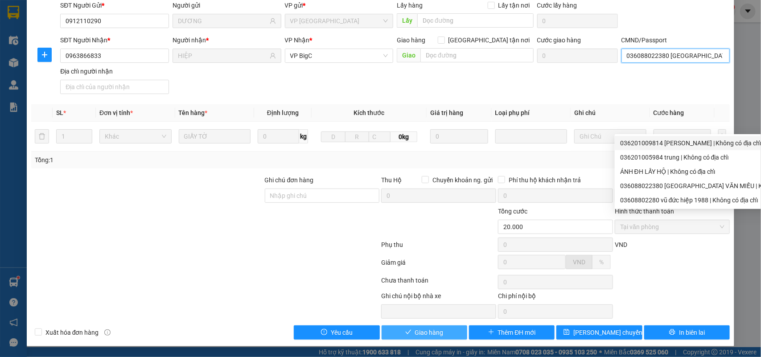
type input "036088022380 VŨ ĐỨC HIỆP"
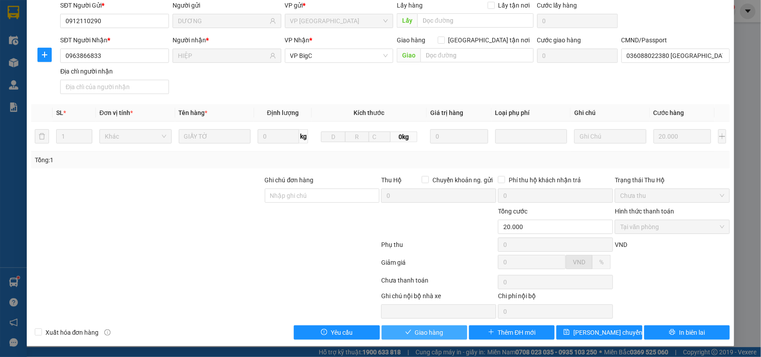
click at [426, 334] on span "Giao hàng" at bounding box center [429, 333] width 29 height 10
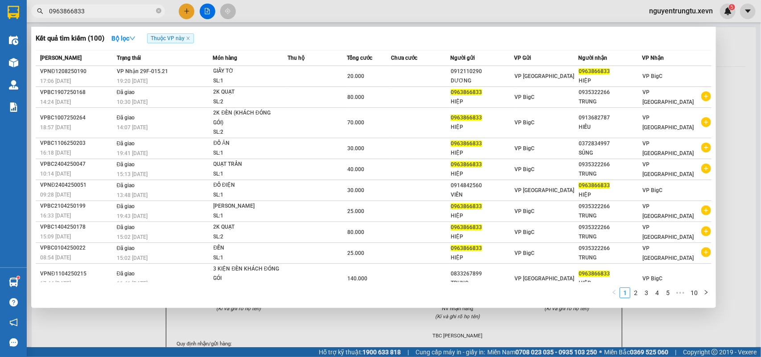
drag, startPoint x: 81, startPoint y: 8, endPoint x: 58, endPoint y: 14, distance: 23.2
click at [58, 14] on input "0963866833" at bounding box center [101, 11] width 105 height 10
drag, startPoint x: 83, startPoint y: 10, endPoint x: 43, endPoint y: 19, distance: 40.7
click at [43, 19] on div "Kết quả tìm kiếm ( 100 ) Bộ lọc Thuộc VP này Mã ĐH Trạng thái Món hàng Thu hộ T…" at bounding box center [87, 12] width 174 height 16
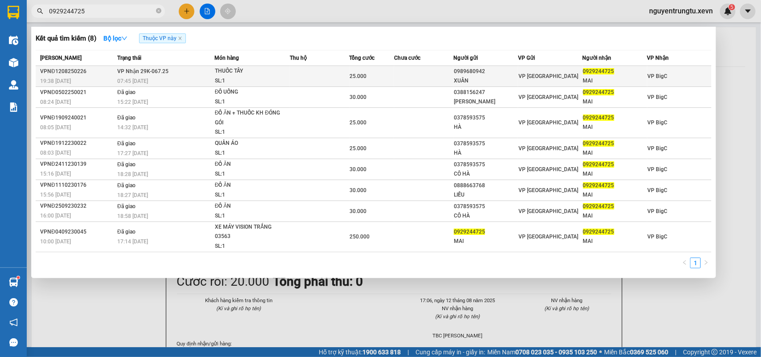
type input "0929244725"
click at [432, 71] on td at bounding box center [424, 76] width 60 height 21
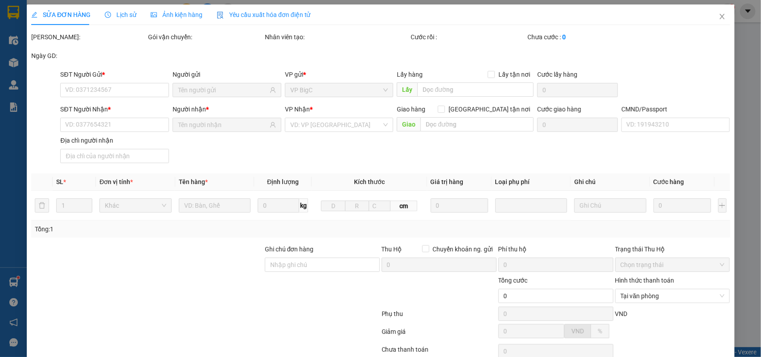
type input "0989680942"
type input "XUÂN"
type input "0929244725"
type input "MAI"
type input "037302004586"
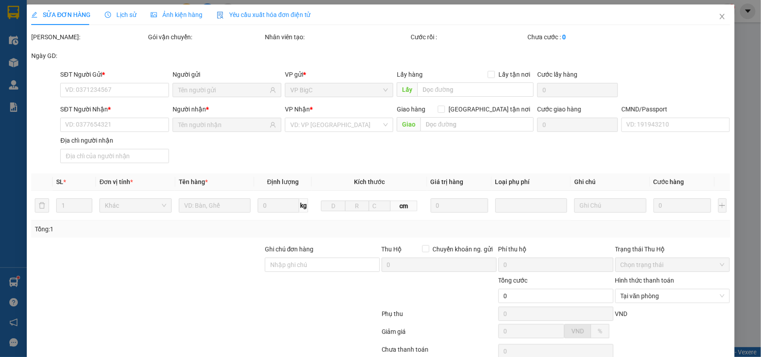
type input "25.000"
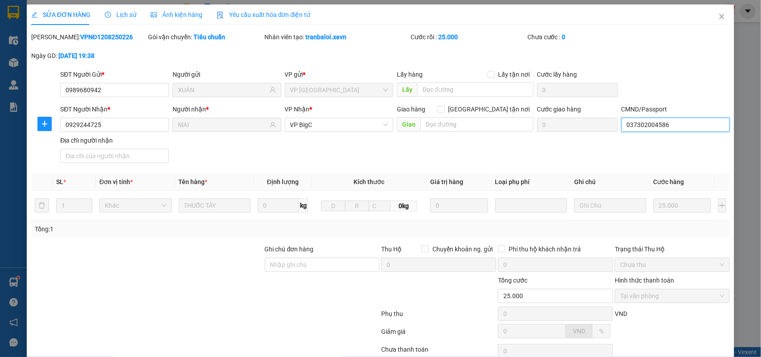
click at [632, 129] on input "037302004586" at bounding box center [676, 125] width 109 height 14
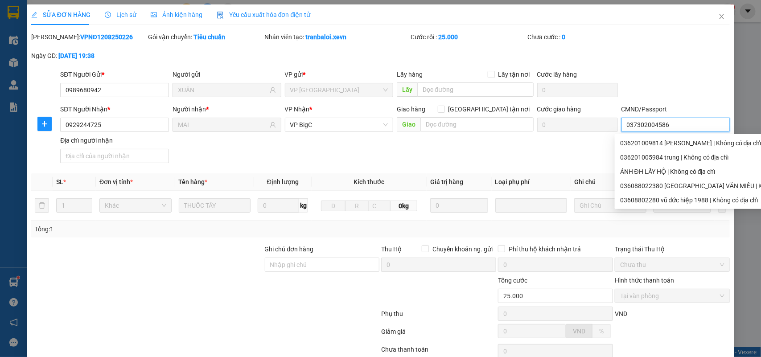
click at [632, 129] on input "037302004586" at bounding box center [676, 125] width 109 height 14
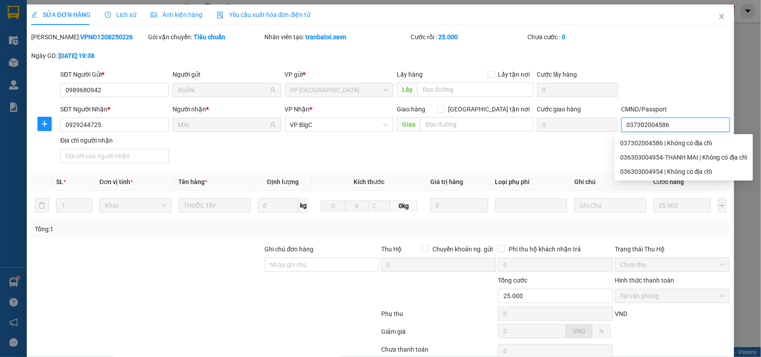
click at [632, 129] on input "037302004586" at bounding box center [676, 125] width 109 height 14
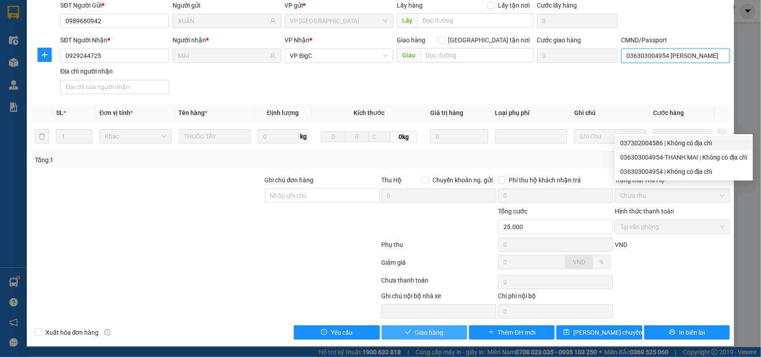
type input "036303004954 NGÔ THỊ THANH MAI"
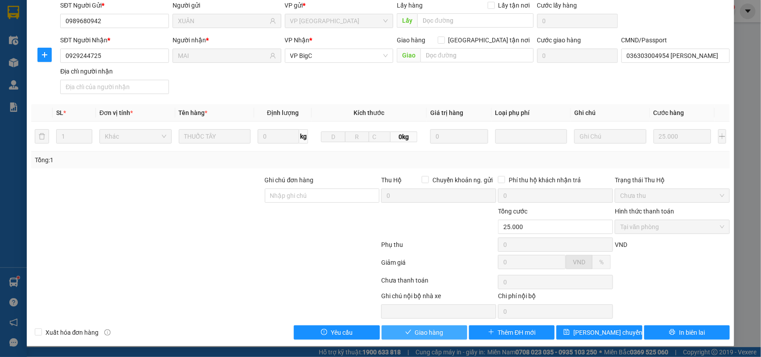
click at [418, 333] on span "Giao hàng" at bounding box center [429, 333] width 29 height 10
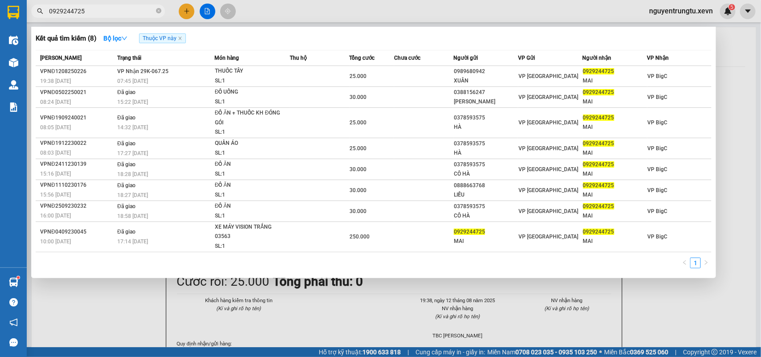
drag, startPoint x: 94, startPoint y: 12, endPoint x: 38, endPoint y: 27, distance: 57.2
click at [38, 19] on div "Kết quả tìm kiếm ( 8 ) Bộ lọc Thuộc VP này Mã ĐH Trạng thái Món hàng Thu hộ Tổn…" at bounding box center [87, 12] width 174 height 16
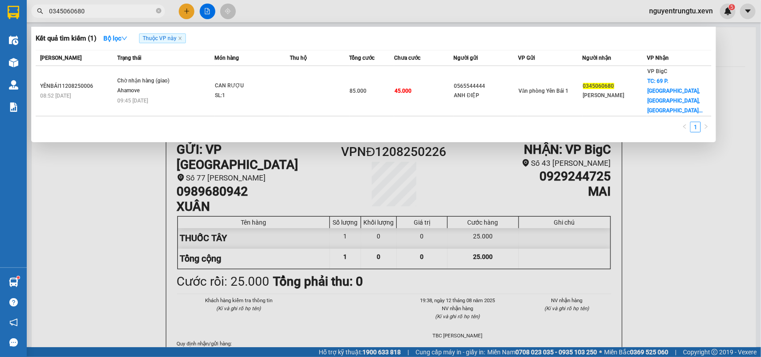
type input "0345060680"
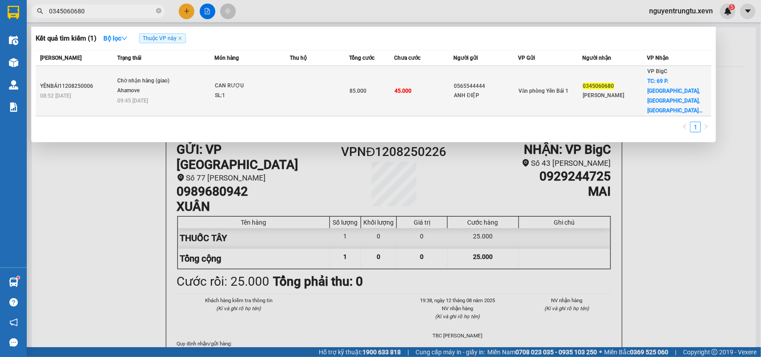
click at [280, 81] on div "CAN RƯỢU" at bounding box center [248, 86] width 67 height 10
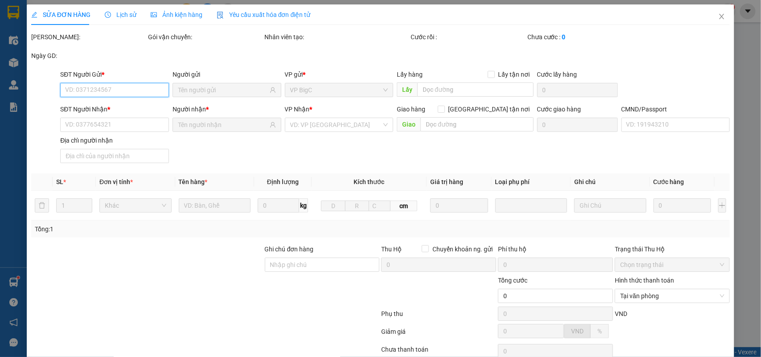
type input "0565544444"
type input "ANH ĐIỆP"
type input "0345060680"
type input "THUÝ HẰNG"
checkbox input "true"
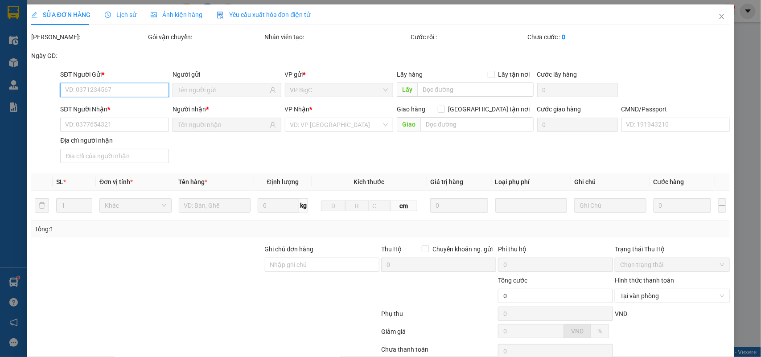
type input "69 P. Tố Hữu, Vạn Phúc, Hà Đông, Hà Nội, Việt Nam"
type input "45.000"
type input "070635148 TRẦN THỊ QUỲNG CHI"
type input "cần dây"
type input "85.000"
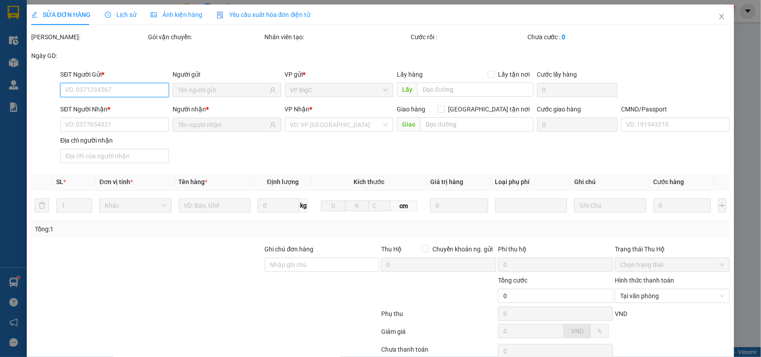
type input "40.000"
type input "45.000"
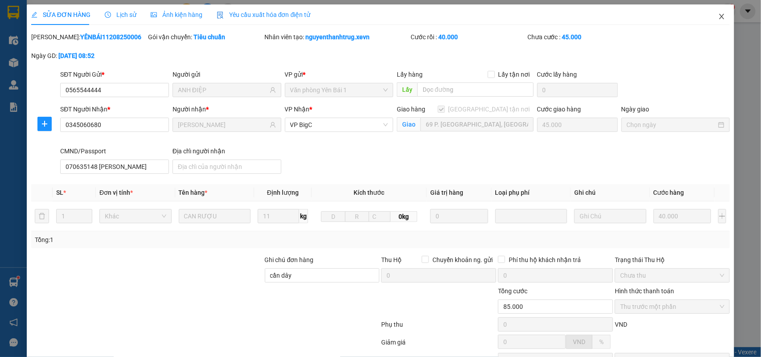
drag, startPoint x: 720, startPoint y: 16, endPoint x: 704, endPoint y: 5, distance: 19.7
click at [719, 16] on span "Close" at bounding box center [722, 16] width 25 height 25
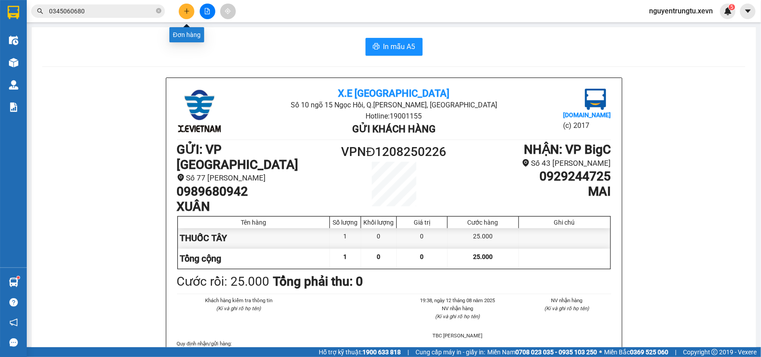
click at [188, 9] on icon "plus" at bounding box center [187, 11] width 6 height 6
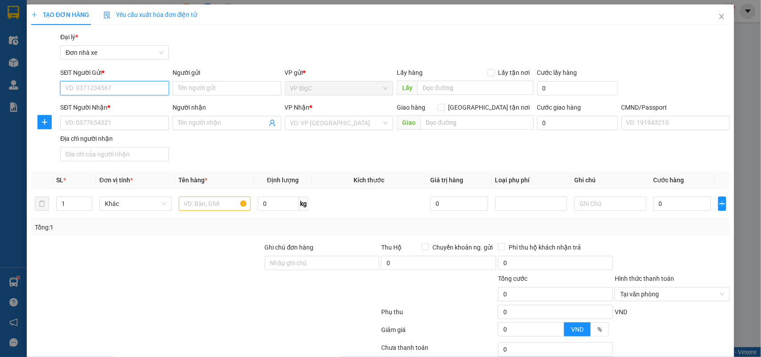
click at [112, 90] on input "SĐT Người Gửi *" at bounding box center [114, 88] width 109 height 14
type input "0981223789"
click at [122, 105] on div "0981223789 - ĐẶNG VĂN THÁI" at bounding box center [113, 106] width 97 height 10
type input "ĐẶNG VĂN THÁI"
type input "0983310083"
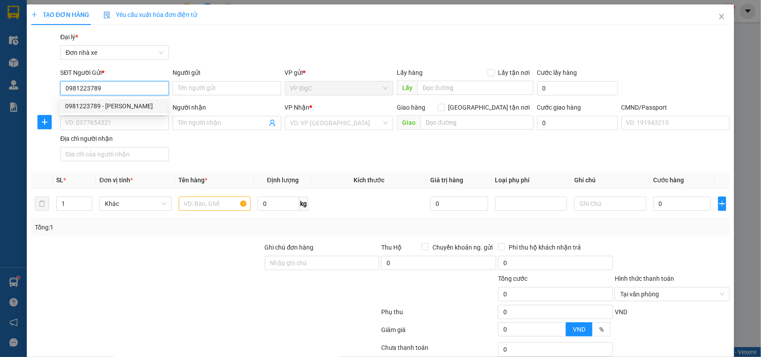
type input "NAM"
type input "036083006071 BÙI THẾ NAM MỸ LỘC NĐ"
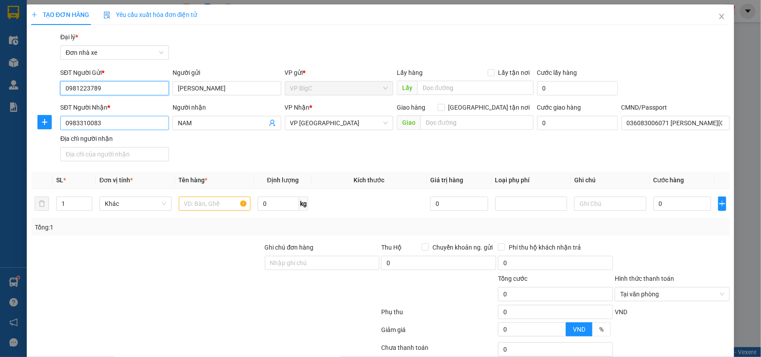
type input "0981223789"
drag, startPoint x: 107, startPoint y: 124, endPoint x: 52, endPoint y: 142, distance: 58.2
click at [52, 142] on div "SĐT Người Nhận * 0983310083 Người nhận NAM VP Nhận * VP Nam Định Giao hàng Giao…" at bounding box center [380, 134] width 701 height 62
click at [81, 159] on input "Địa chỉ người nhận" at bounding box center [114, 154] width 109 height 14
type input "123"
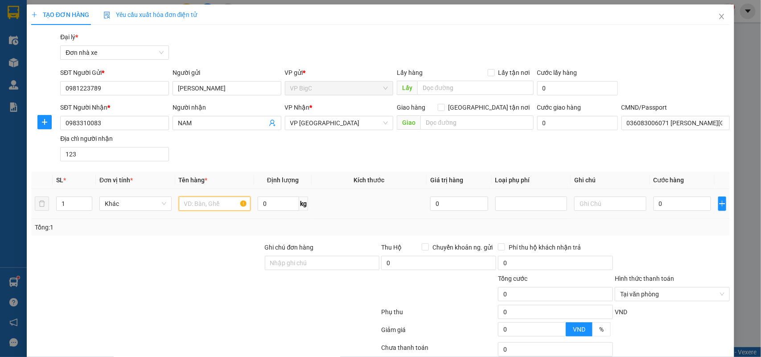
click at [190, 202] on input "text" at bounding box center [215, 204] width 72 height 14
type input "D"
type input "ĐIỆN THOẠI"
click at [668, 204] on input "0" at bounding box center [683, 204] width 58 height 14
type input "2"
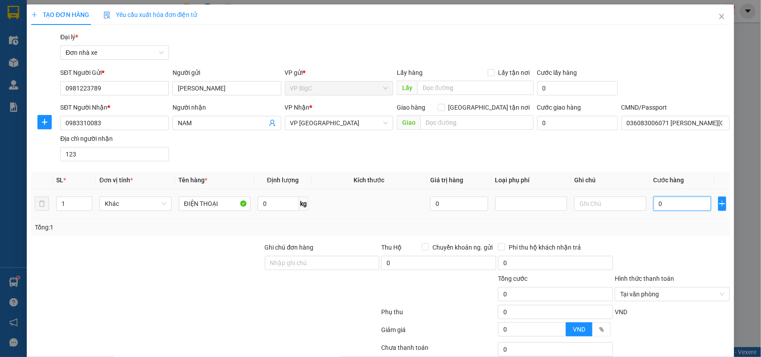
type input "2"
type input "25"
type input "250"
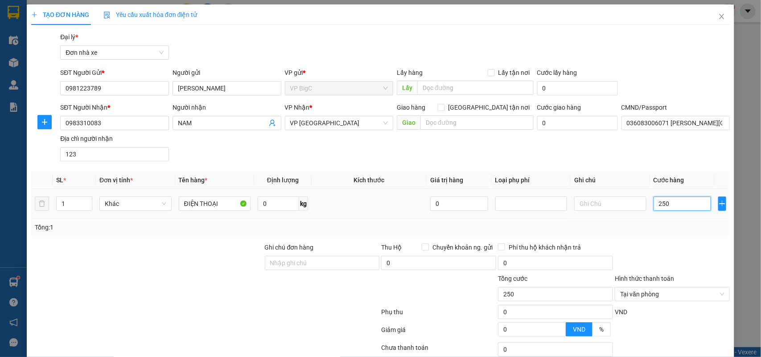
type input "2.500"
type input "25.000"
click at [715, 291] on span "Tại văn phòng" at bounding box center [672, 294] width 104 height 13
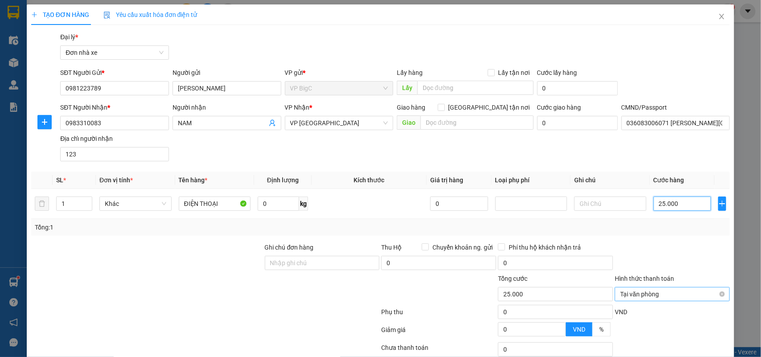
type input "25.000"
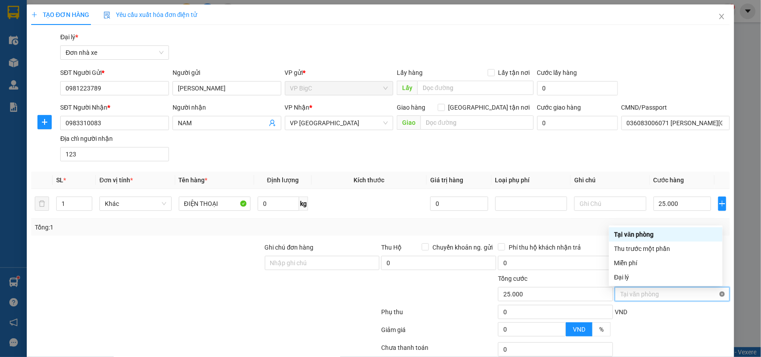
type input "25.000"
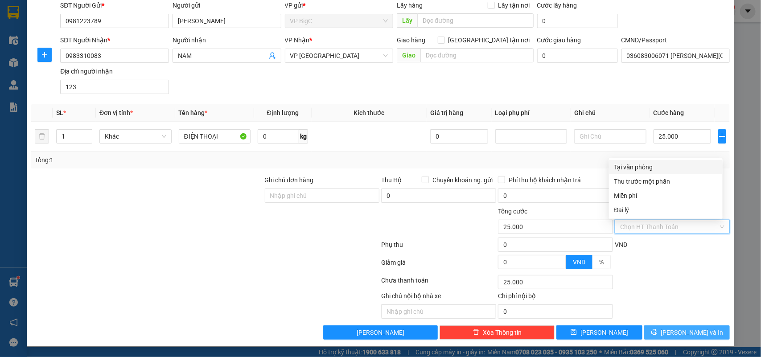
click at [661, 332] on button "[PERSON_NAME] và In" at bounding box center [687, 333] width 86 height 14
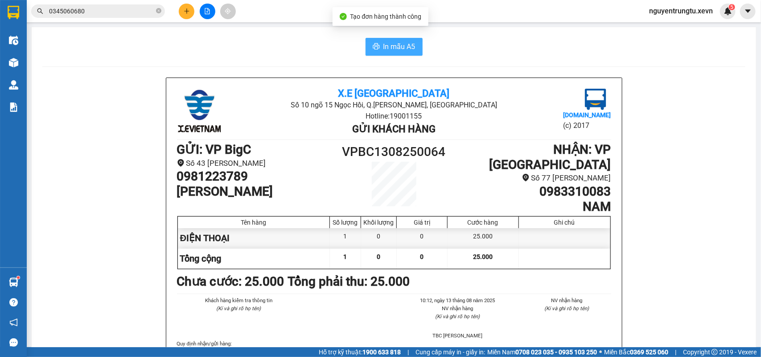
click at [377, 44] on button "In mẫu A5" at bounding box center [394, 47] width 57 height 18
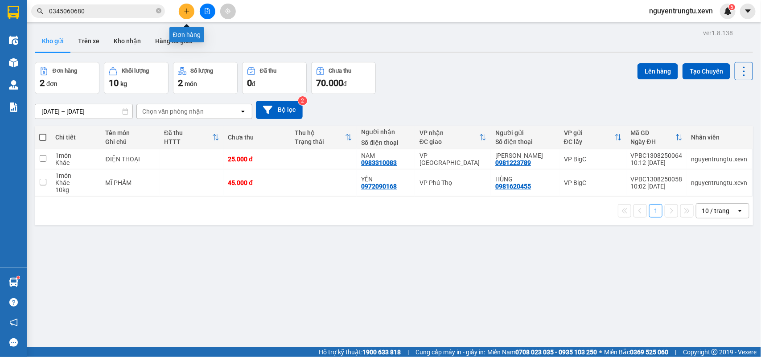
click at [182, 12] on button at bounding box center [187, 12] width 16 height 16
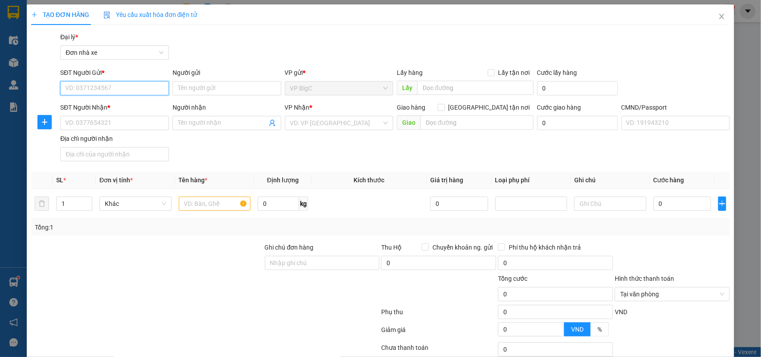
click at [103, 85] on input "SĐT Người Gửi *" at bounding box center [114, 88] width 109 height 14
type input "0977106012"
click at [101, 107] on div "0977106012 - Á CHÂU" at bounding box center [115, 106] width 100 height 10
type input "Á CHÂU"
type input "0838353999"
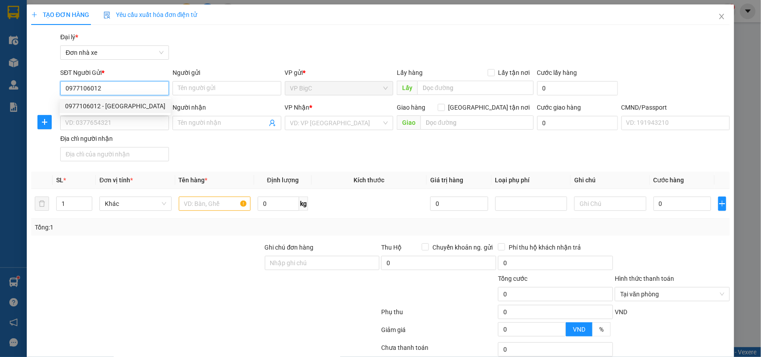
type input "NHUNG"
type input "THẮNG 0984126699"
type input "0977106012"
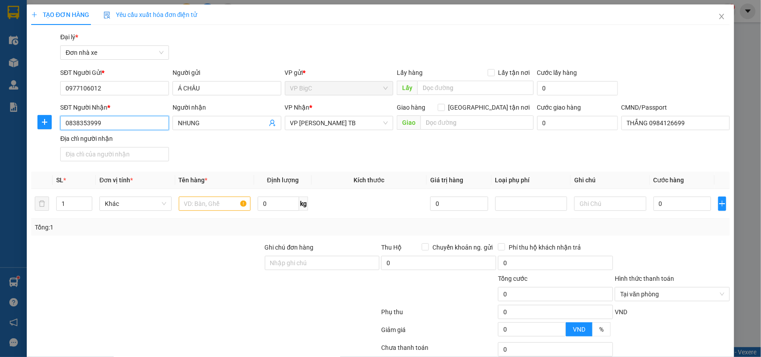
click at [97, 124] on input "0838353999" at bounding box center [114, 123] width 109 height 14
drag, startPoint x: 101, startPoint y: 124, endPoint x: 56, endPoint y: 134, distance: 46.2
click at [56, 134] on div "SĐT Người Nhận * 0838353999 Người nhận NHUNG VP Nhận * VP Trần Phú TB Giao hàng…" at bounding box center [380, 134] width 701 height 62
click at [101, 123] on input "0942520405" at bounding box center [114, 123] width 109 height 14
type input "0942520405"
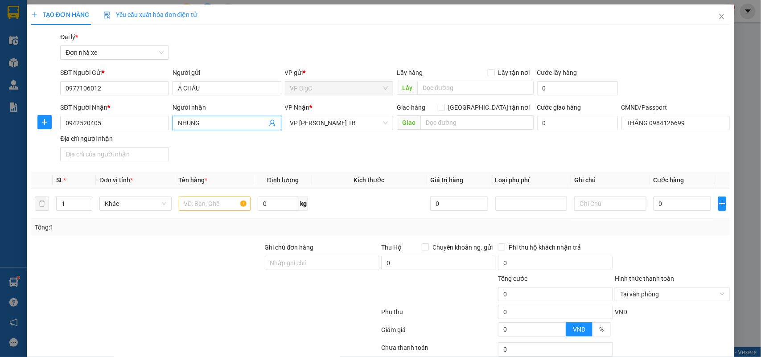
drag, startPoint x: 206, startPoint y: 125, endPoint x: 106, endPoint y: 132, distance: 100.1
click at [103, 132] on div "SĐT Người Nhận * 0942520405 Người nhận NHUNG NHUNG VP Nhận * VP Trần Phú TB Gia…" at bounding box center [394, 134] width 673 height 62
click at [376, 128] on span "VP Trần Phú TB" at bounding box center [339, 122] width 98 height 13
type input "HKD THÀNH NAM"
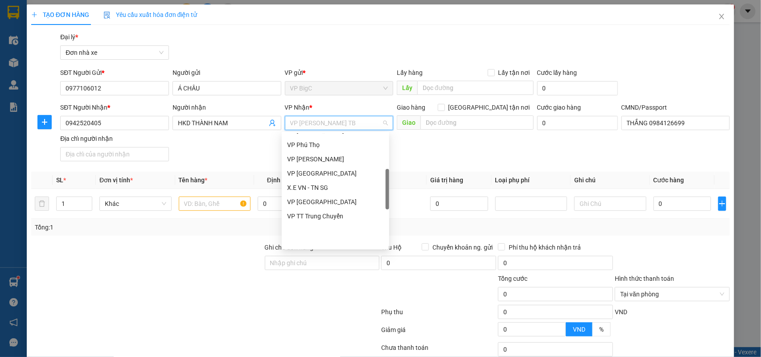
scroll to position [167, 0]
click at [313, 173] on div "VP [GEOGRAPHIC_DATA]" at bounding box center [335, 174] width 97 height 10
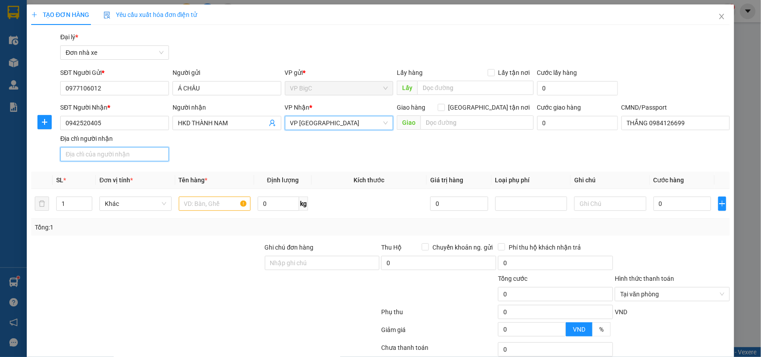
click at [106, 160] on input "Địa chỉ người nhận" at bounding box center [114, 154] width 109 height 14
type input "123"
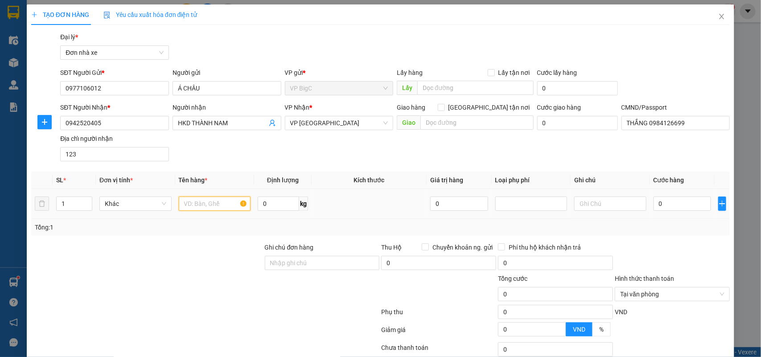
click at [197, 201] on input "text" at bounding box center [215, 204] width 72 height 14
type input "THIẾT BỊ Y TẾ"
click at [654, 199] on input "0" at bounding box center [683, 204] width 58 height 14
type input "2"
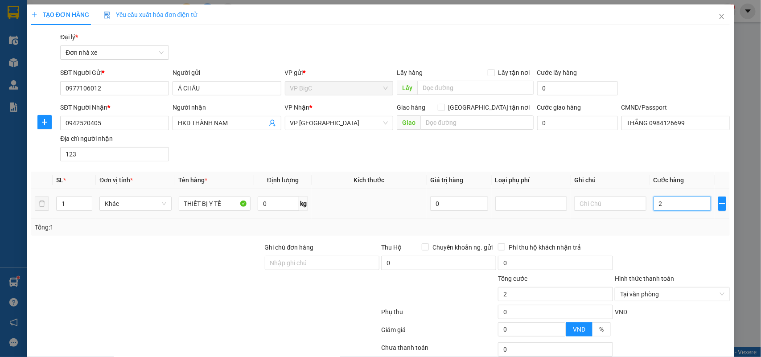
type input "25"
type input "250"
type input "2.500"
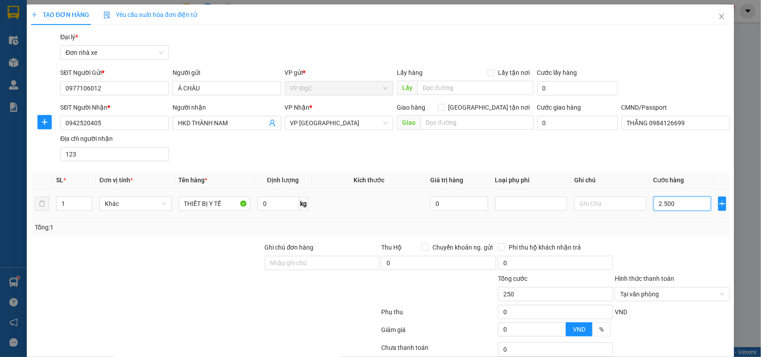
type input "2.500"
type input "25.000"
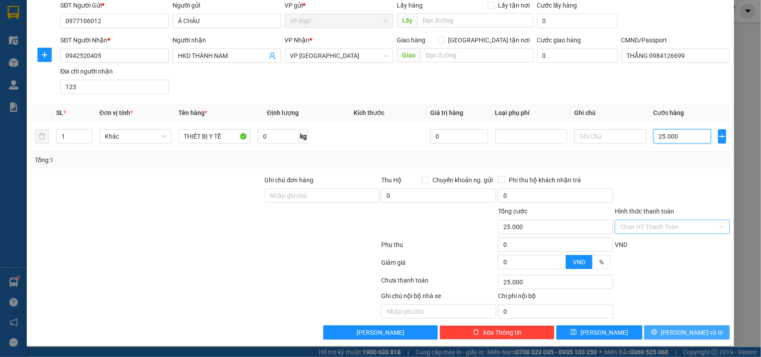
type input "25.000"
click at [650, 332] on button "[PERSON_NAME] và In" at bounding box center [687, 333] width 86 height 14
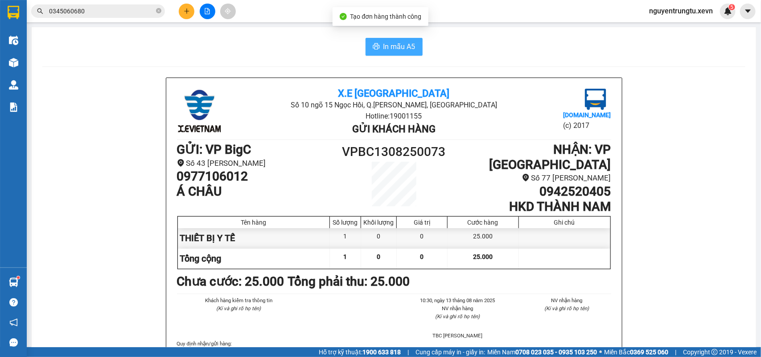
click at [375, 43] on icon "printer" at bounding box center [376, 46] width 7 height 7
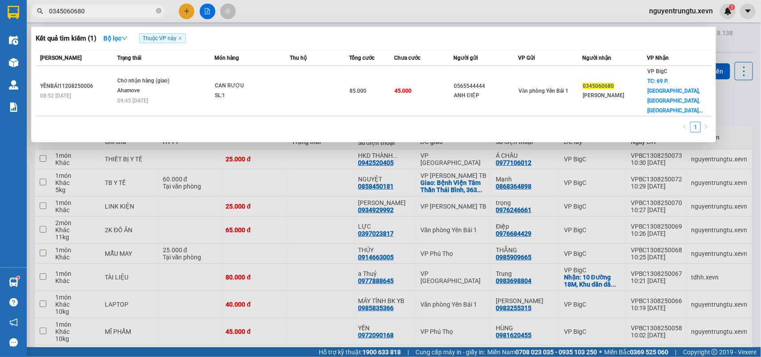
drag, startPoint x: 89, startPoint y: 11, endPoint x: 51, endPoint y: 29, distance: 41.9
click at [43, 19] on div "Kết quả tìm kiếm ( 1 ) Bộ lọc Thuộc VP này Mã ĐH Trạng thái Món hàng Thu hộ Tổn…" at bounding box center [87, 12] width 174 height 16
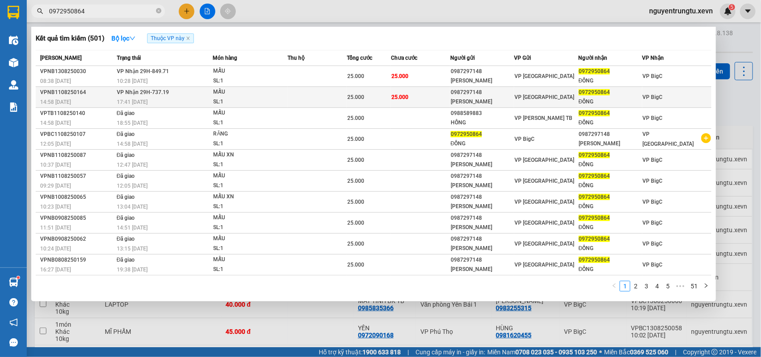
type input "0972950864"
click at [386, 92] on div "25.000" at bounding box center [368, 97] width 43 height 10
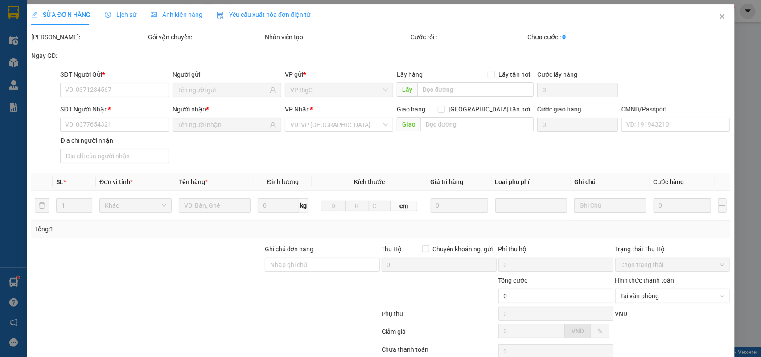
type input "0987297148"
type input "NGUYỄN VĂN TRỌNG"
type input "0972950864"
type input "ĐỒNG"
type input "nv"
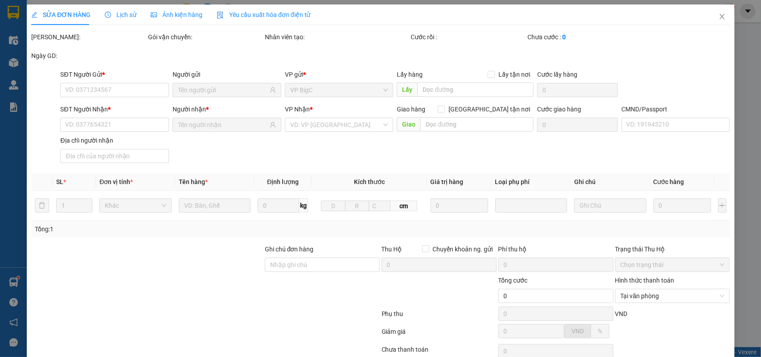
type input "25.000"
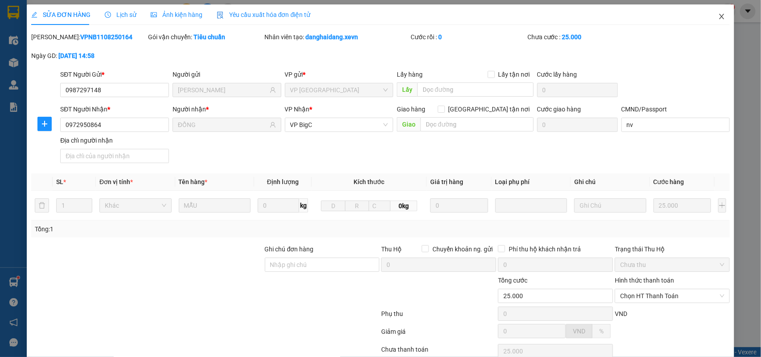
click at [719, 17] on icon "close" at bounding box center [722, 16] width 7 height 7
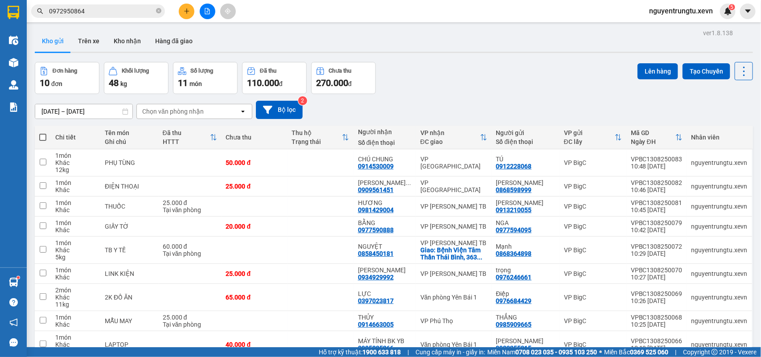
click at [101, 2] on div "Kết quả tìm kiếm ( 501 ) Bộ lọc Thuộc VP này Mã ĐH Trạng thái Món hàng Thu hộ T…" at bounding box center [380, 11] width 761 height 22
click at [108, 8] on input "0972950864" at bounding box center [101, 11] width 105 height 10
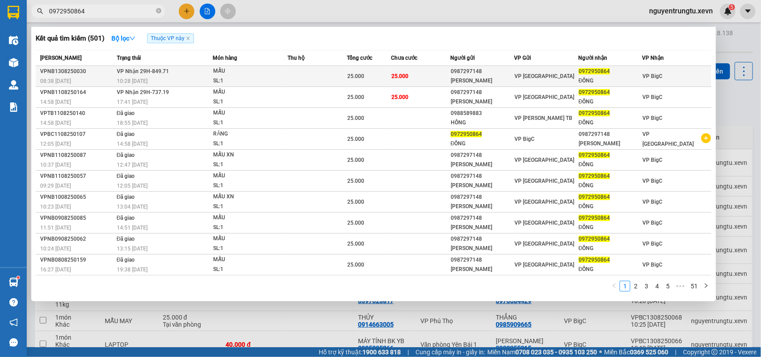
click at [408, 79] on td "25.000" at bounding box center [420, 76] width 59 height 21
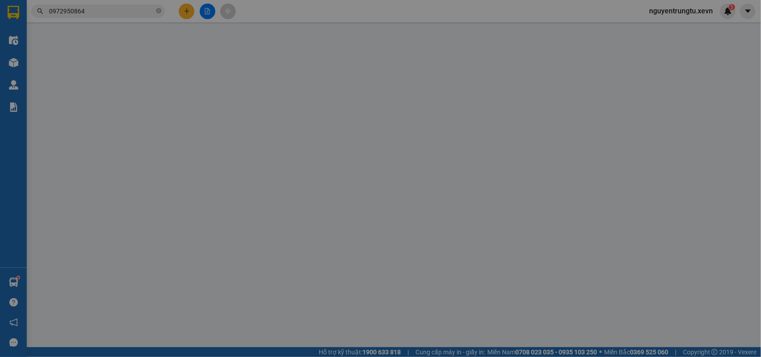
type input "0987297148"
type input "NGUYỄN VĂN TRỌNG"
type input "0972950864"
type input "ĐỒNG"
type input "nv"
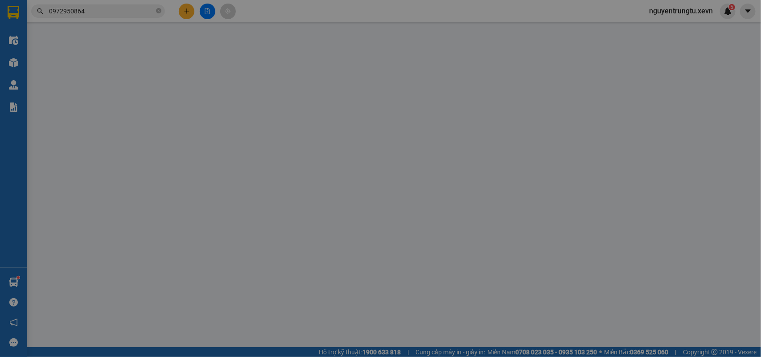
type input "25.000"
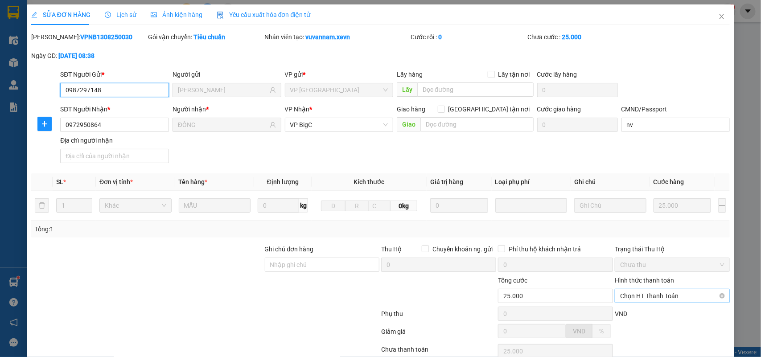
scroll to position [70, 0]
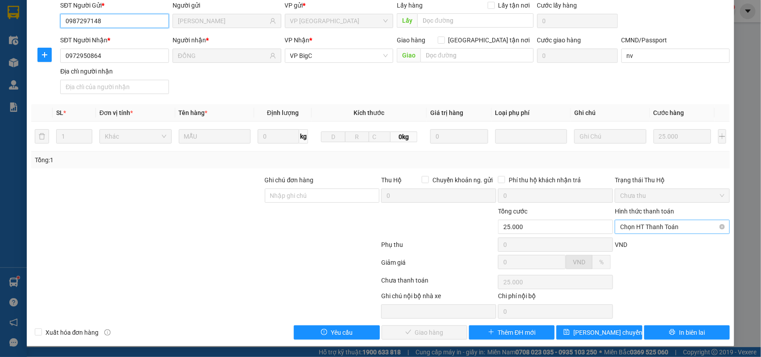
click at [708, 224] on span "Chọn HT Thanh Toán" at bounding box center [672, 226] width 104 height 13
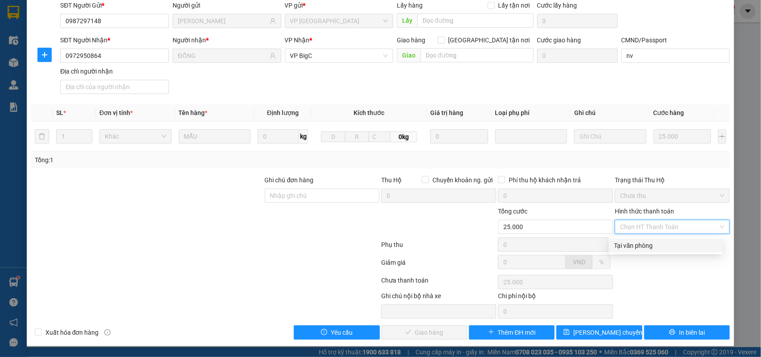
click at [659, 244] on div "Tại văn phòng" at bounding box center [666, 246] width 103 height 10
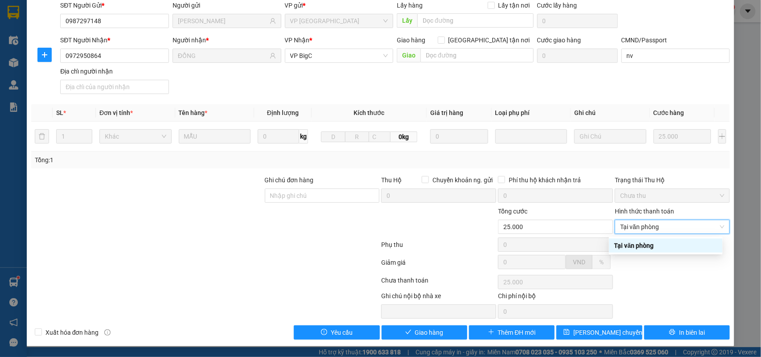
type input "0"
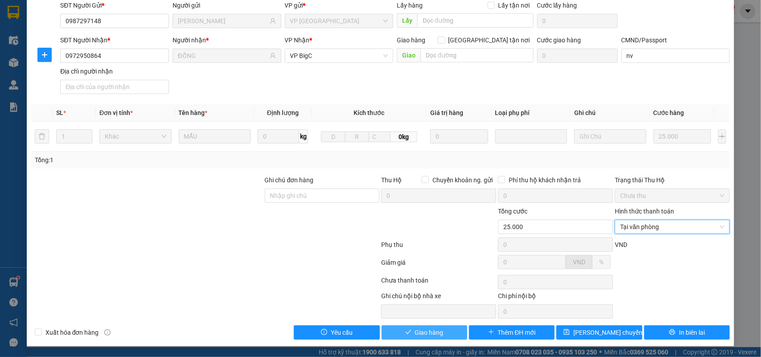
click at [447, 331] on button "Giao hàng" at bounding box center [425, 333] width 86 height 14
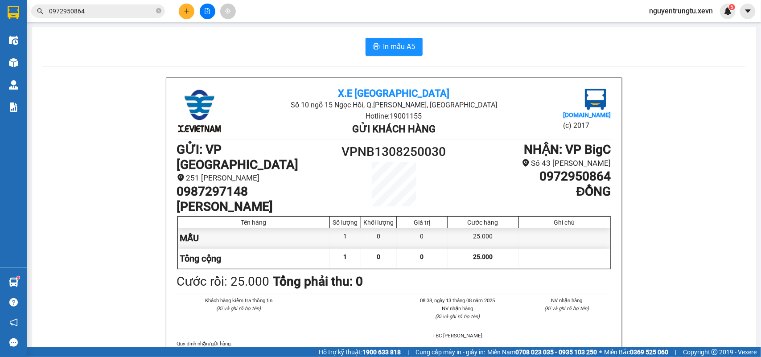
click at [94, 4] on div "Kết quả tìm kiếm ( 501 ) Bộ lọc Thuộc VP này Mã ĐH Trạng thái Món hàng Thu hộ T…" at bounding box center [87, 12] width 174 height 16
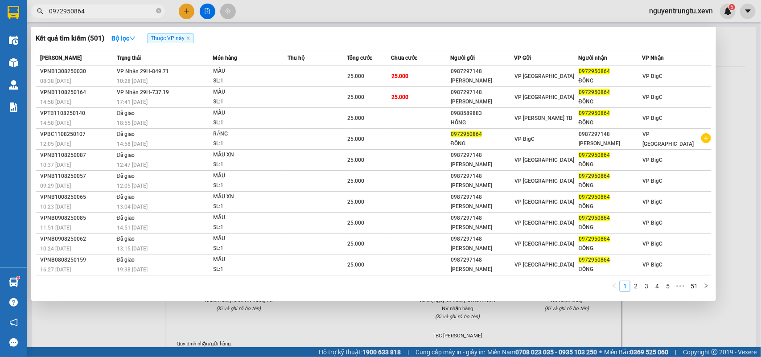
click at [93, 10] on input "0972950864" at bounding box center [101, 11] width 105 height 10
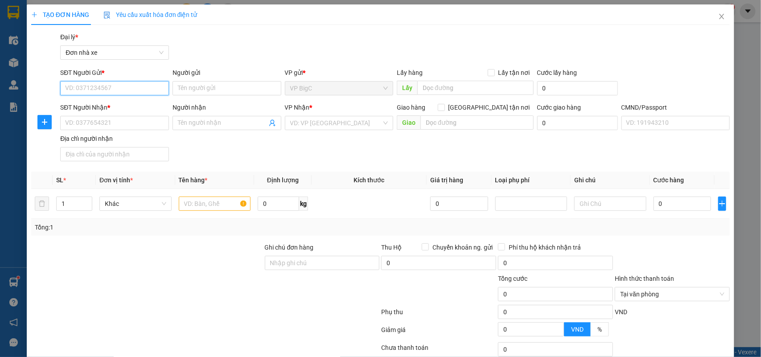
click at [118, 90] on input "SĐT Người Gửi *" at bounding box center [114, 88] width 109 height 14
type input "0965571446"
click at [114, 105] on div "0965571446 - A DƯƠNG" at bounding box center [113, 106] width 97 height 10
type input "A DƯƠNG"
type input "0982233454"
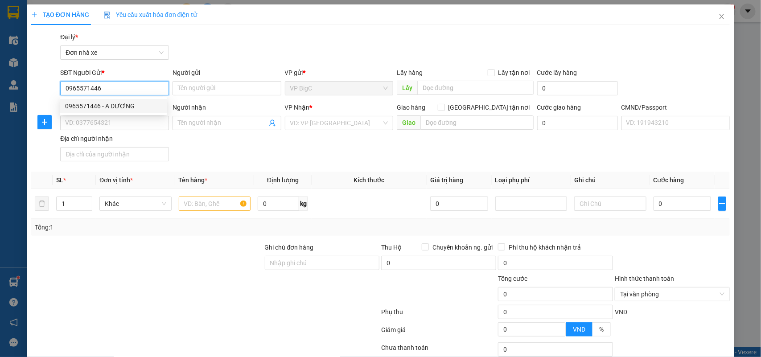
type input "Đức"
type input "036094000745 PHÙNG SỸ ĐỨC THÔN AN CƯ [GEOGRAPHIC_DATA]"
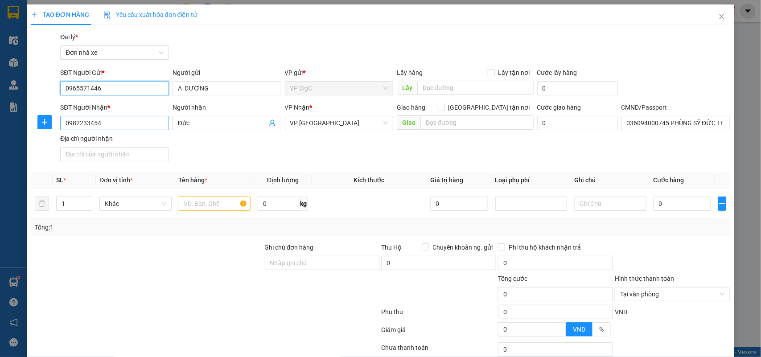
type input "0965571446"
click at [92, 126] on input "0982233454" at bounding box center [114, 123] width 109 height 14
type input "0813622622"
click at [193, 126] on input "Đức" at bounding box center [222, 123] width 89 height 10
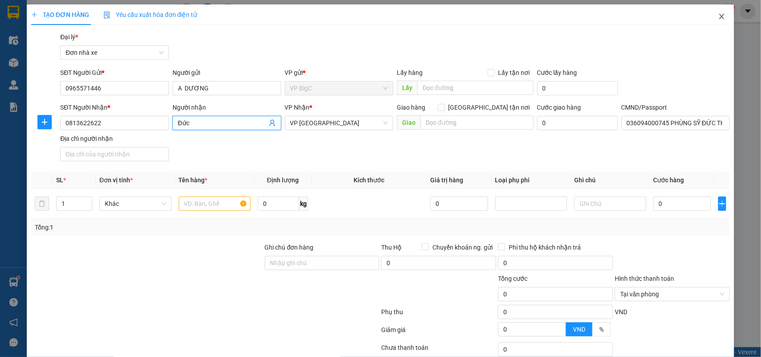
click at [715, 10] on span "Close" at bounding box center [722, 16] width 25 height 25
